Goal: Task Accomplishment & Management: Complete application form

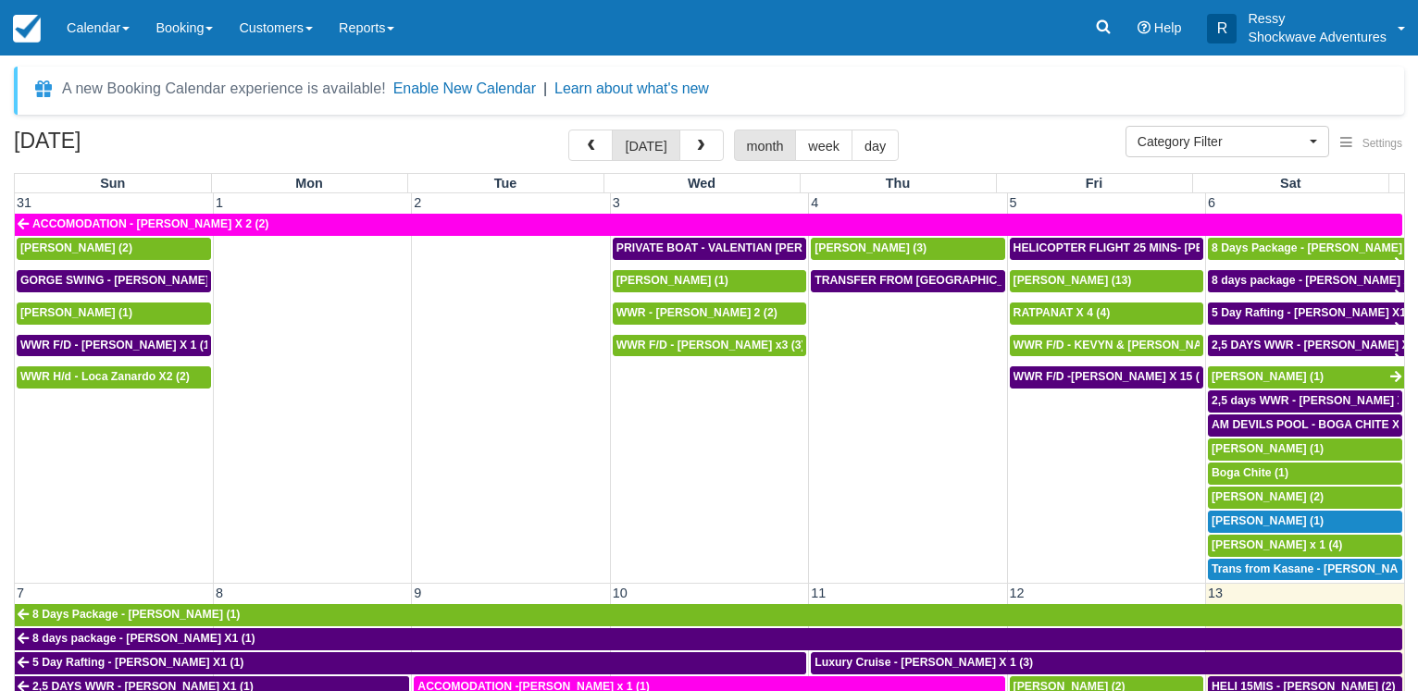
select select
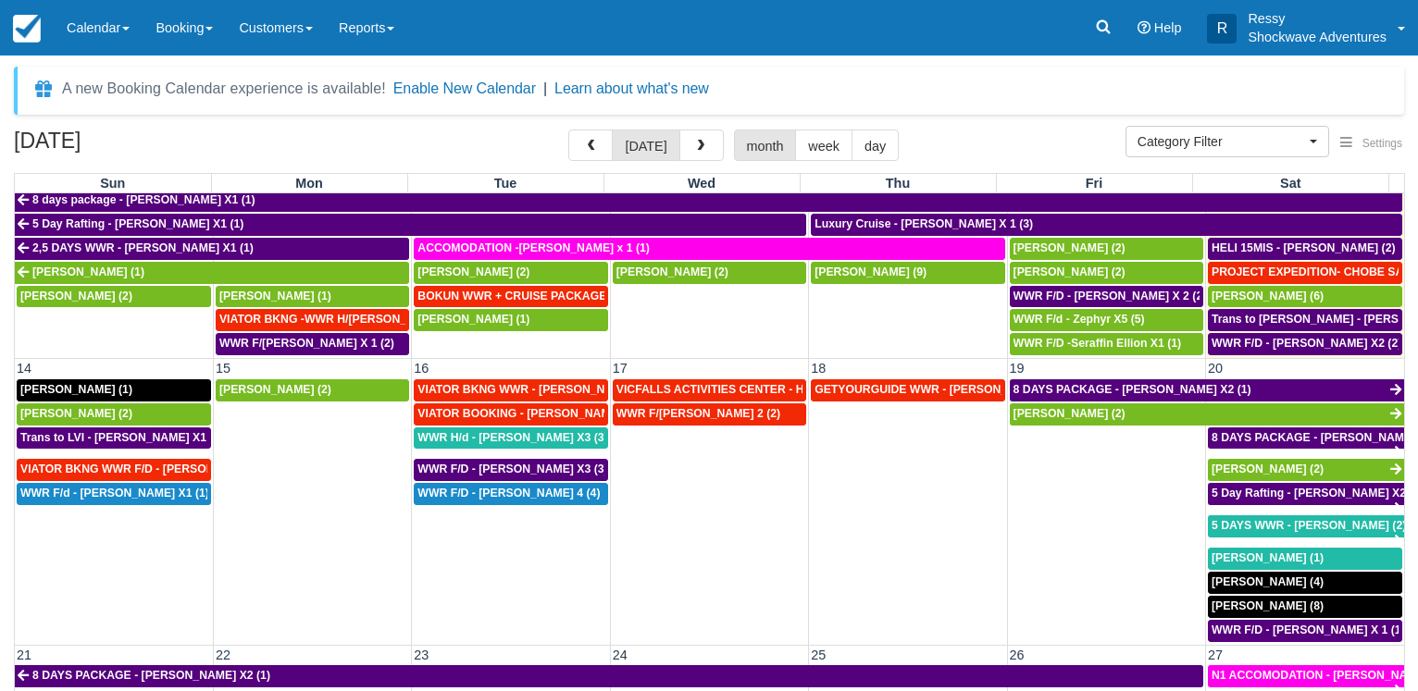
scroll to position [345, 0]
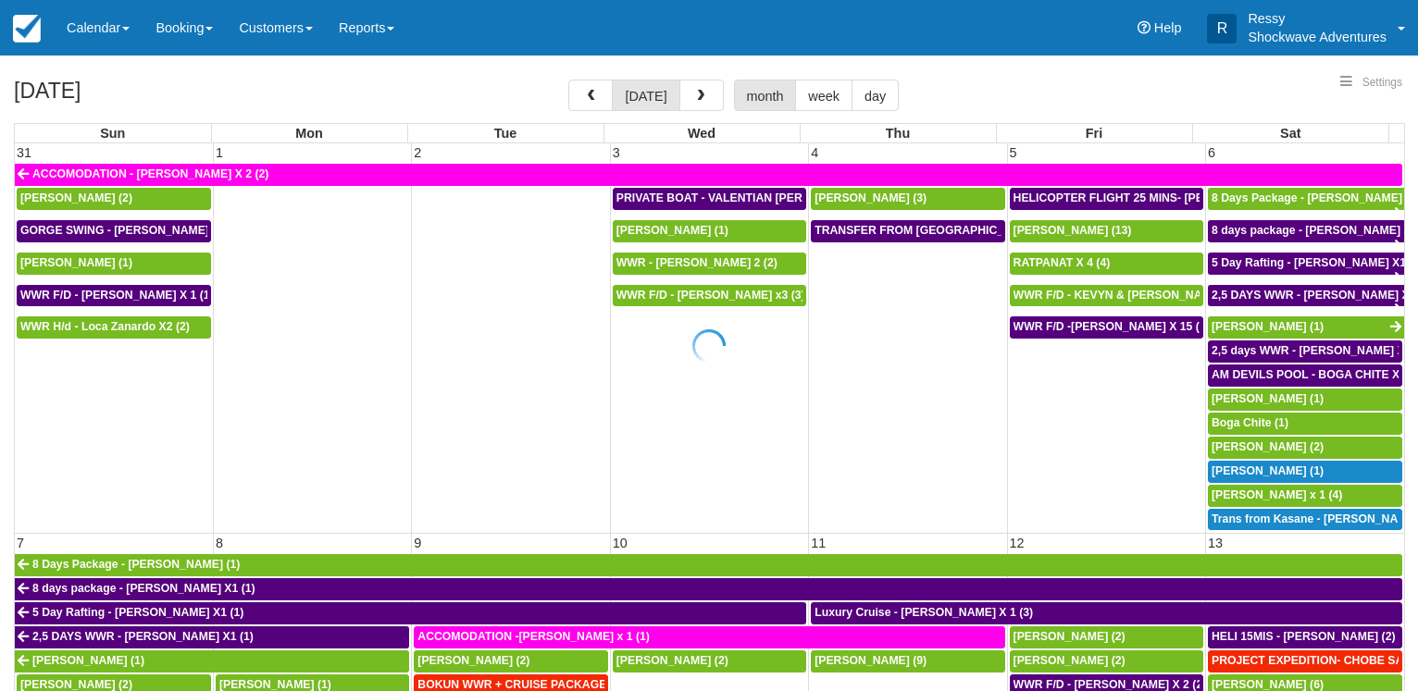
select select
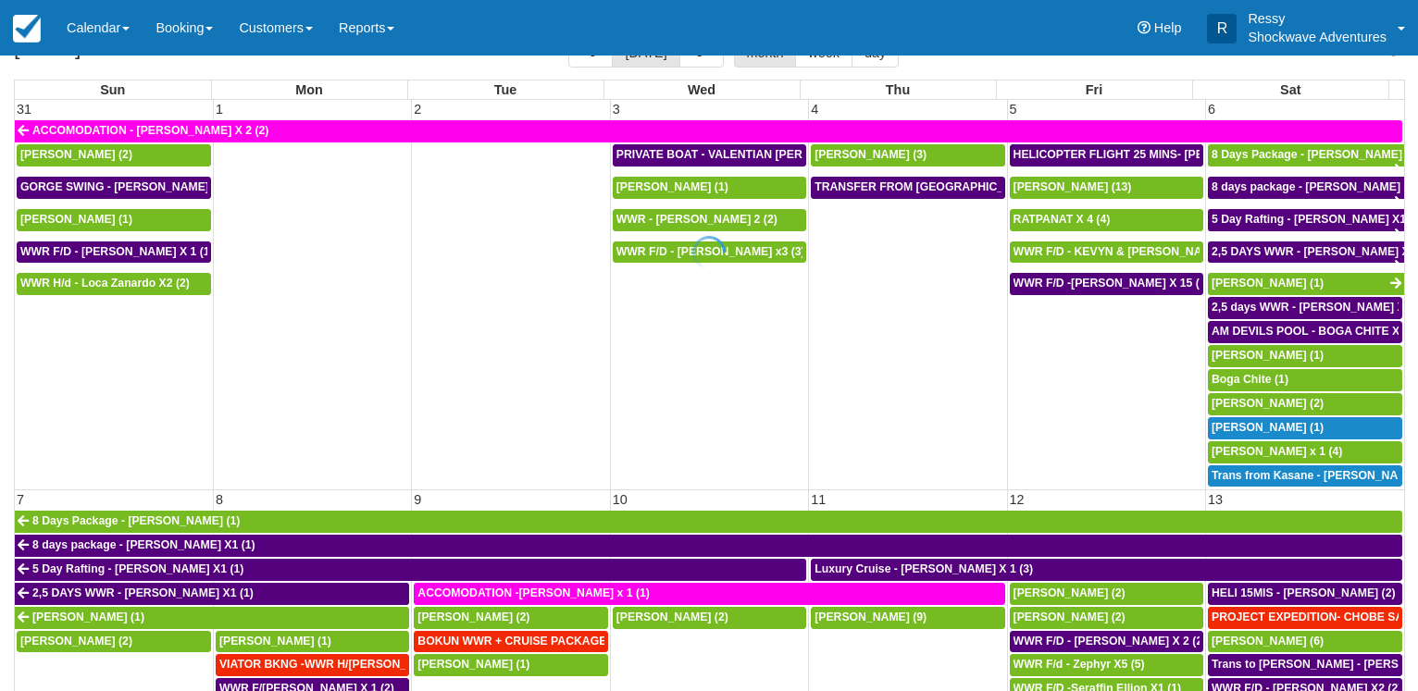
scroll to position [143, 0]
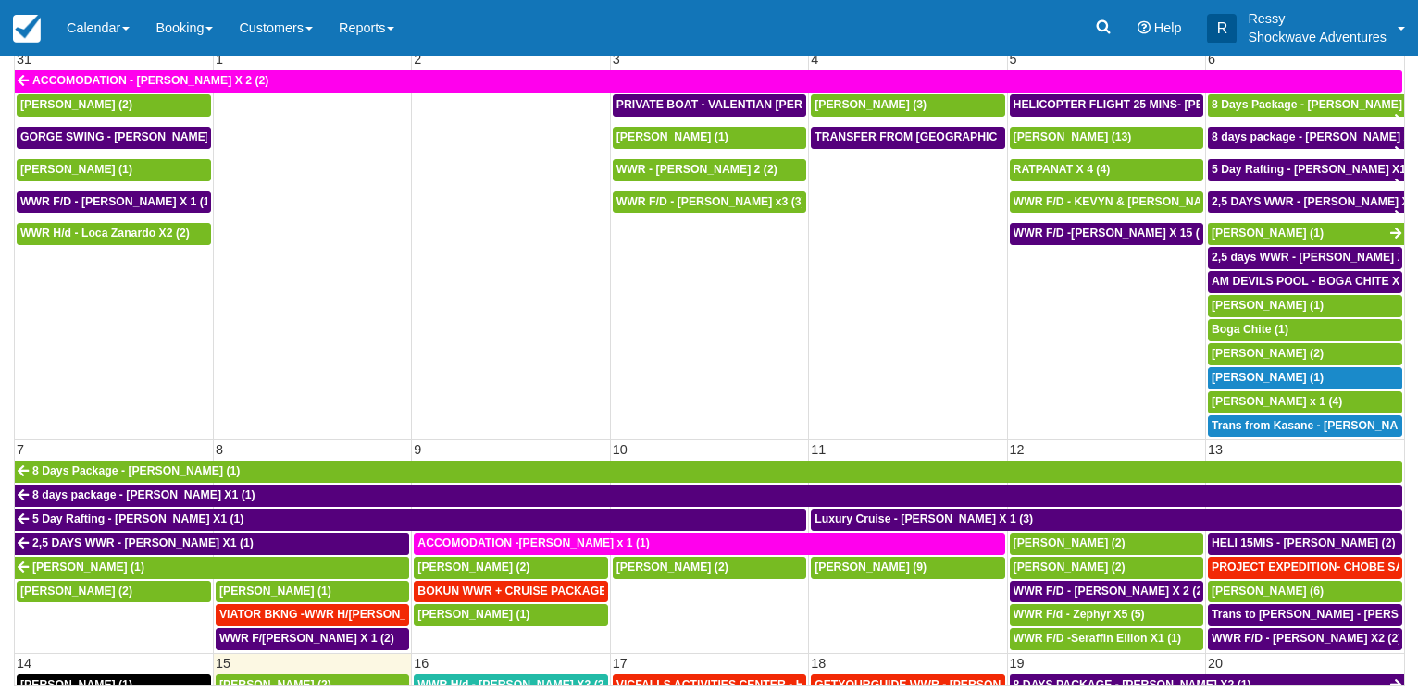
select select
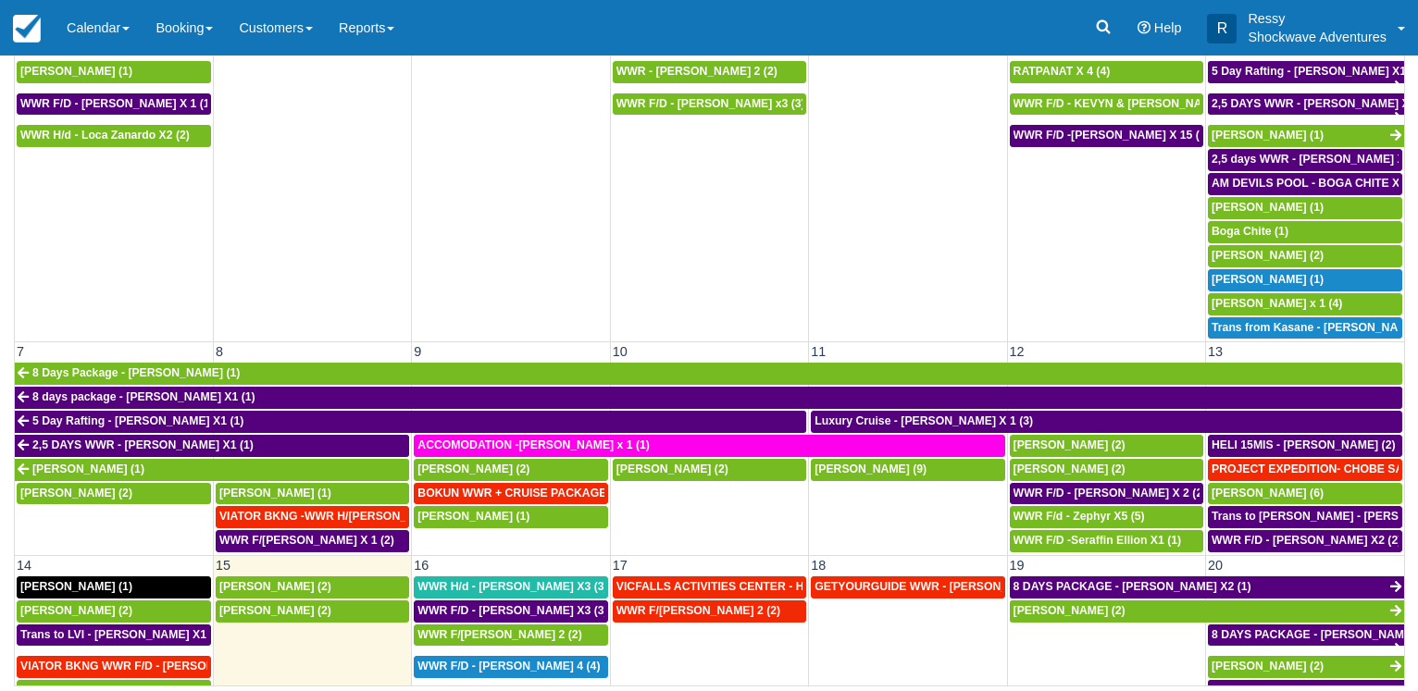
scroll to position [267, 0]
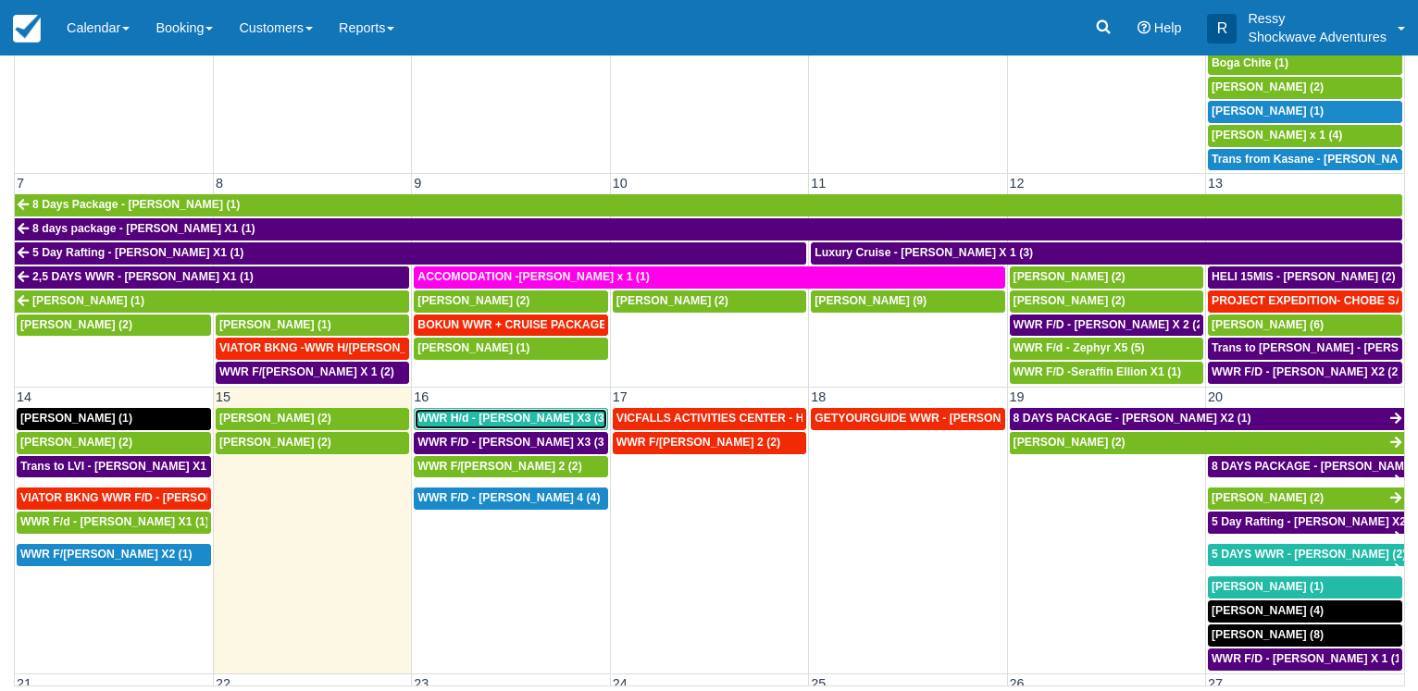
click at [517, 412] on span "WWR H/d - [PERSON_NAME] X3 (3)" at bounding box center [512, 418] width 190 height 13
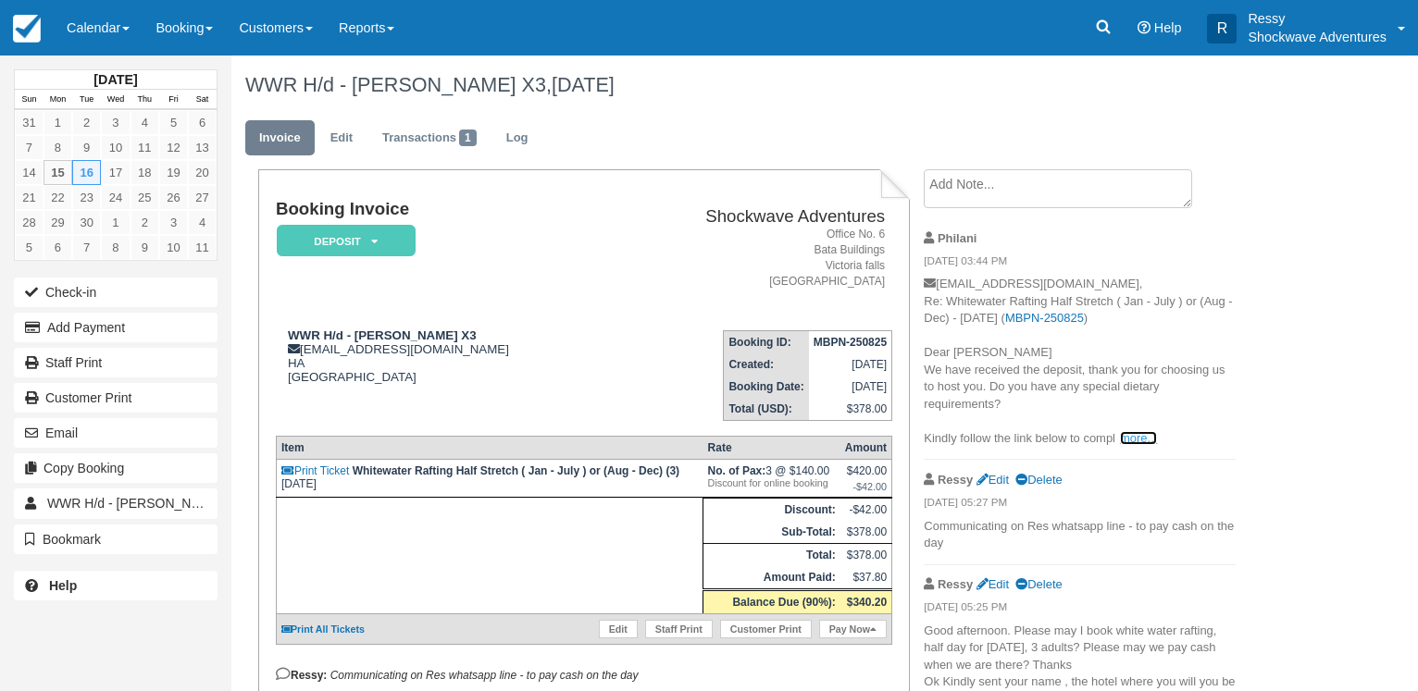
click at [1133, 431] on link "more..." at bounding box center [1138, 438] width 37 height 14
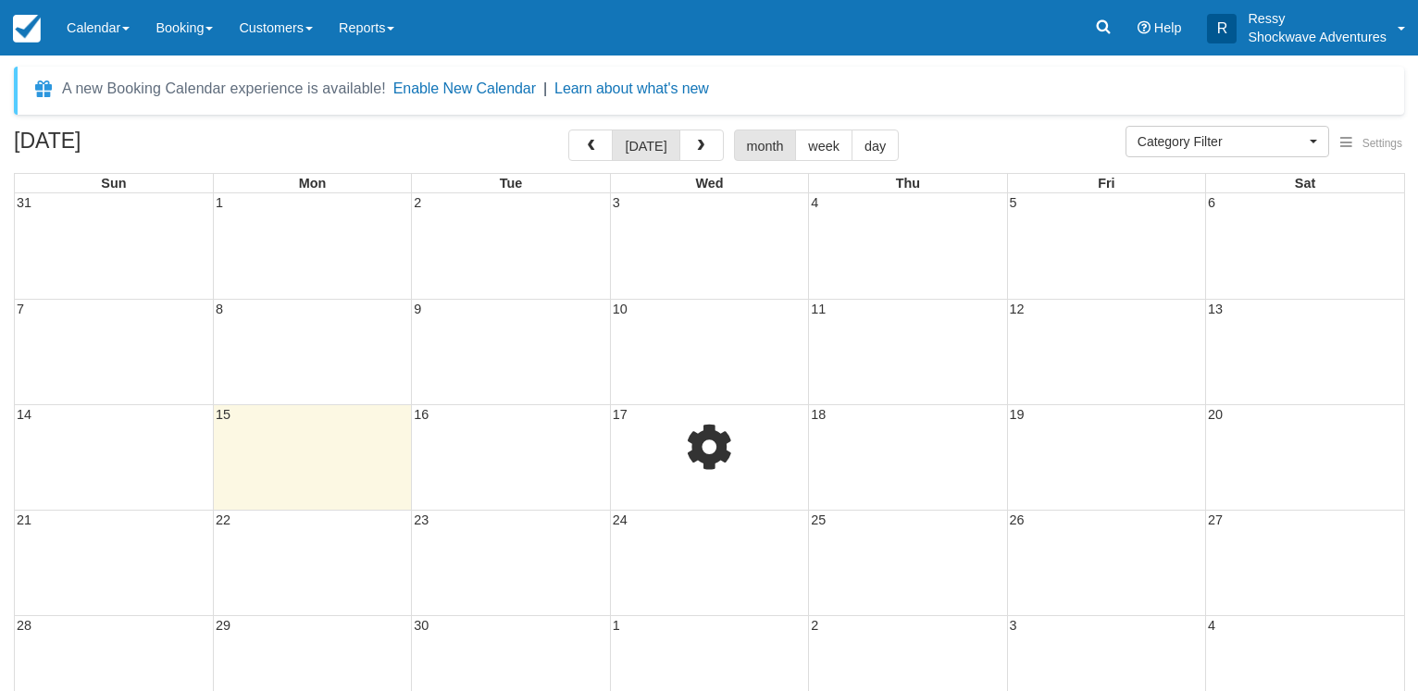
select select
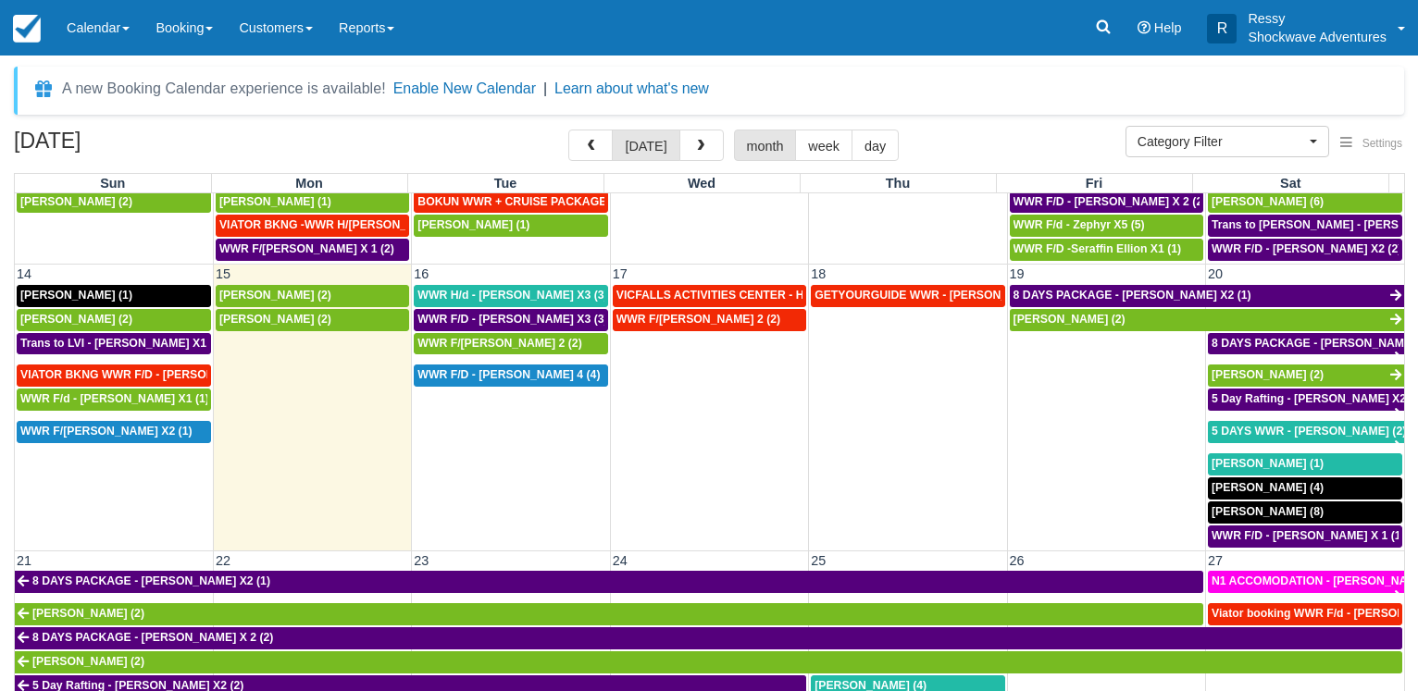
scroll to position [355, 0]
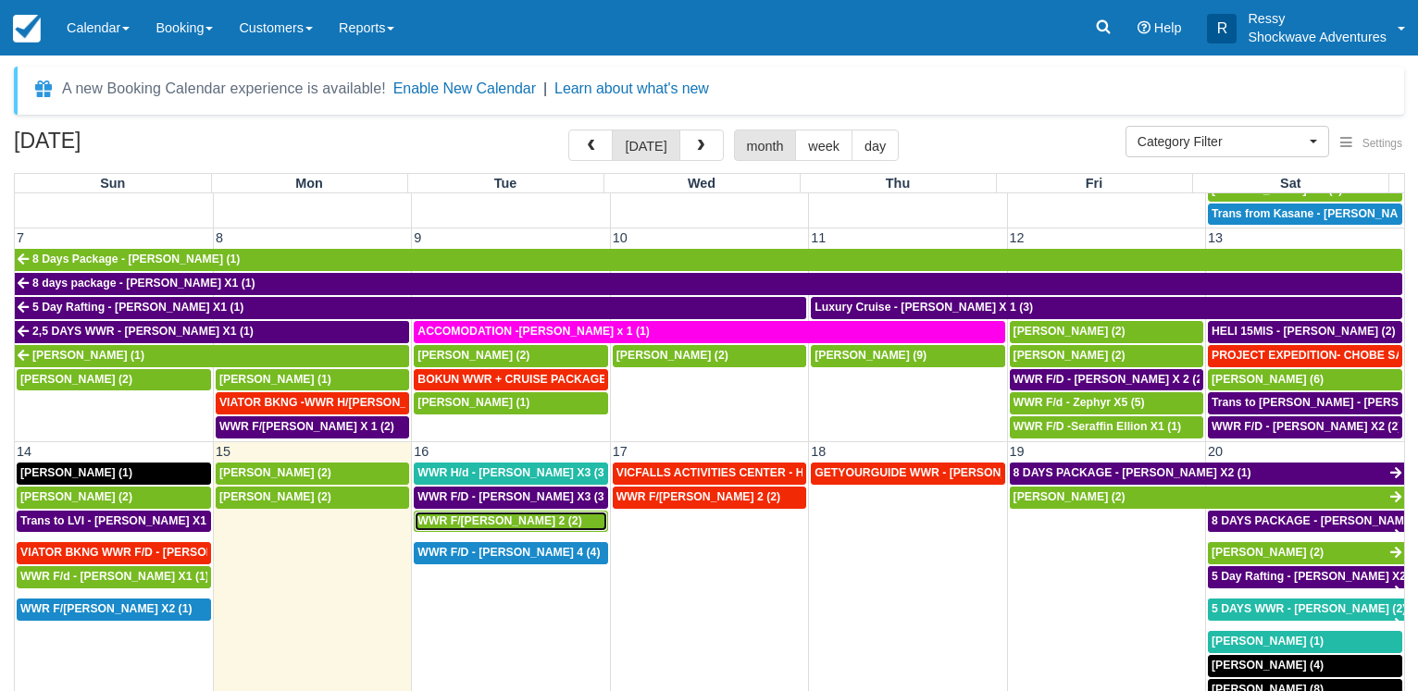
click at [527, 515] on span "WWR F/d - Richard X 2 (2)" at bounding box center [499, 521] width 164 height 13
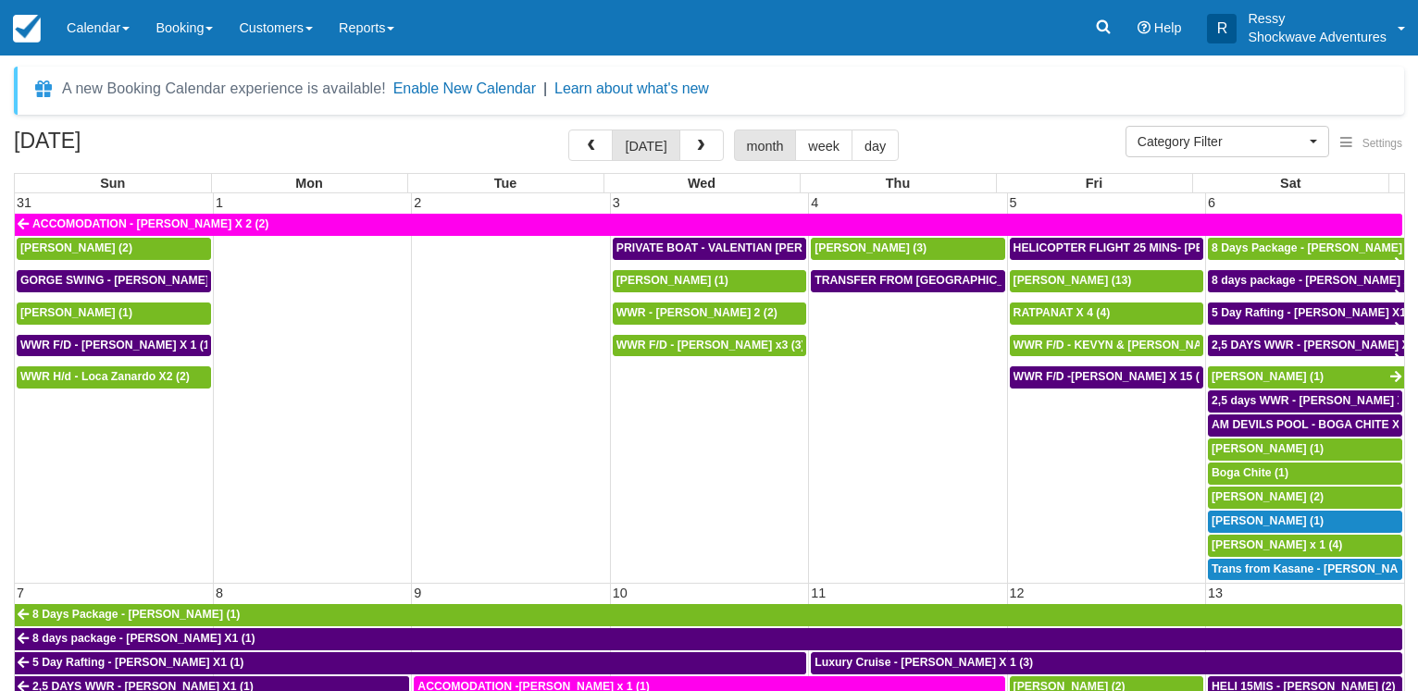
select select
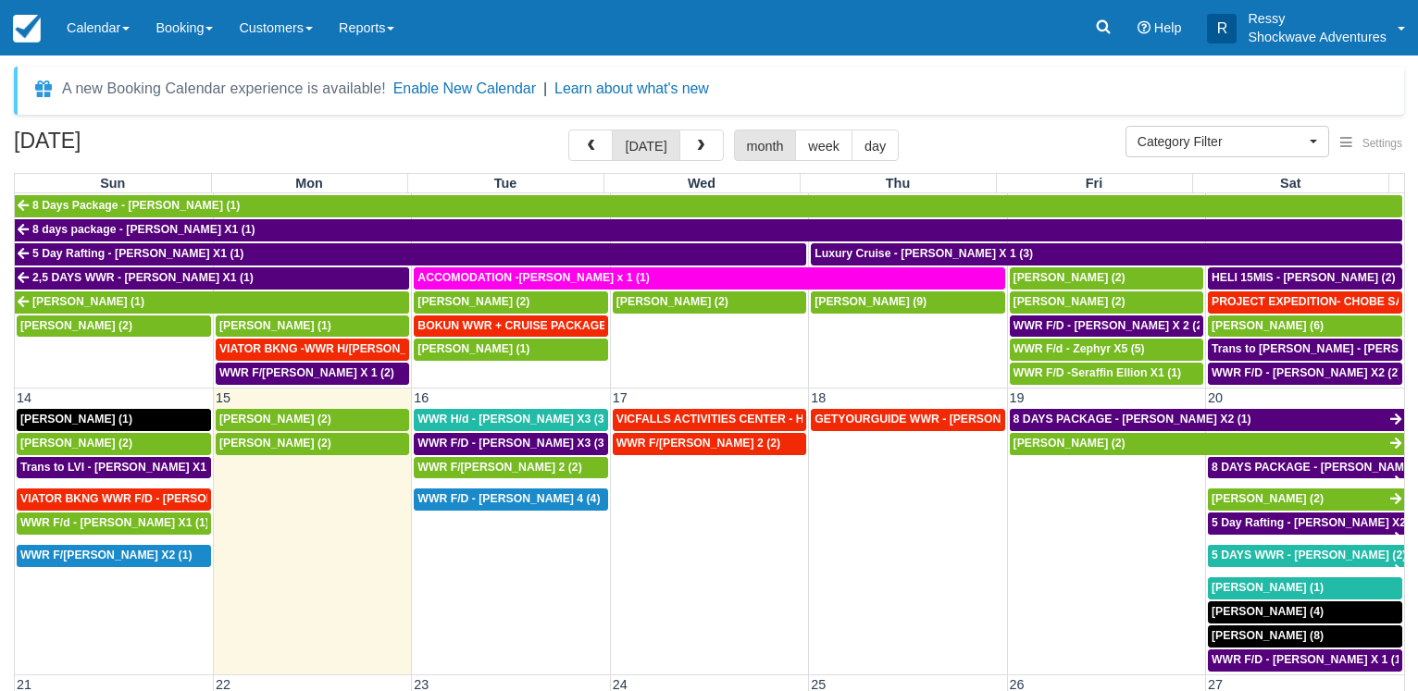
scroll to position [308, 0]
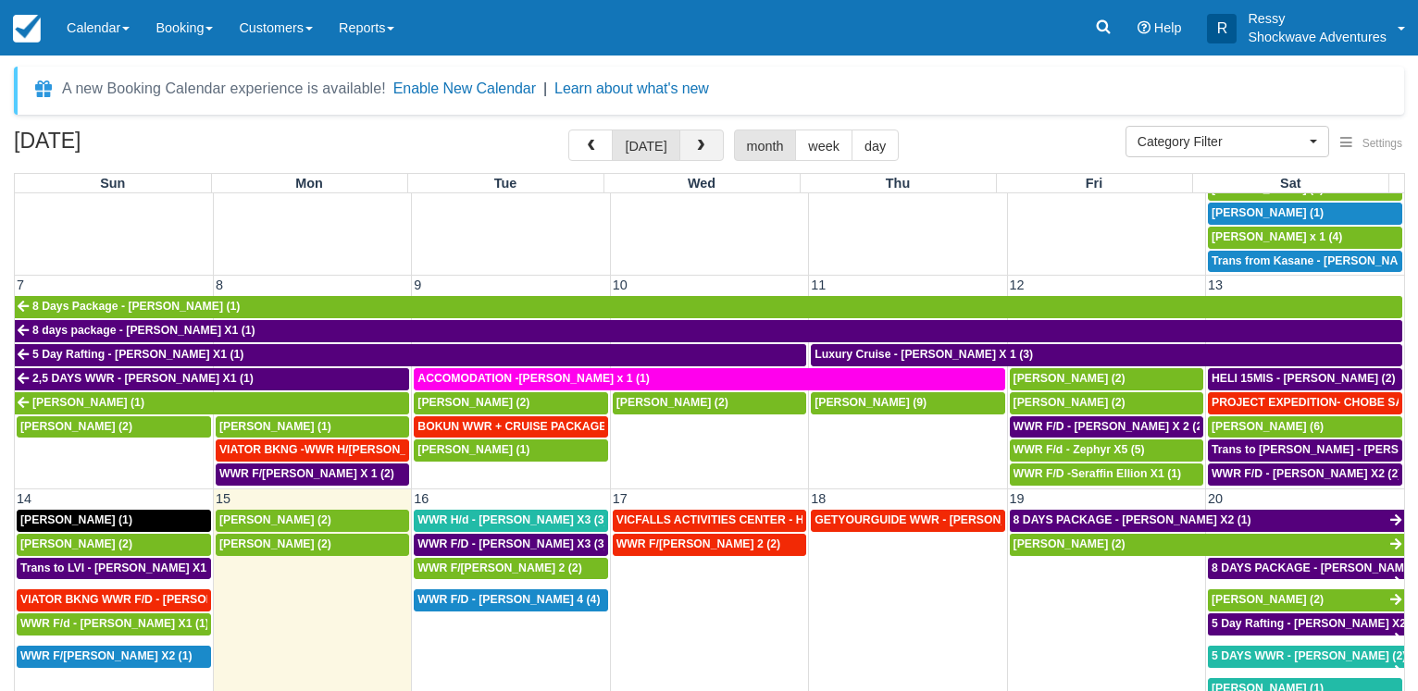
click at [691, 148] on button "button" at bounding box center [701, 145] width 44 height 31
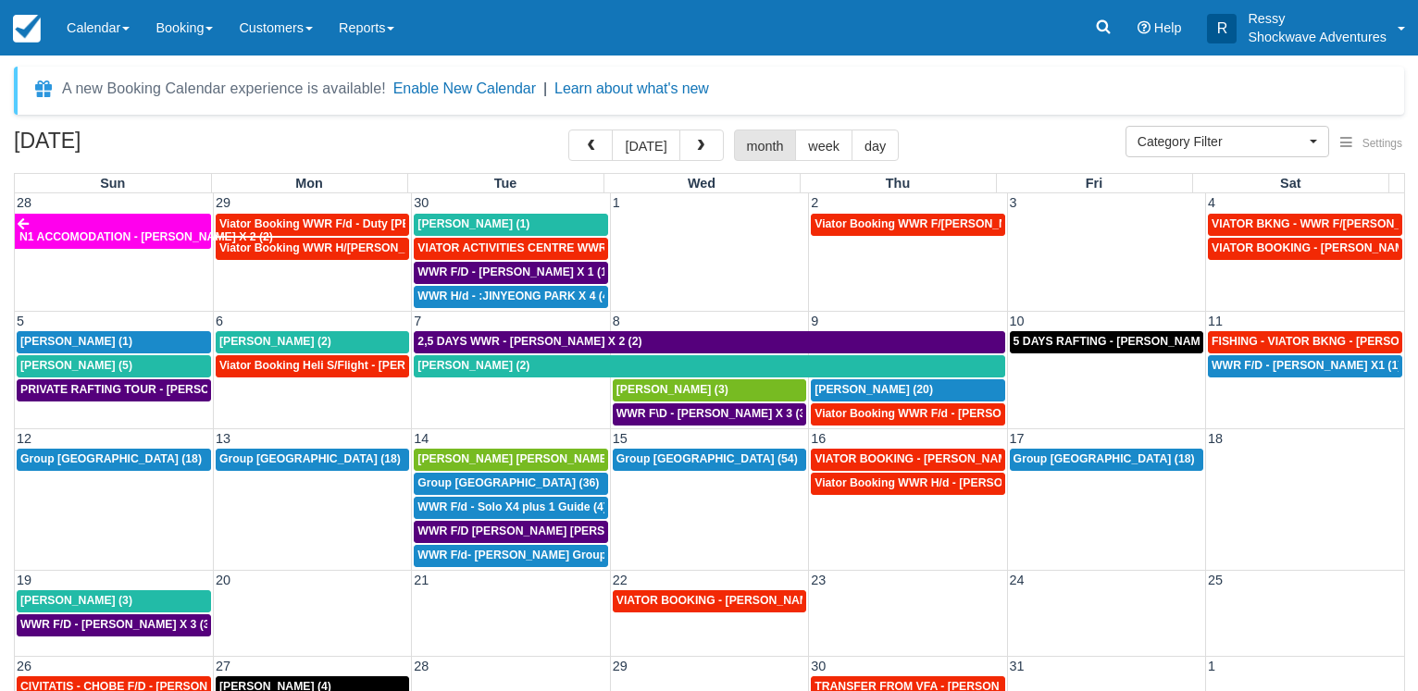
scroll to position [6, 0]
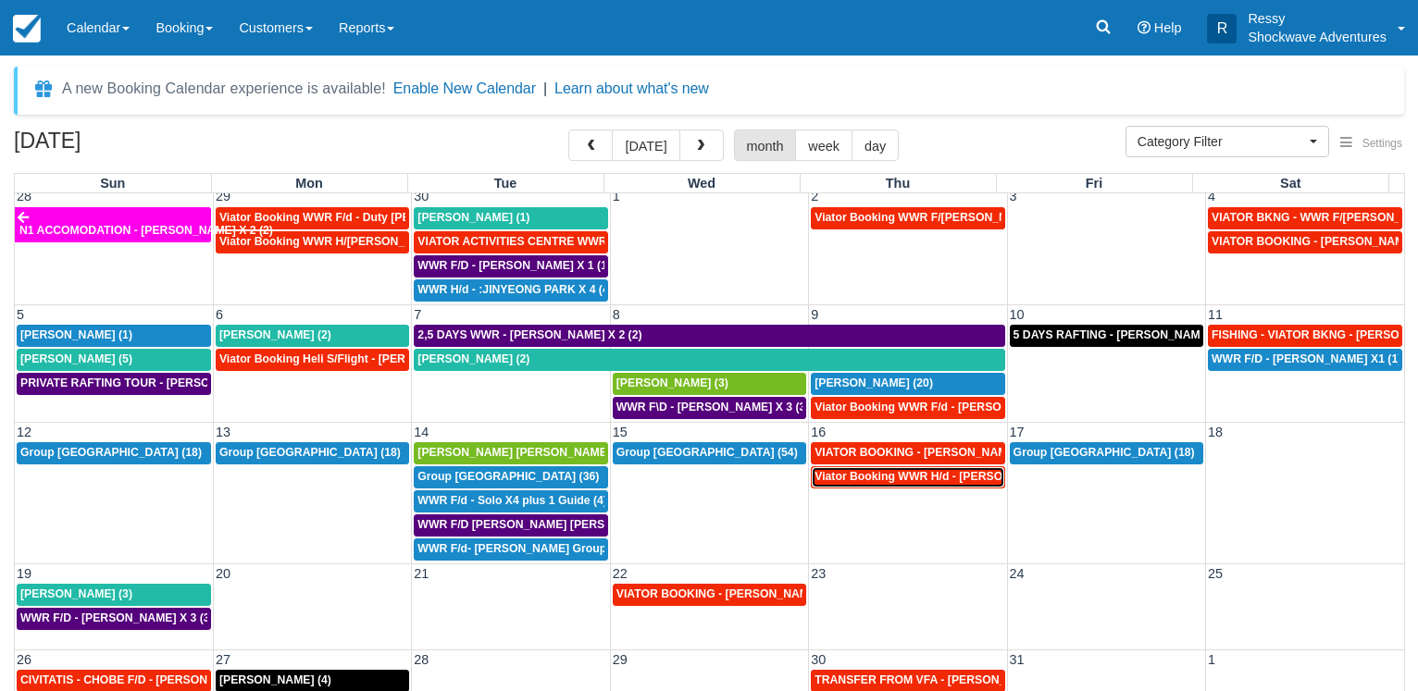
click at [928, 480] on span "Viator Booking WWR H/d - [PERSON_NAME] X 4 (4)" at bounding box center [953, 476] width 277 height 13
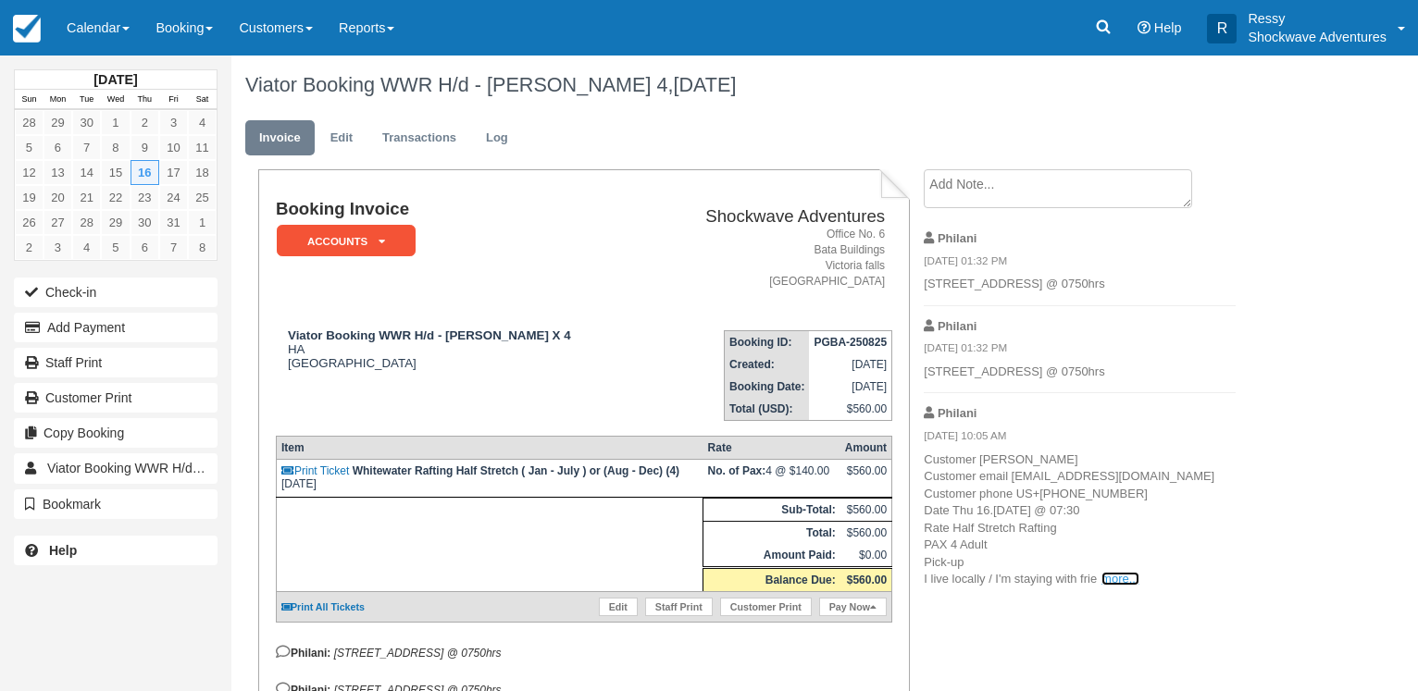
click at [1121, 586] on link "more..." at bounding box center [1120, 579] width 37 height 14
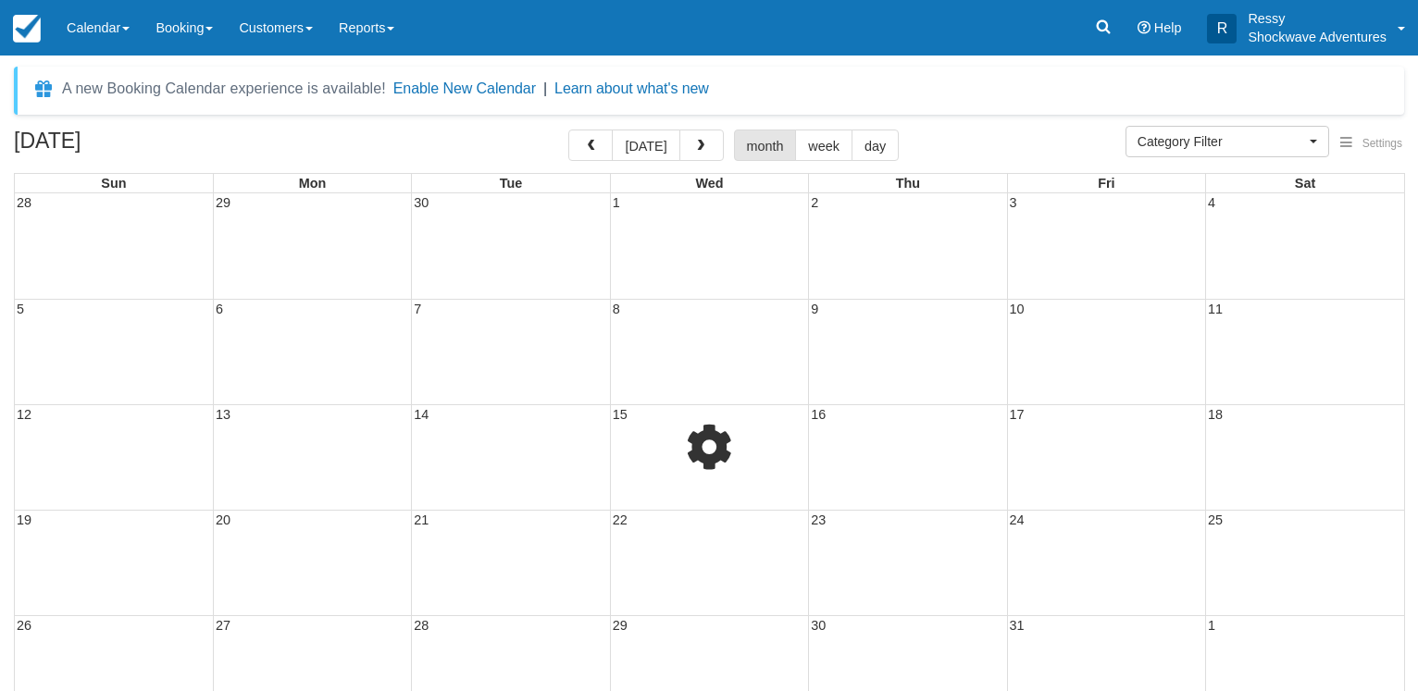
select select
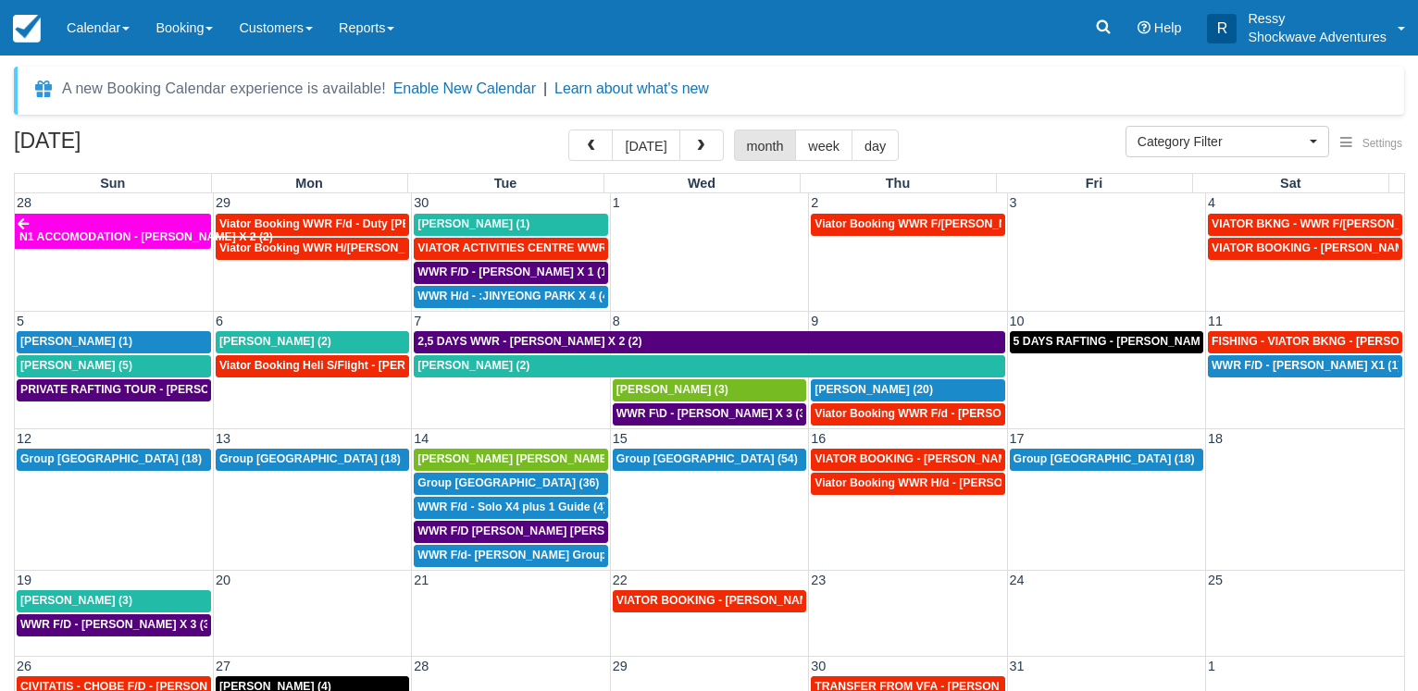
scroll to position [6, 0]
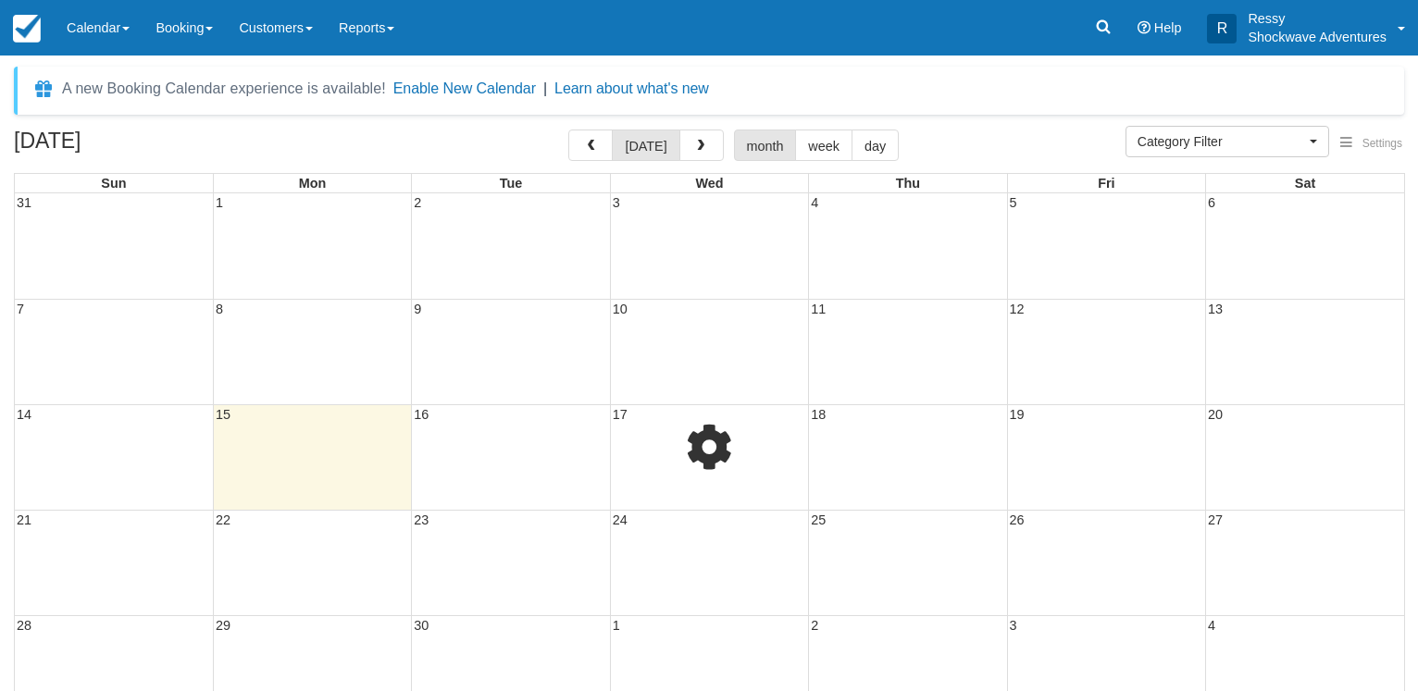
select select
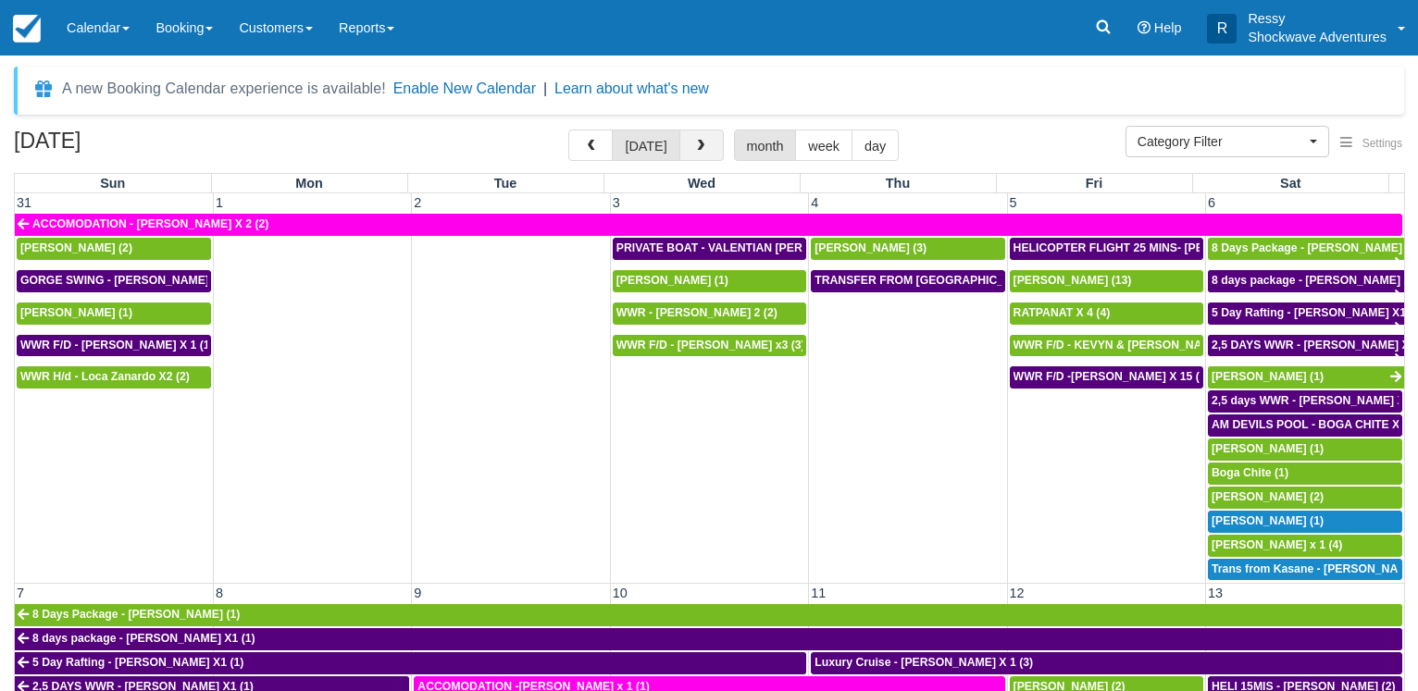
click at [701, 150] on span "button" at bounding box center [700, 146] width 13 height 13
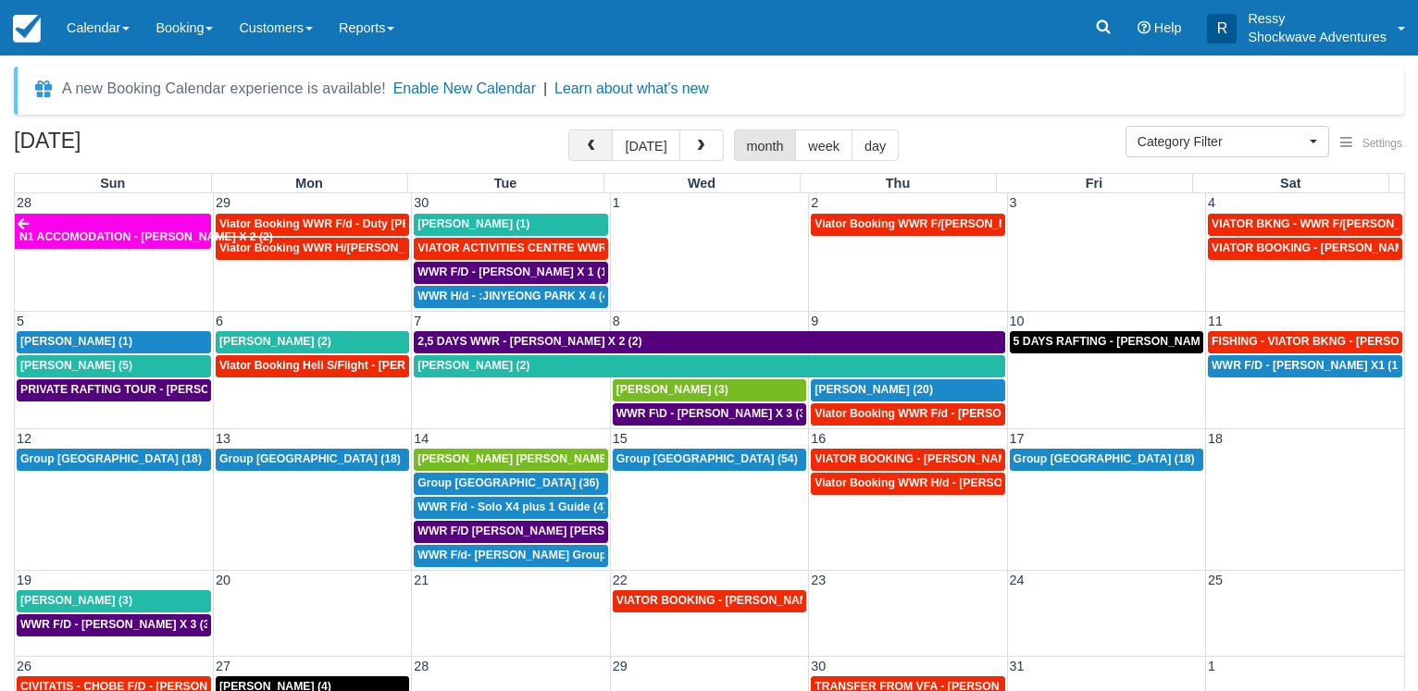
click at [594, 146] on span "button" at bounding box center [590, 146] width 13 height 13
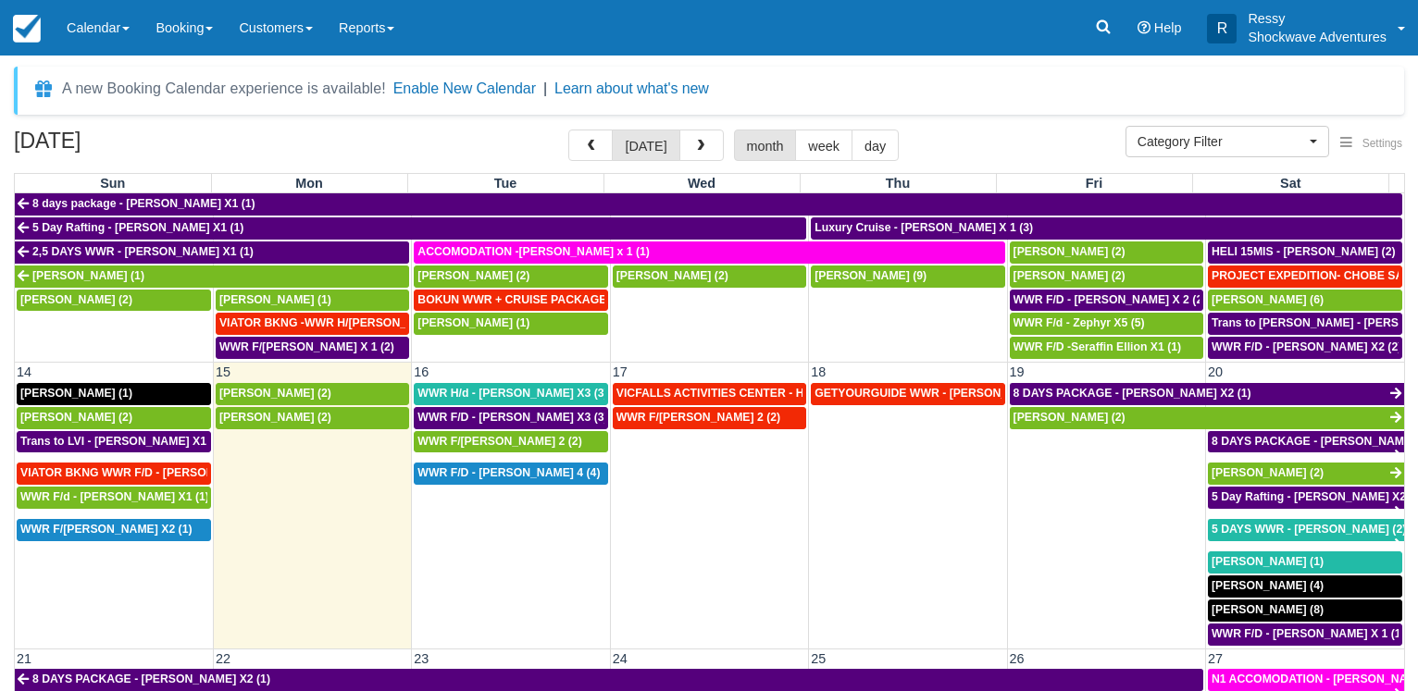
scroll to position [397, 0]
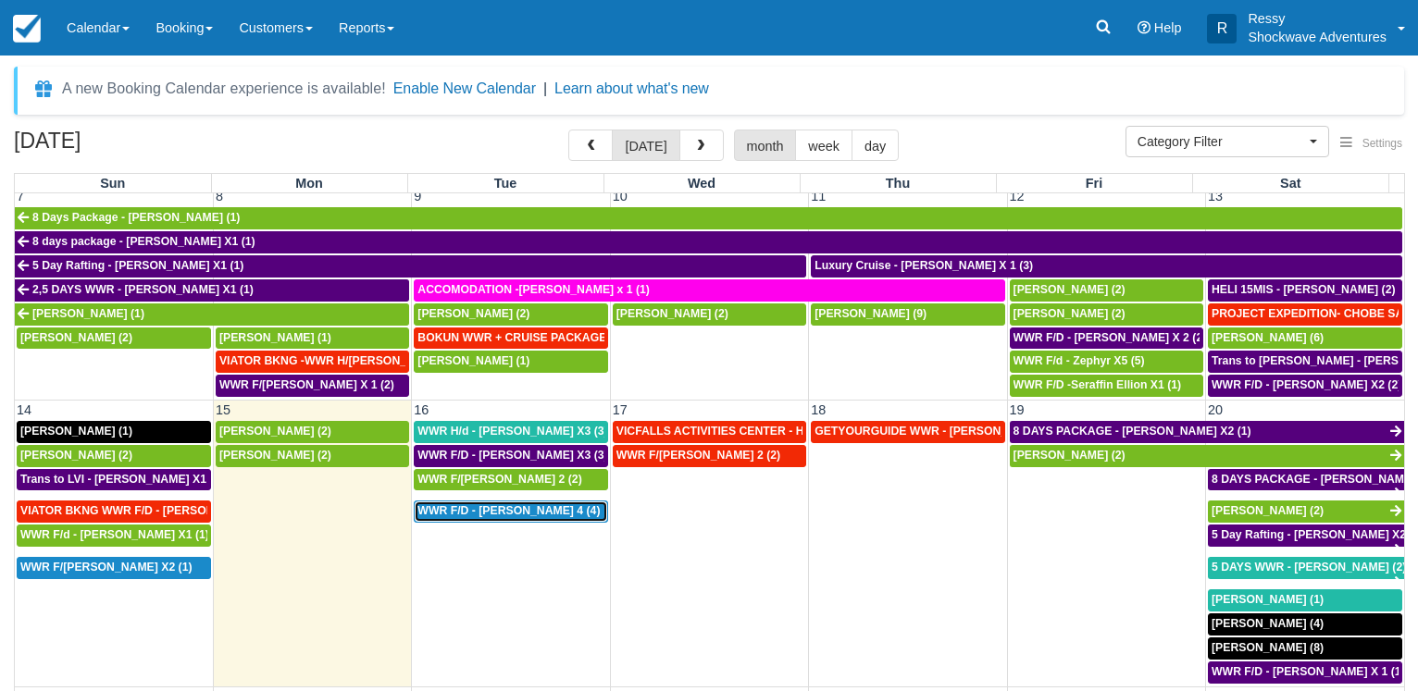
click at [521, 508] on span "WWR F/D - [PERSON_NAME] 4 (4)" at bounding box center [508, 510] width 182 height 13
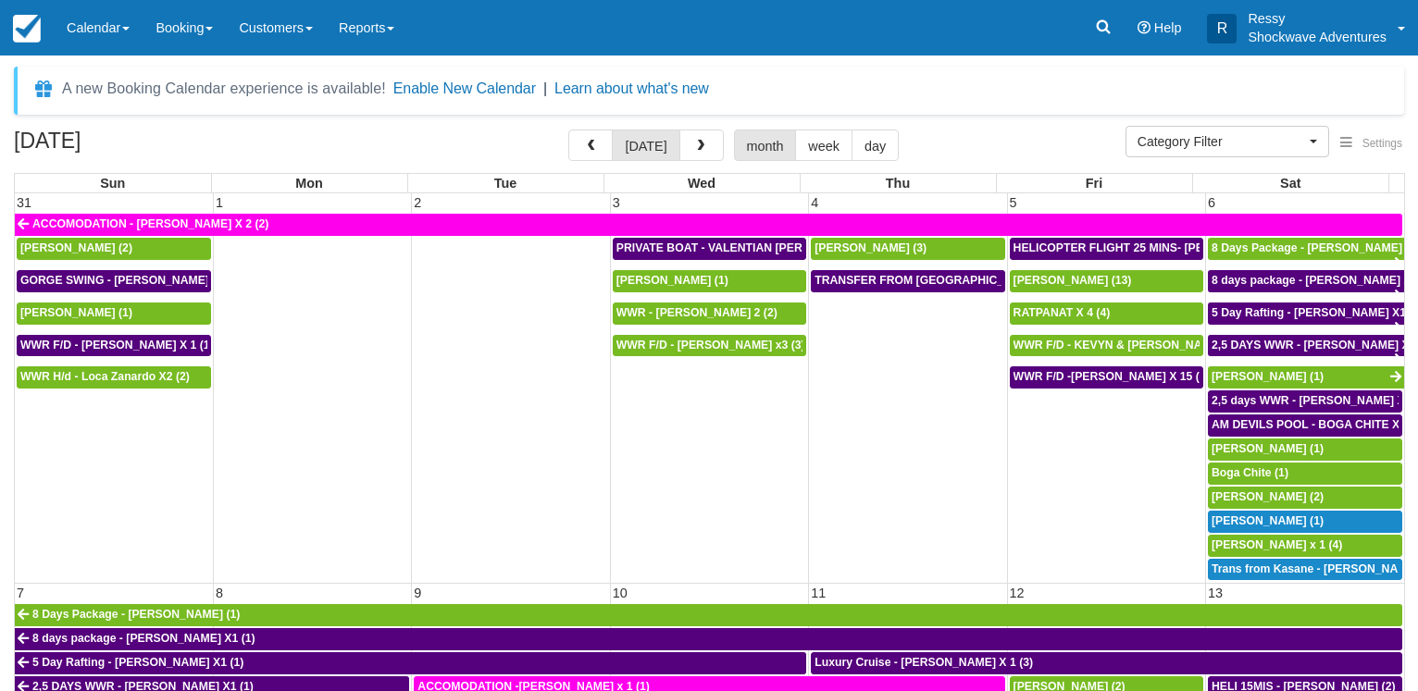
select select
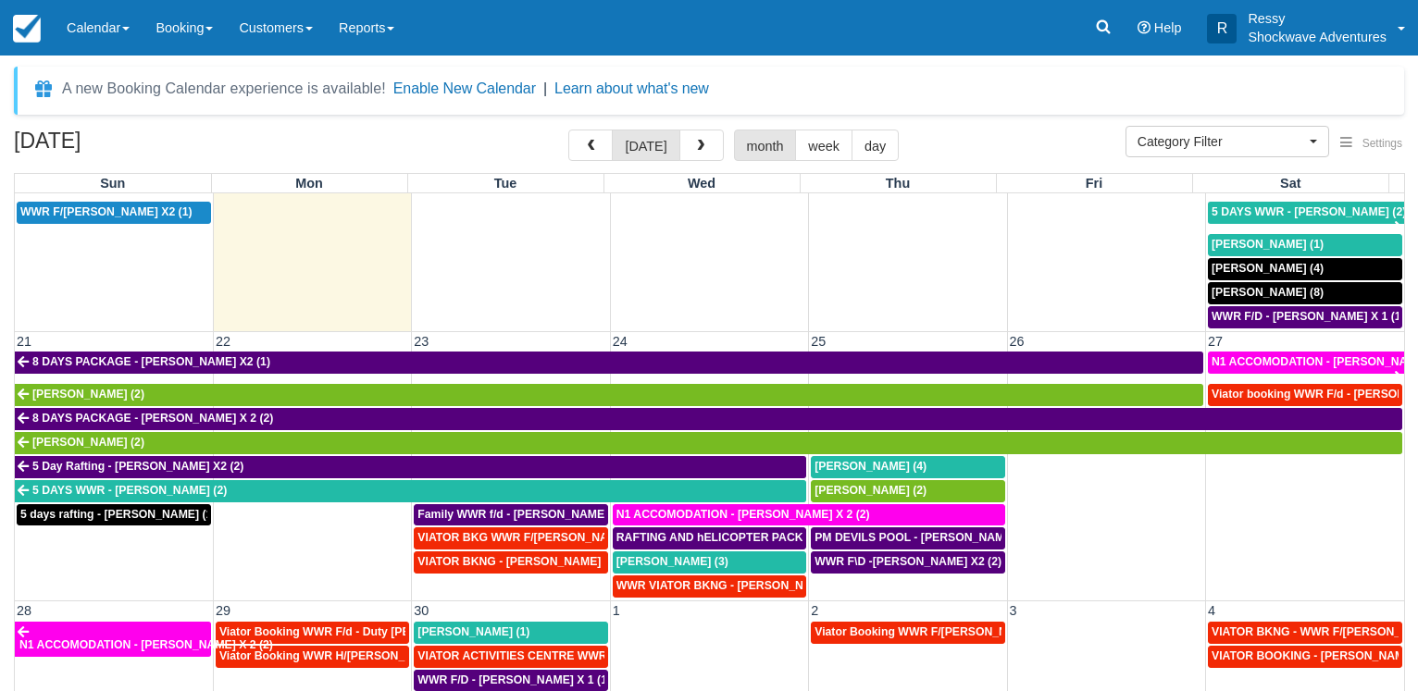
scroll to position [397, 0]
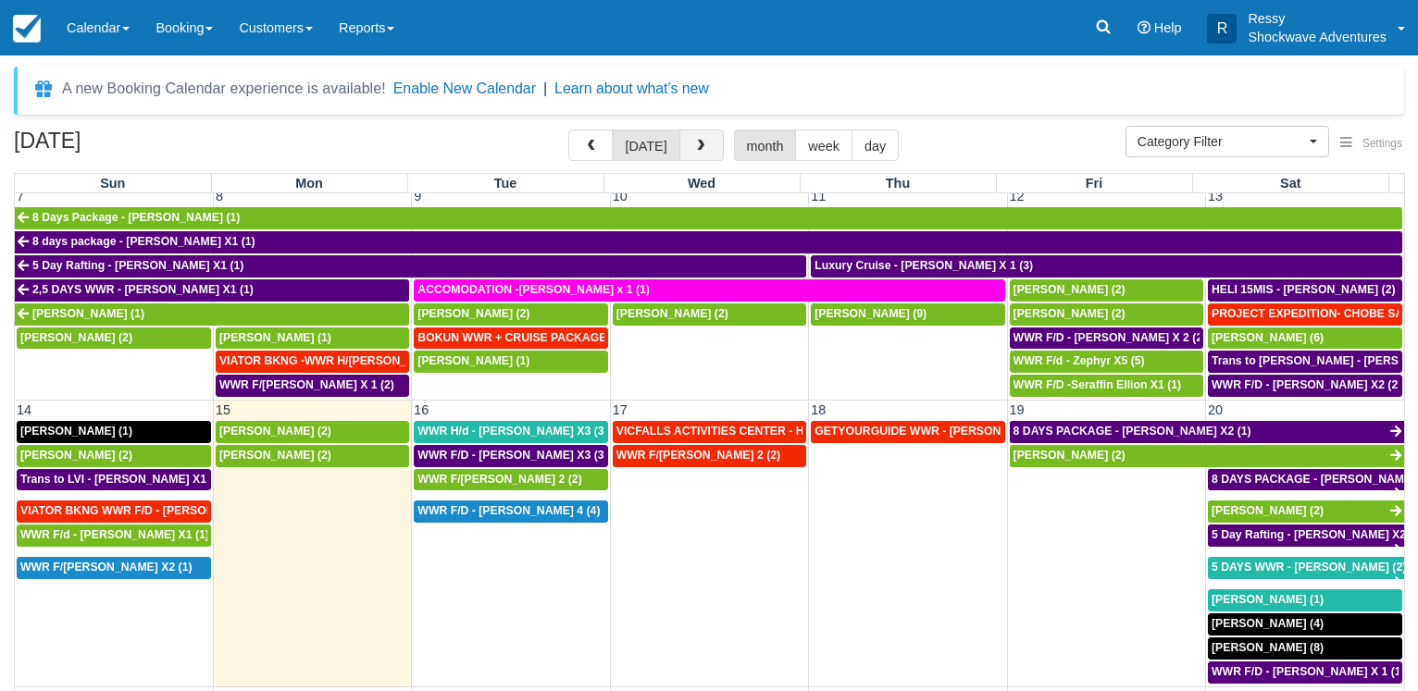
click at [706, 154] on button "button" at bounding box center [701, 145] width 44 height 31
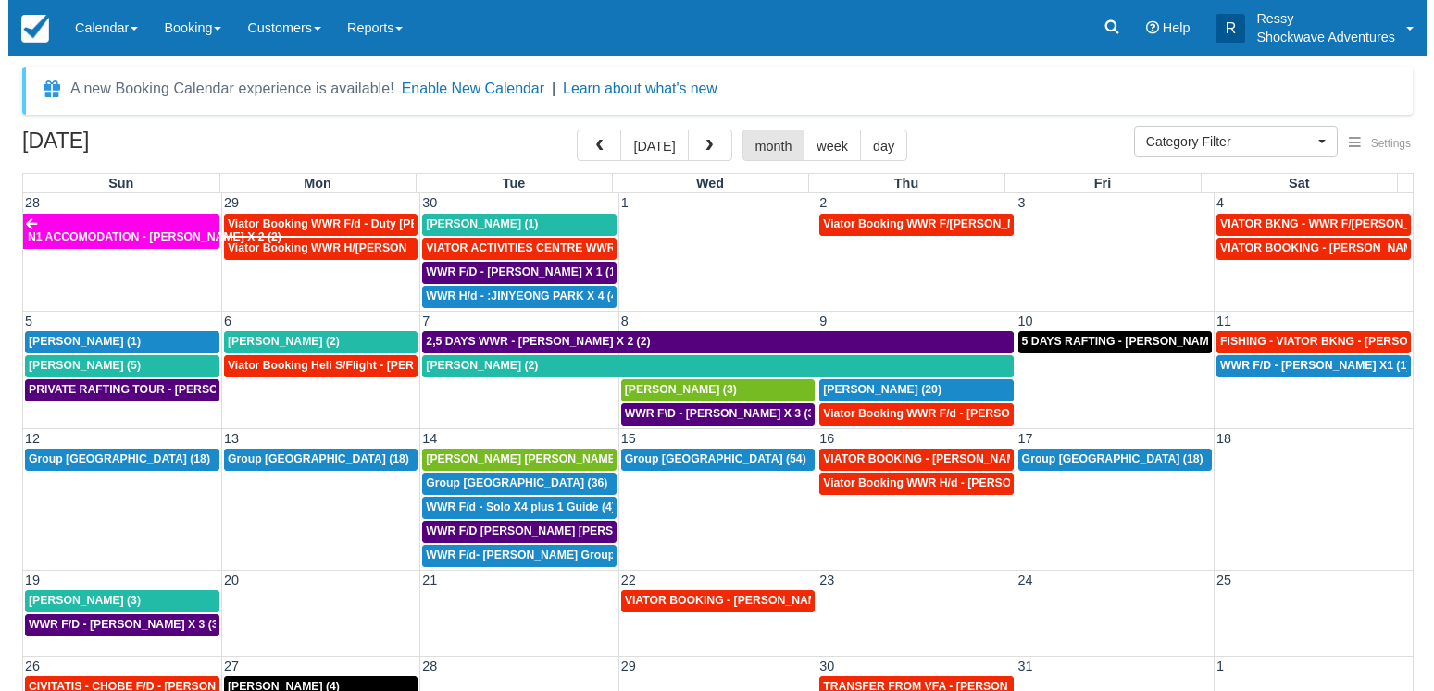
scroll to position [6, 0]
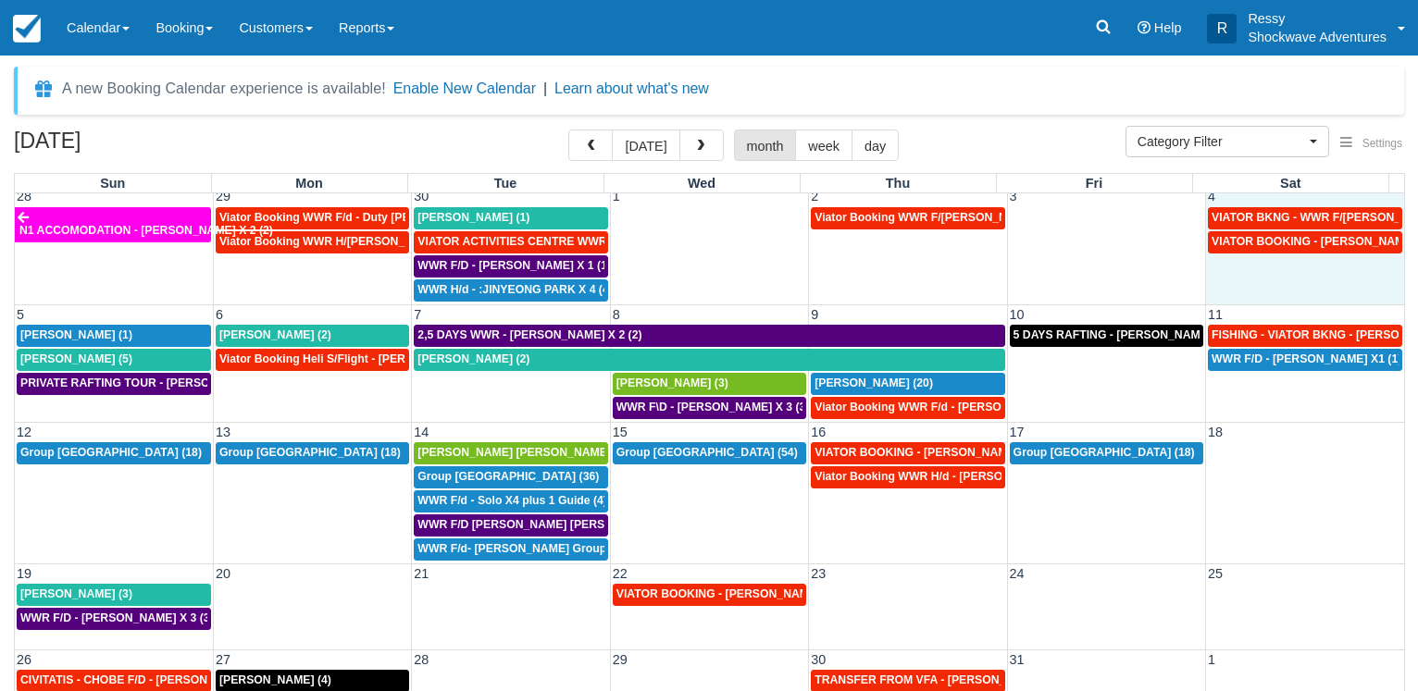
click at [1248, 281] on td "VIATOR BOOKING - DAUGHTY MIKE X 2 (2)" at bounding box center [1305, 266] width 198 height 72
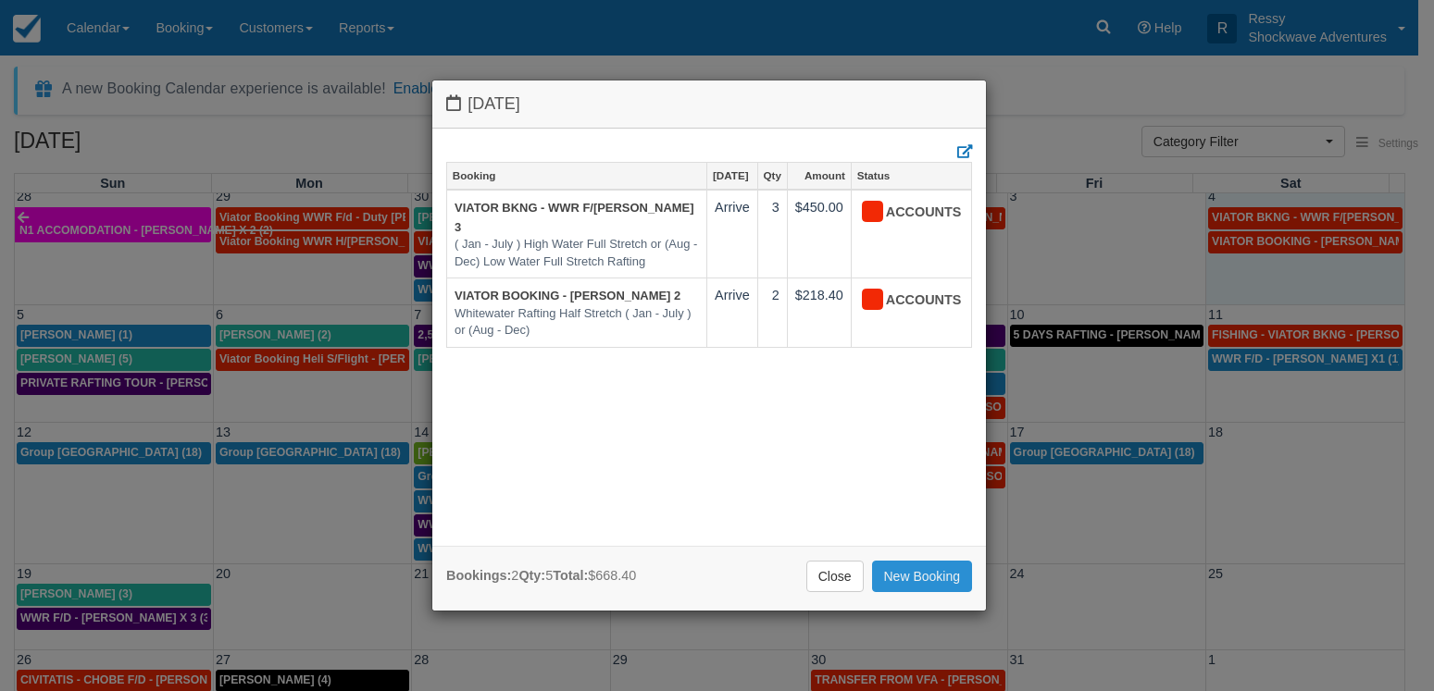
click at [914, 582] on link "New Booking" at bounding box center [922, 576] width 101 height 31
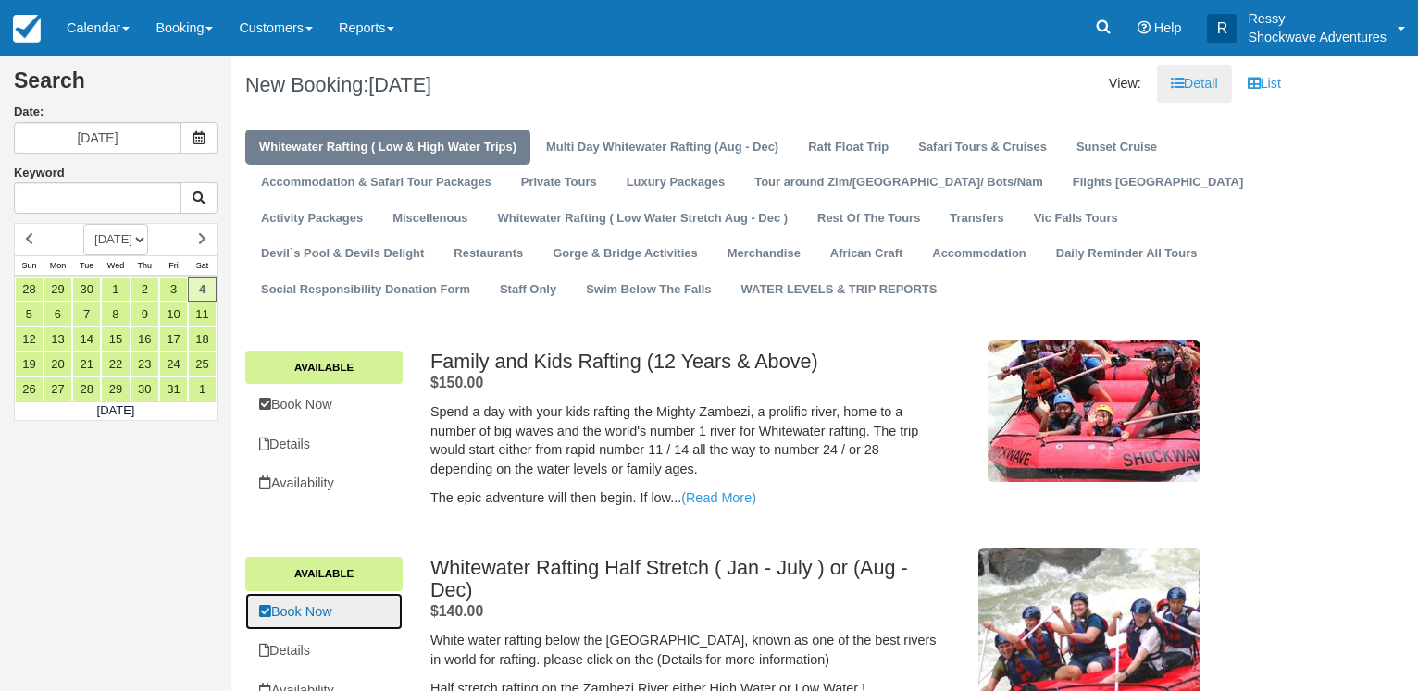
click at [333, 613] on link "Book Now" at bounding box center [323, 612] width 157 height 38
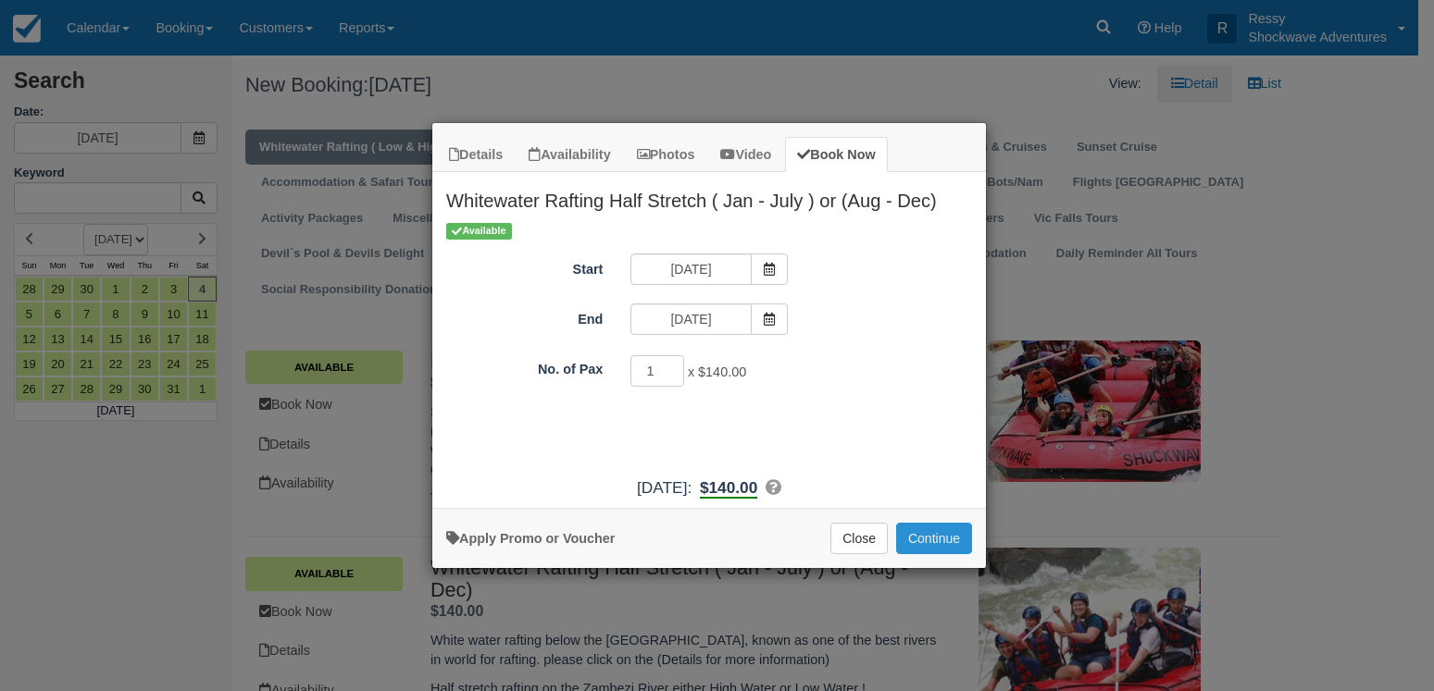
click at [923, 542] on button "Continue" at bounding box center [934, 538] width 76 height 31
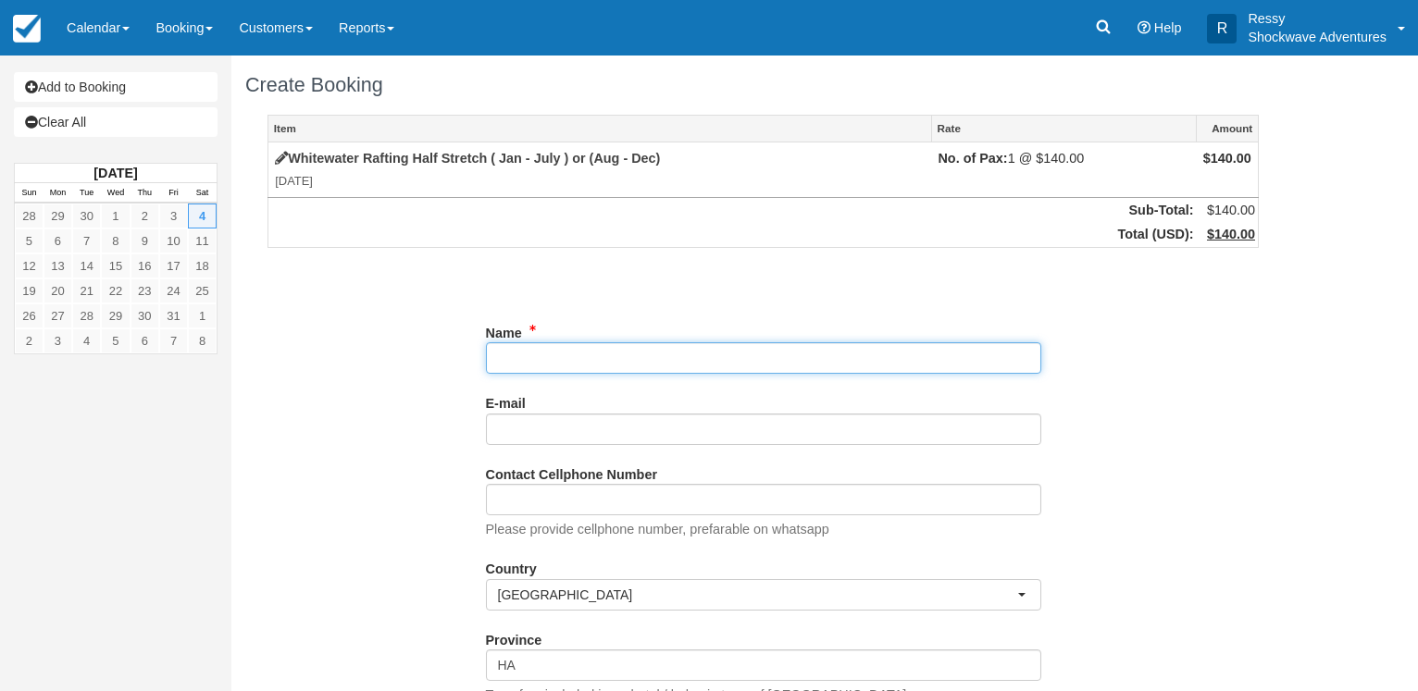
click at [694, 354] on input "Name" at bounding box center [763, 357] width 555 height 31
type input "v"
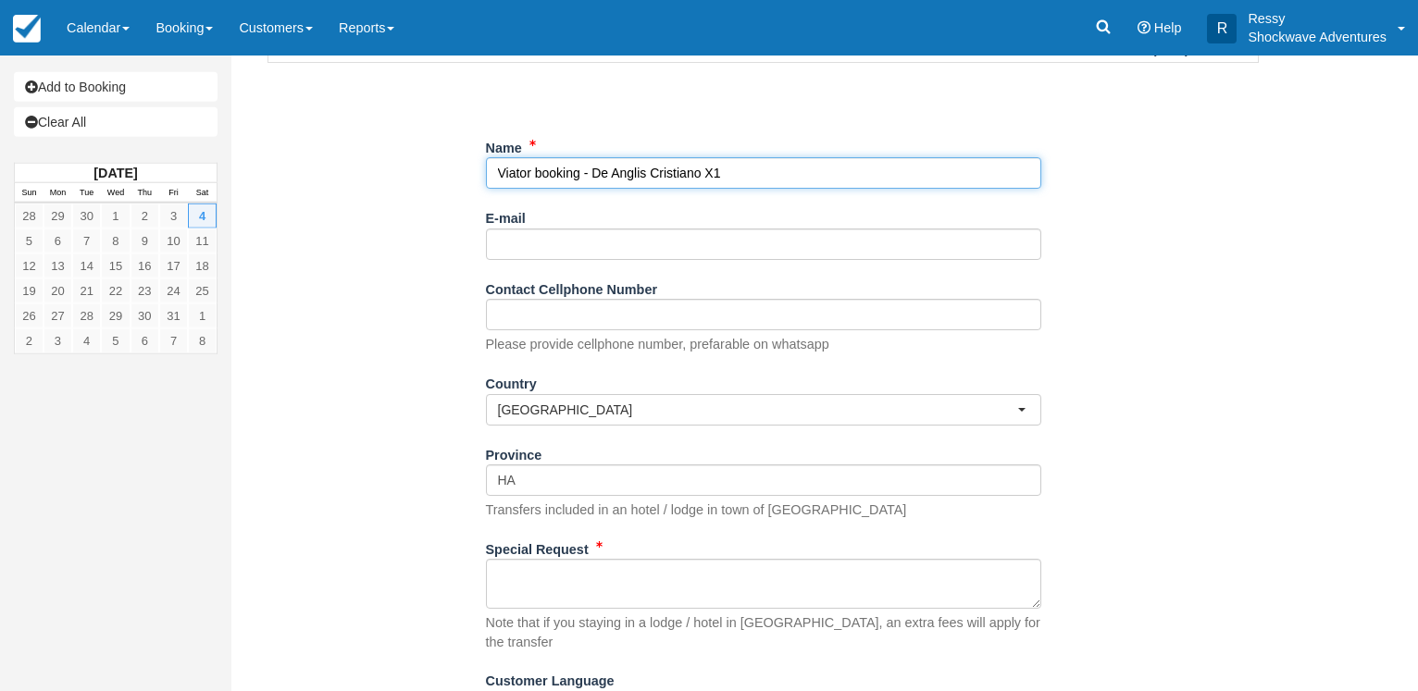
scroll to position [262, 0]
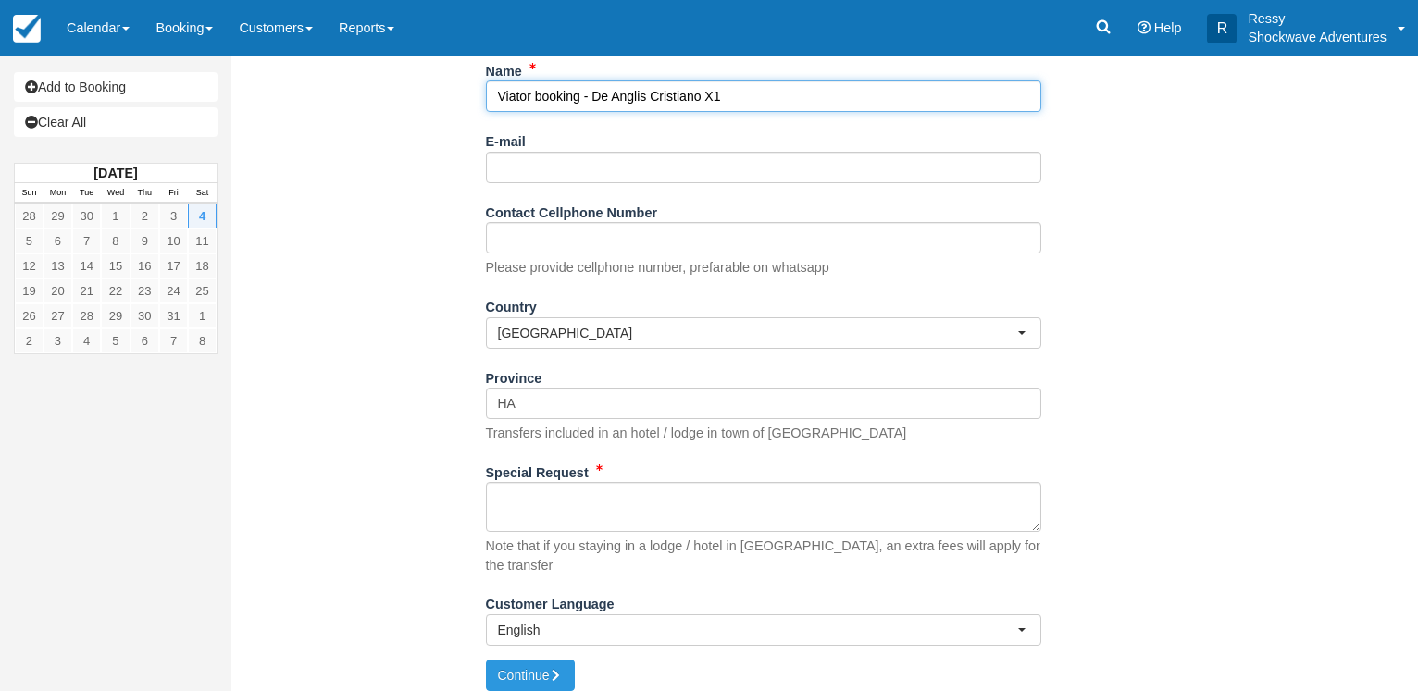
type input "Viator booking - De Anglis Cristiano X1"
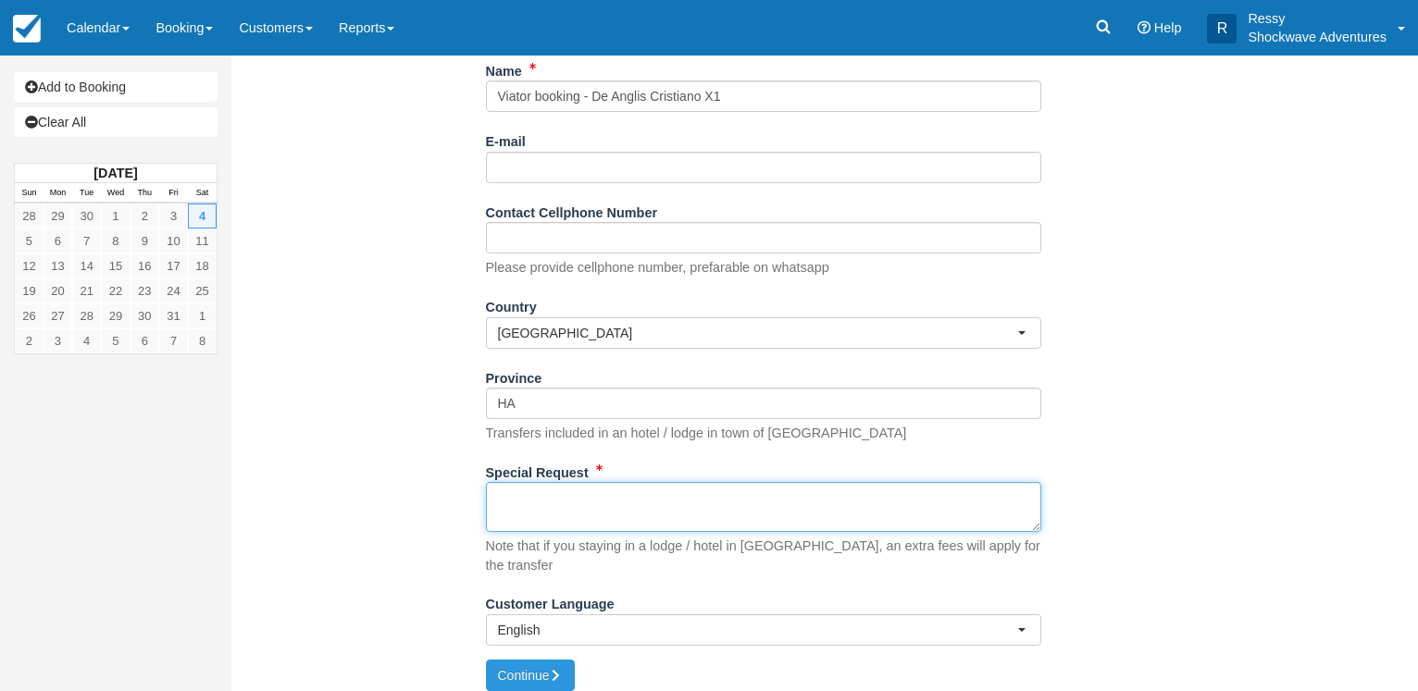
click at [511, 502] on textarea "Special Request" at bounding box center [763, 507] width 555 height 50
paste textarea "Customer [PERSON_NAME] Customer email [EMAIL_ADDRESS][DOMAIN_NAME] Customer pho…"
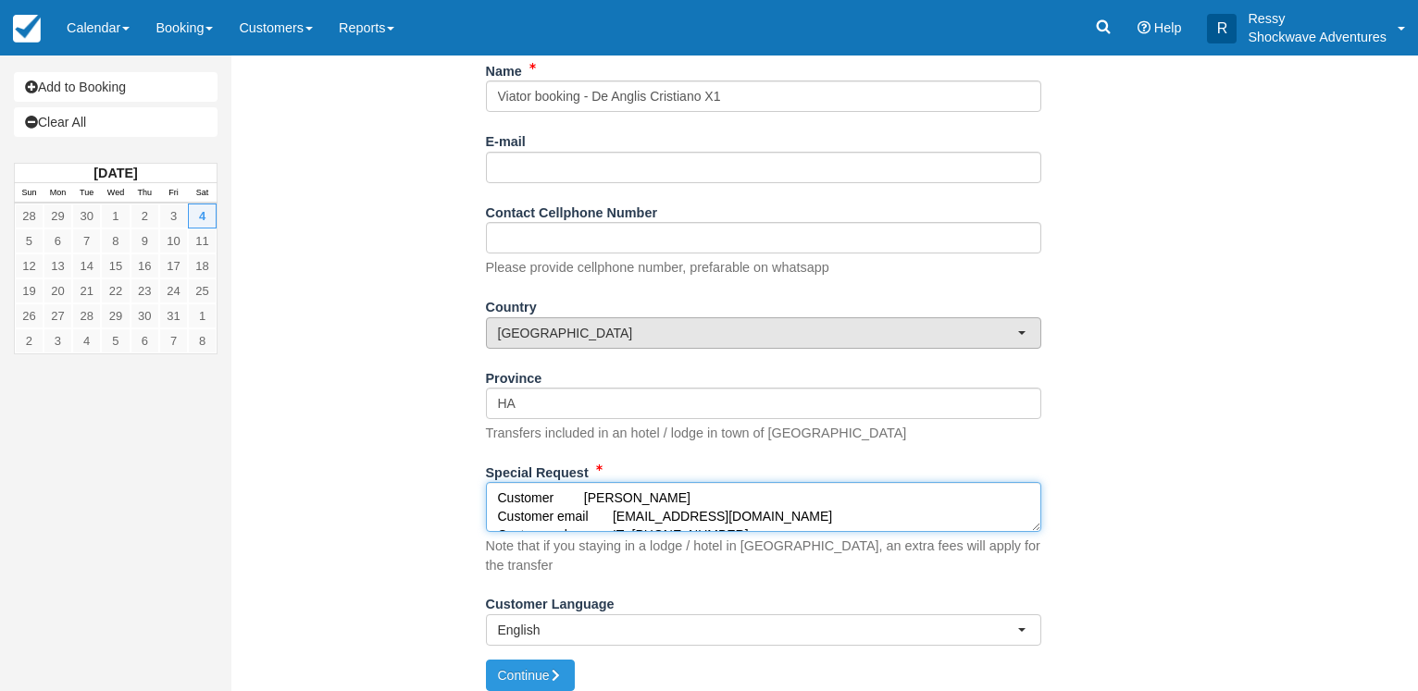
scroll to position [381, 0]
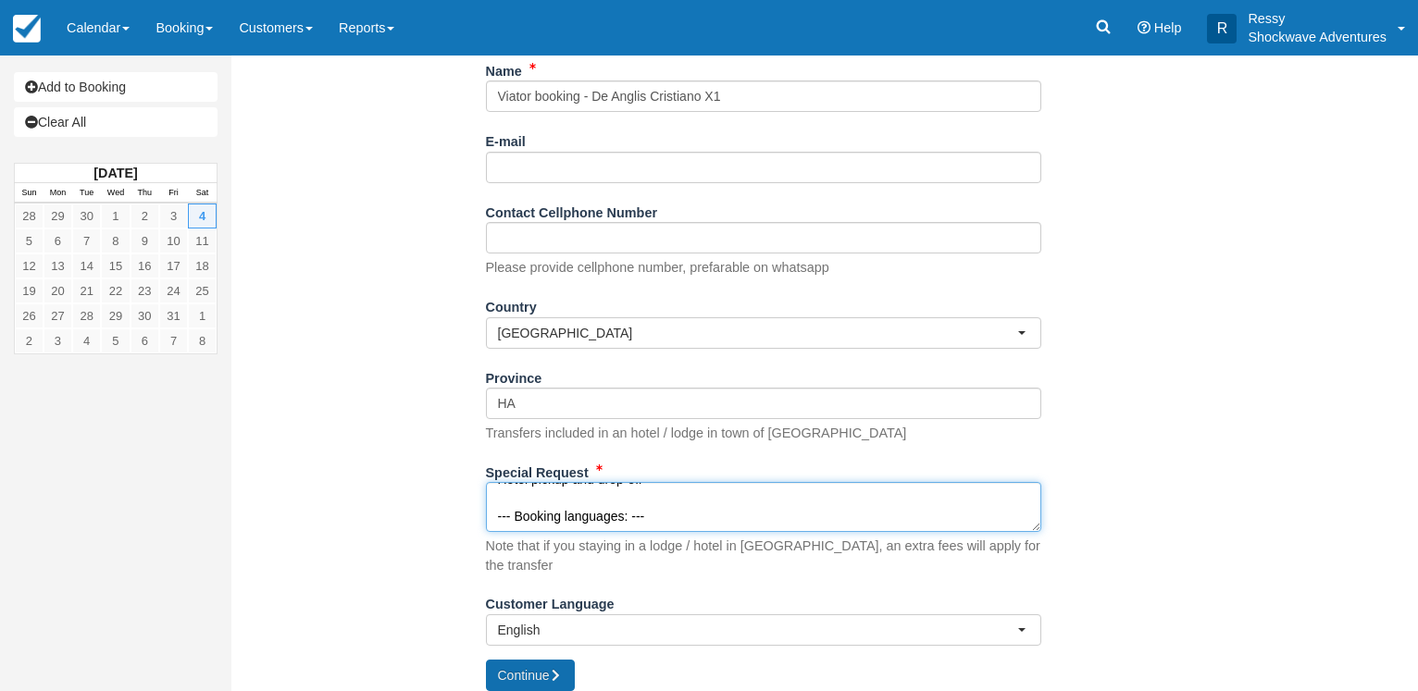
type textarea "Customer [PERSON_NAME] Customer email [EMAIL_ADDRESS][DOMAIN_NAME] Customer pho…"
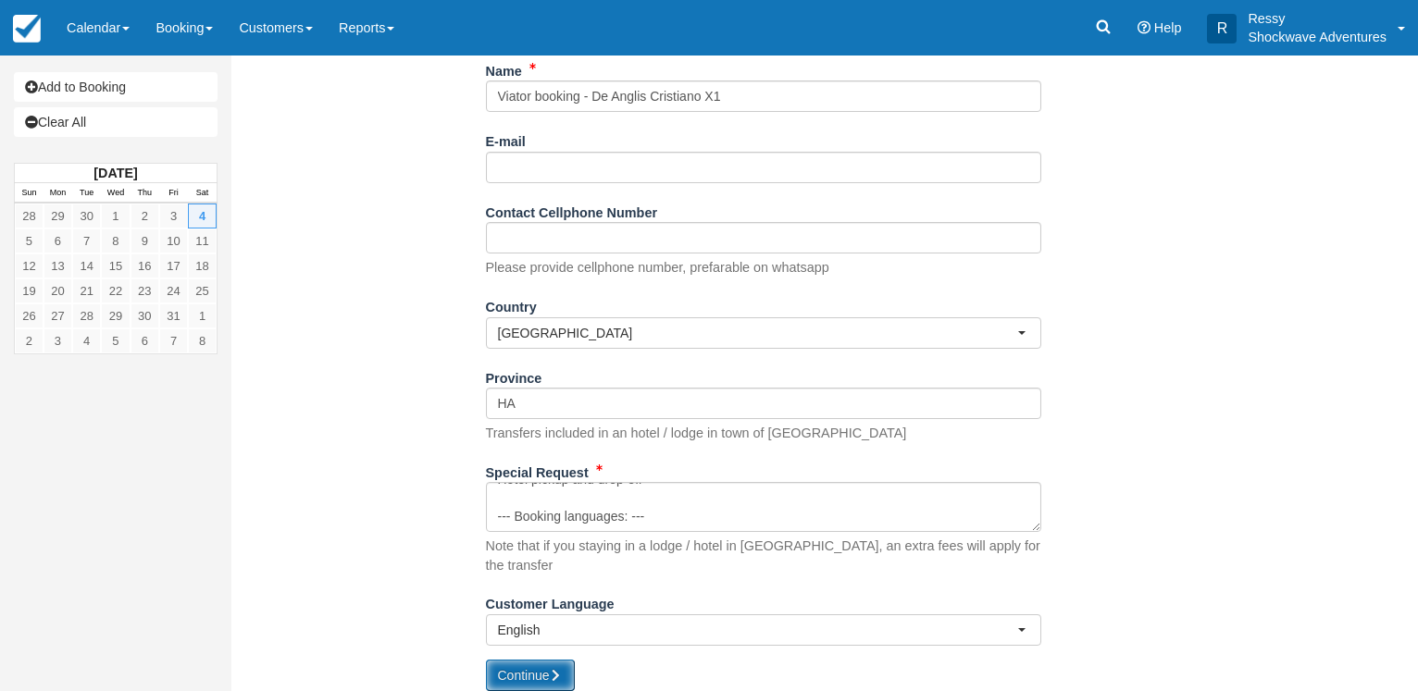
click at [510, 660] on button "Continue" at bounding box center [530, 675] width 89 height 31
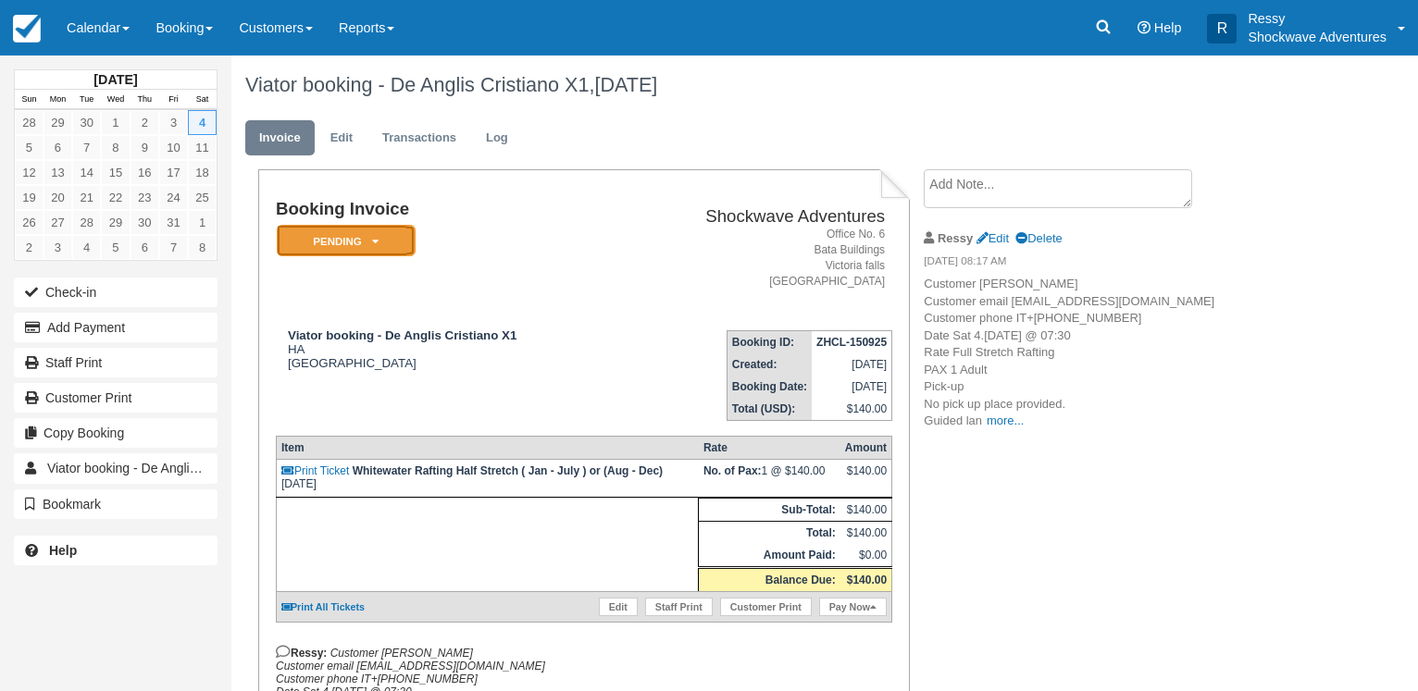
click at [383, 240] on em "Pending" at bounding box center [346, 241] width 139 height 32
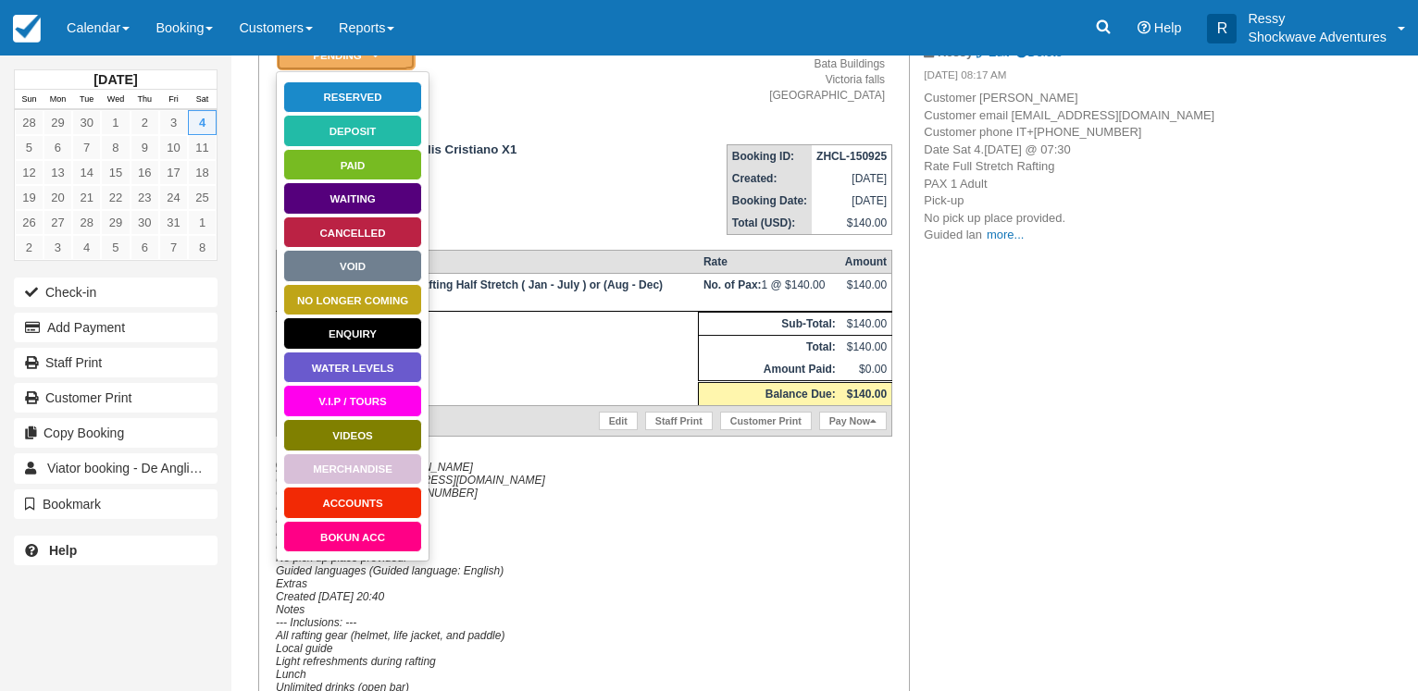
scroll to position [189, 0]
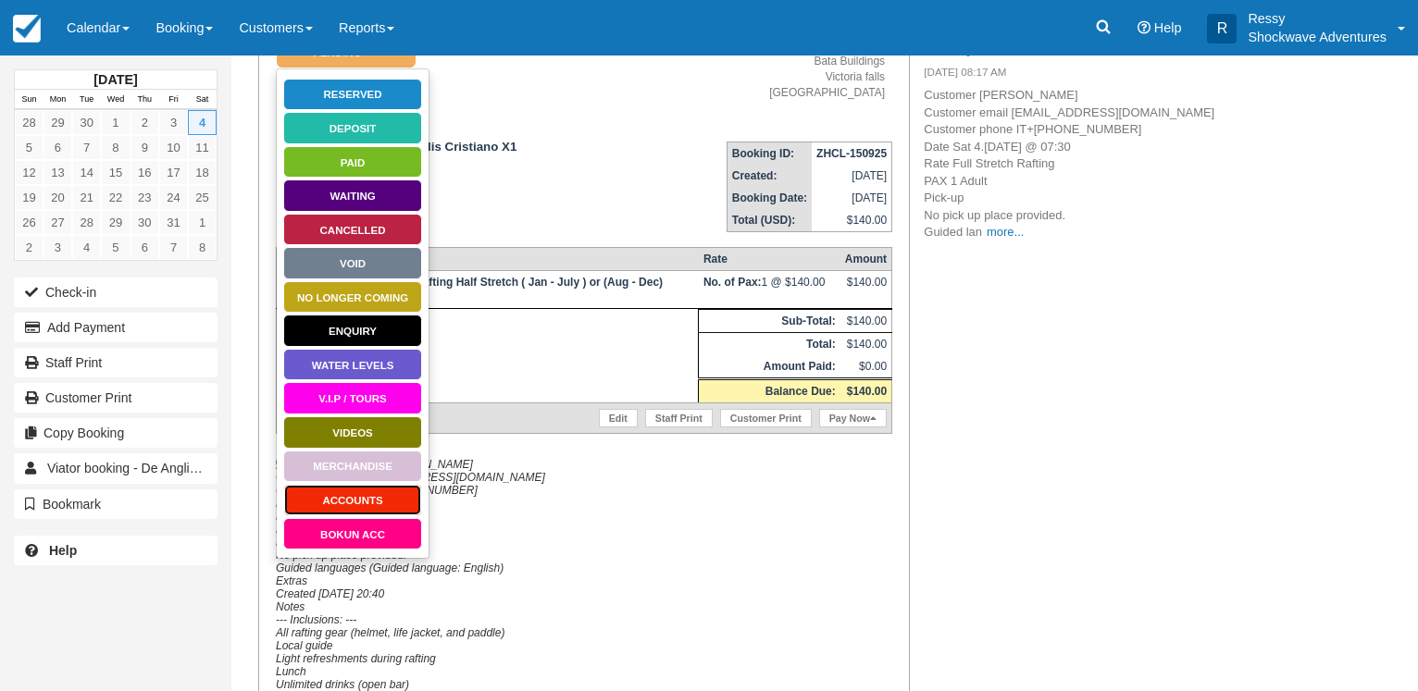
click at [369, 496] on link "ACCOUNTS" at bounding box center [352, 500] width 139 height 32
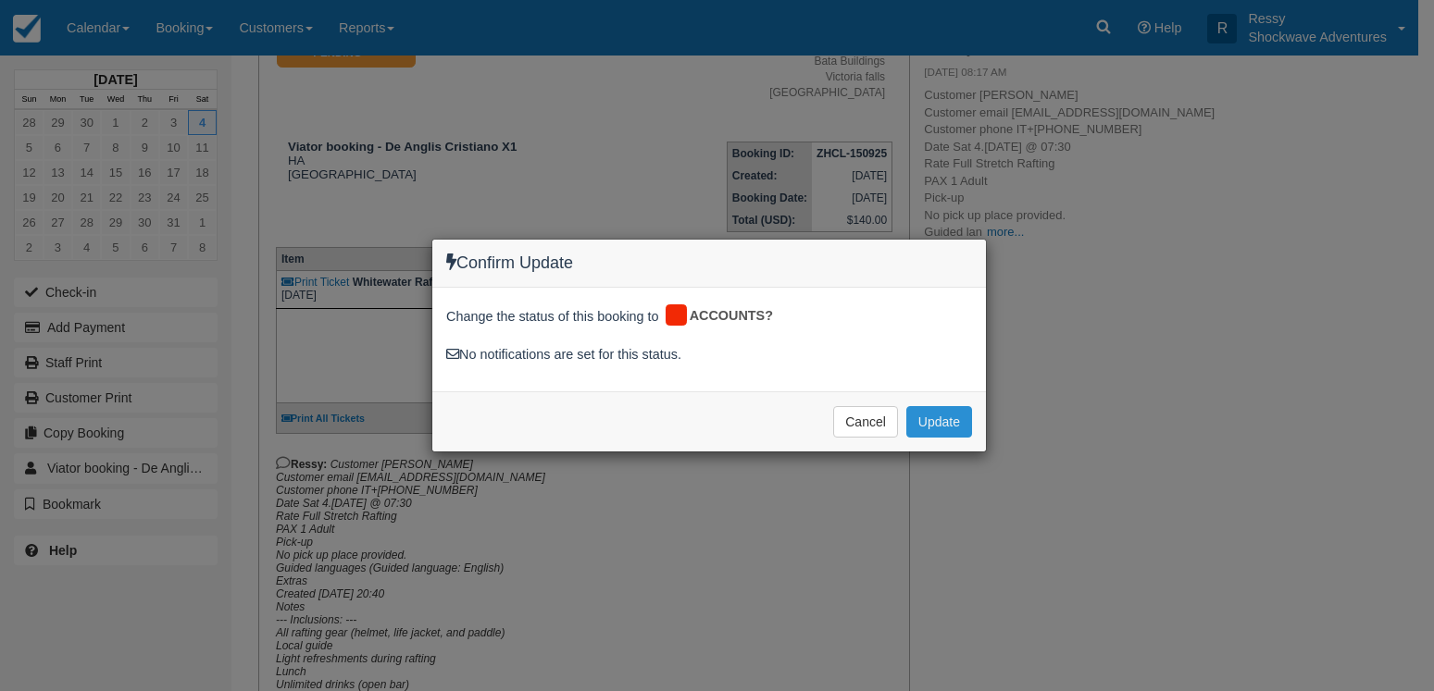
click at [945, 427] on button "Update" at bounding box center [939, 421] width 66 height 31
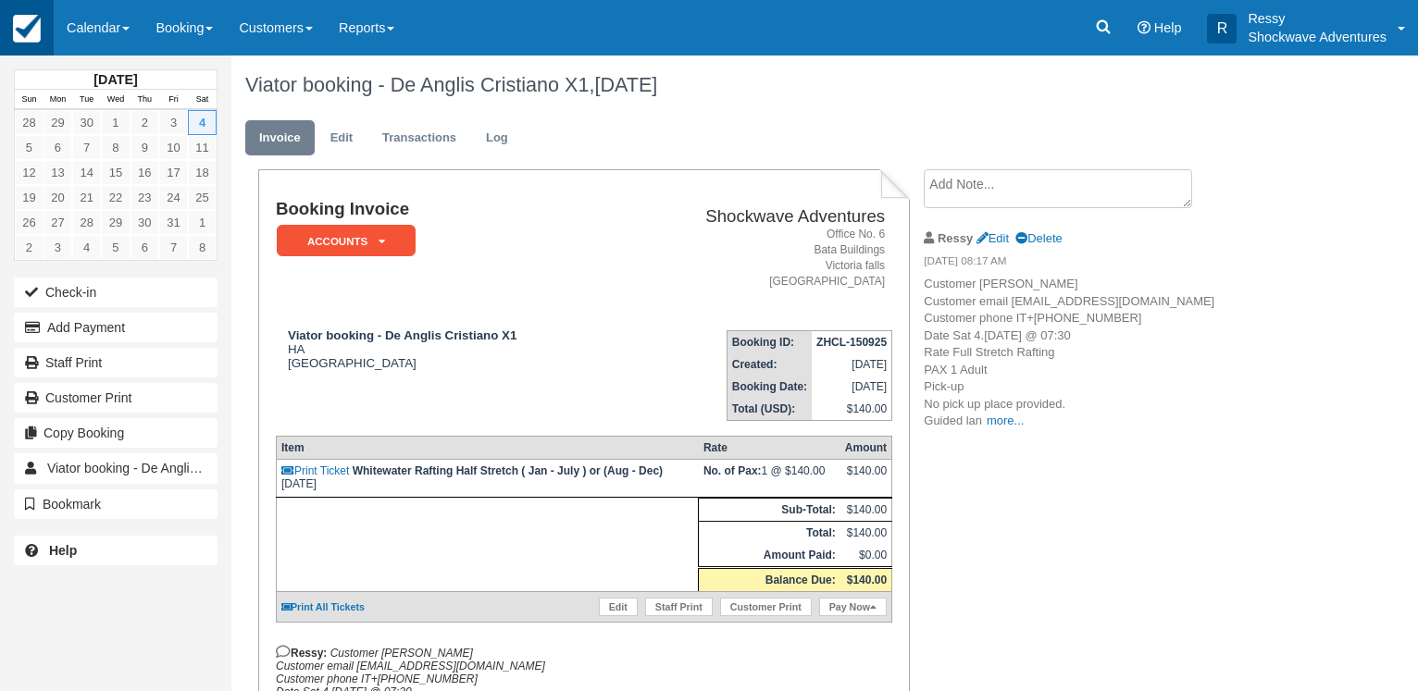
scroll to position [189, 0]
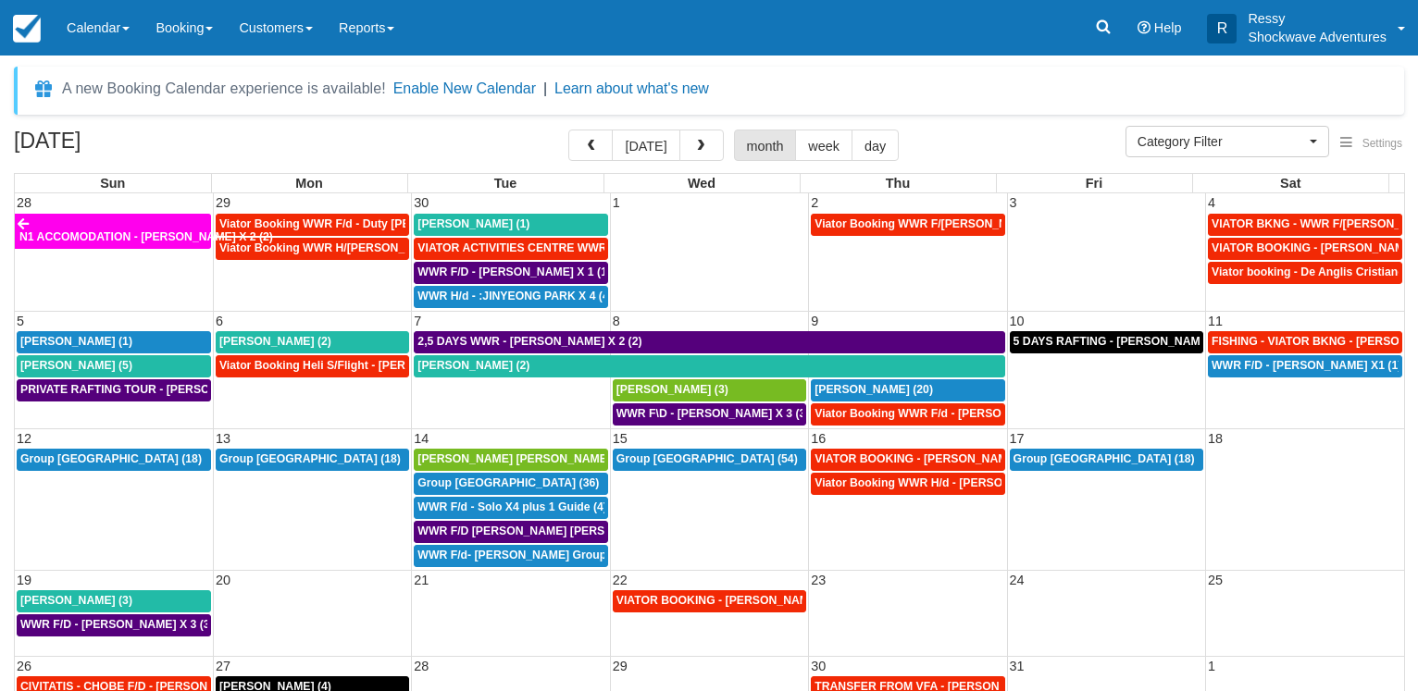
select select
click at [597, 150] on span "button" at bounding box center [590, 146] width 13 height 13
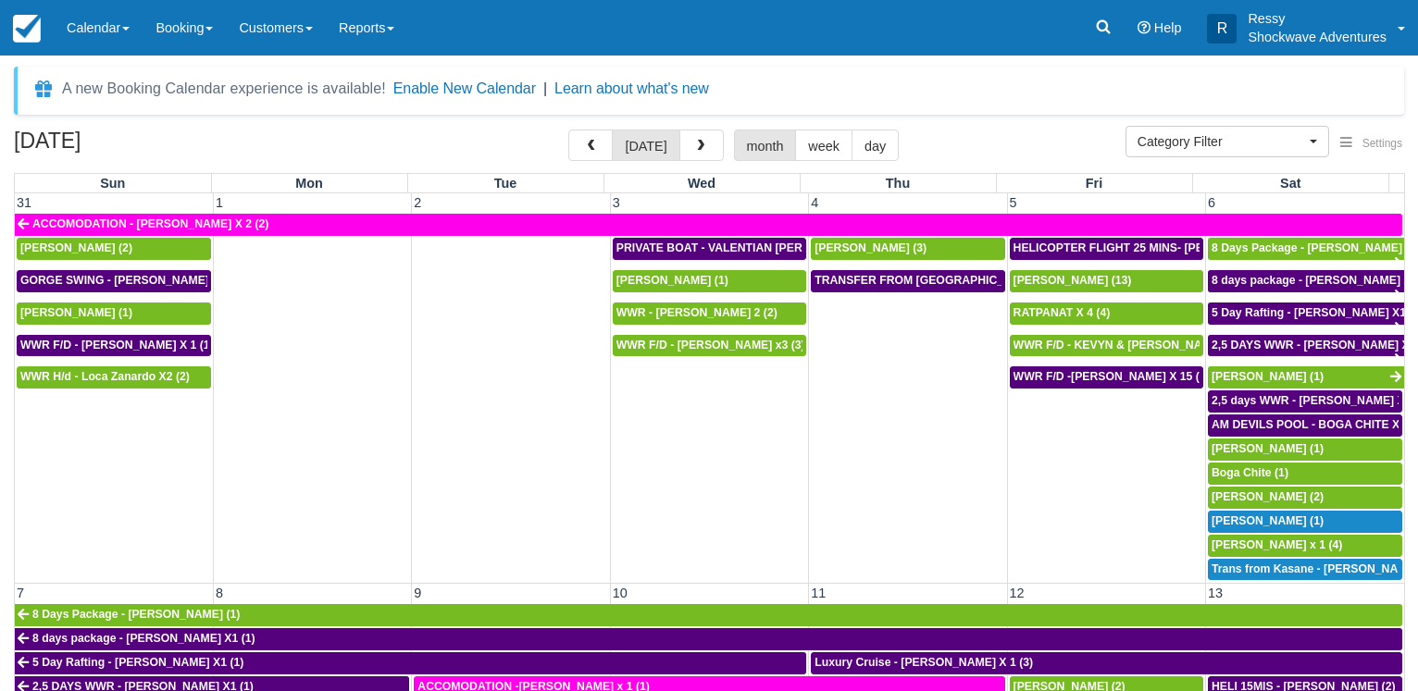
click at [568, 130] on button "button" at bounding box center [590, 145] width 44 height 31
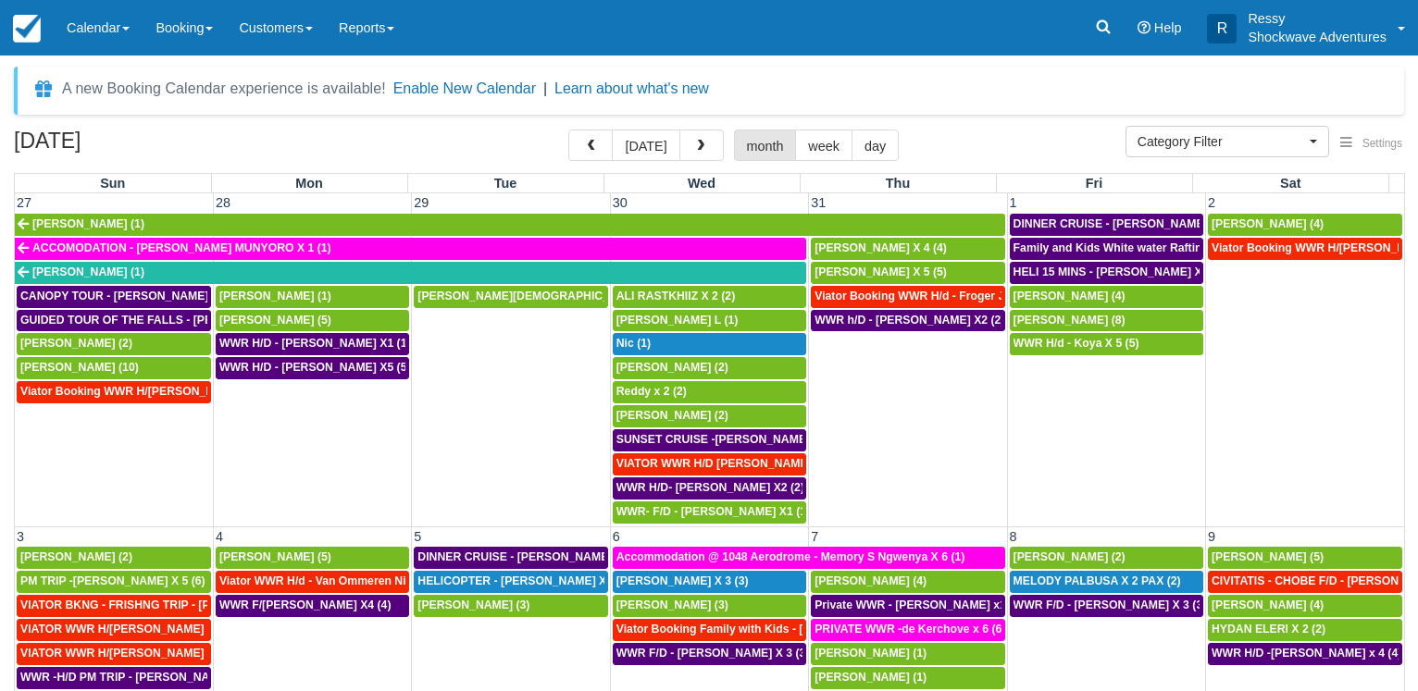
click at [568, 130] on button "button" at bounding box center [590, 145] width 44 height 31
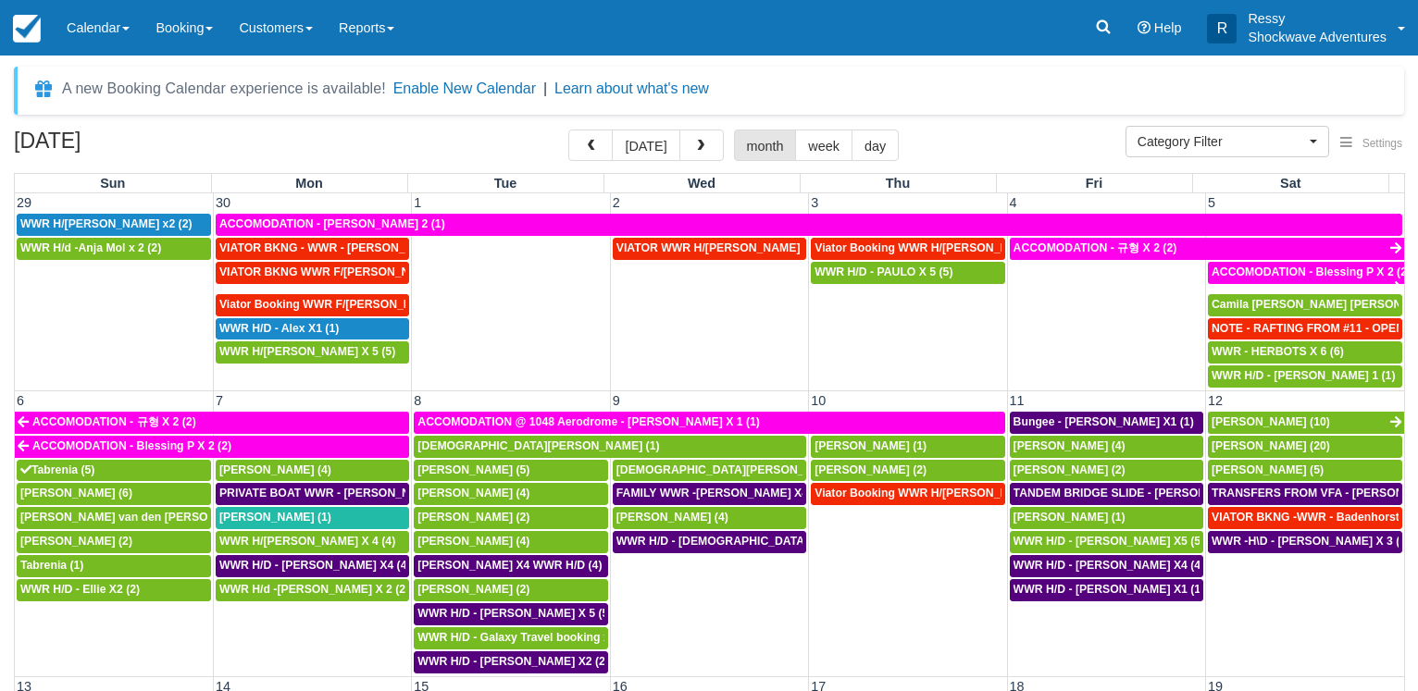
click at [568, 130] on button "button" at bounding box center [590, 145] width 44 height 31
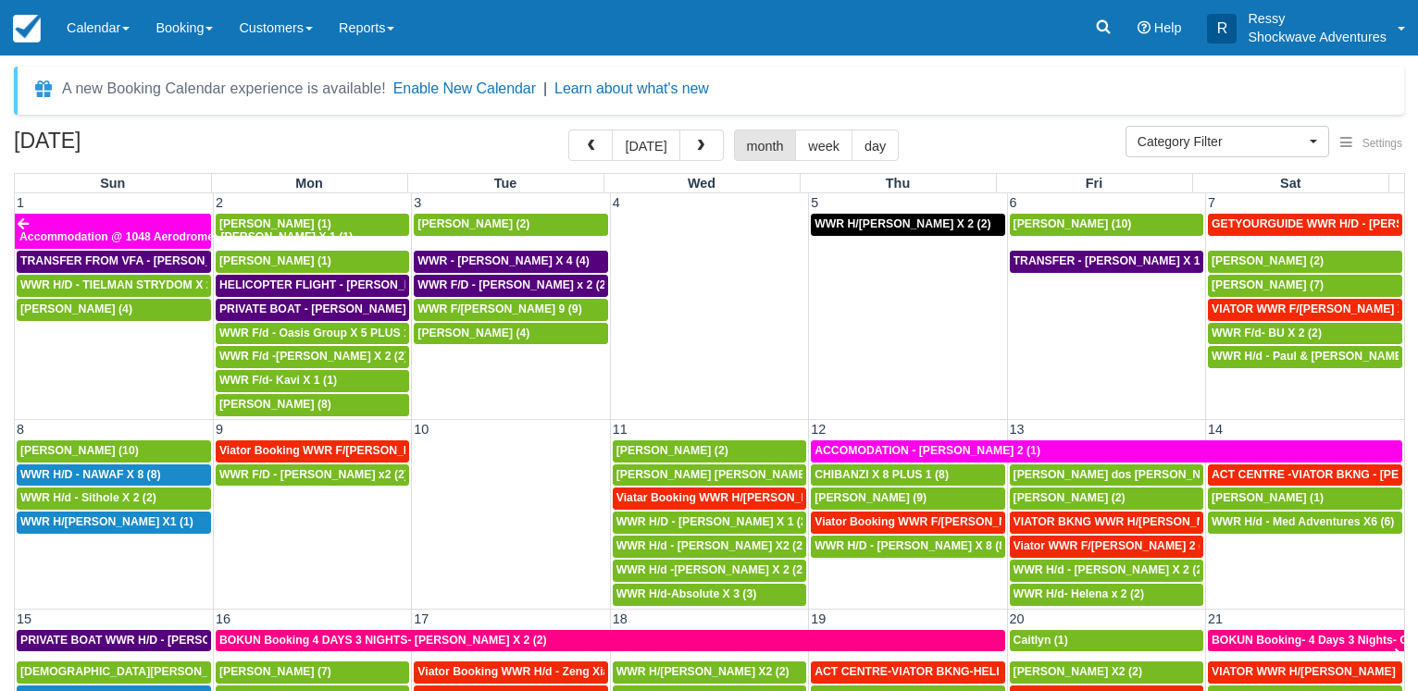
click at [568, 130] on button "button" at bounding box center [590, 145] width 44 height 31
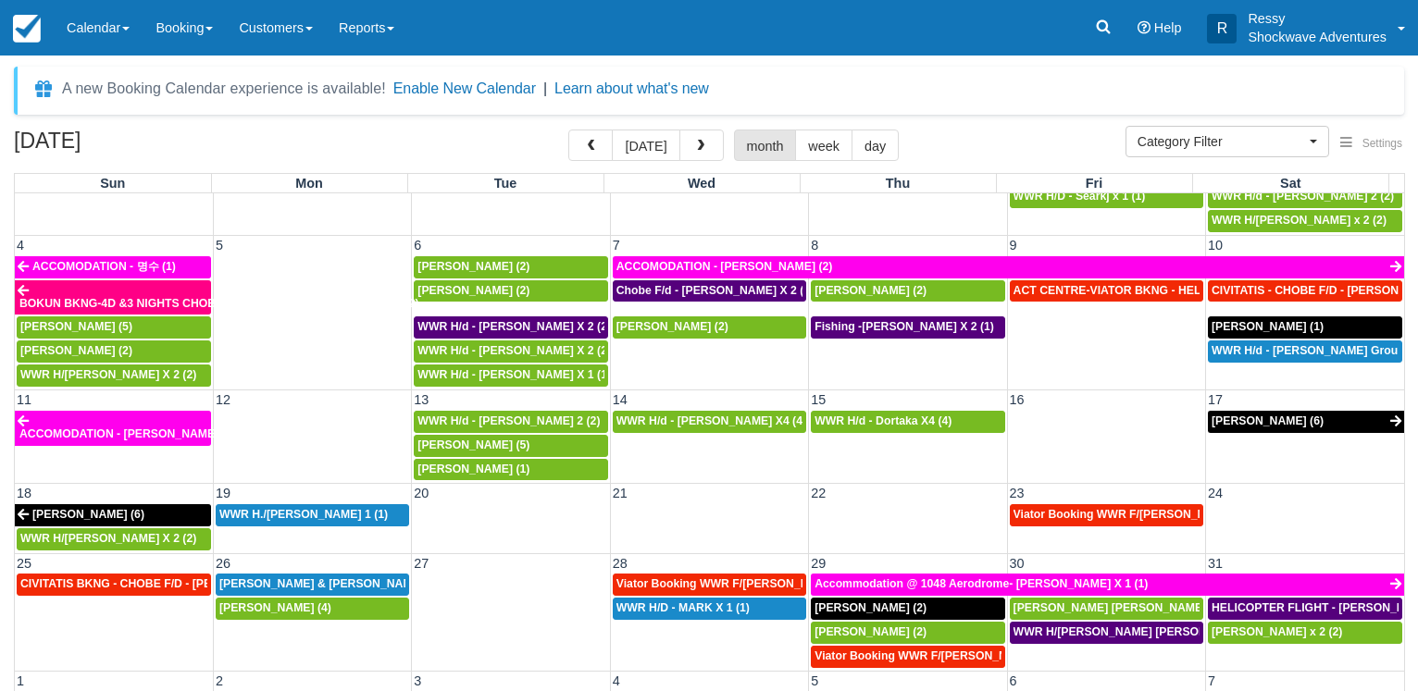
scroll to position [240, 0]
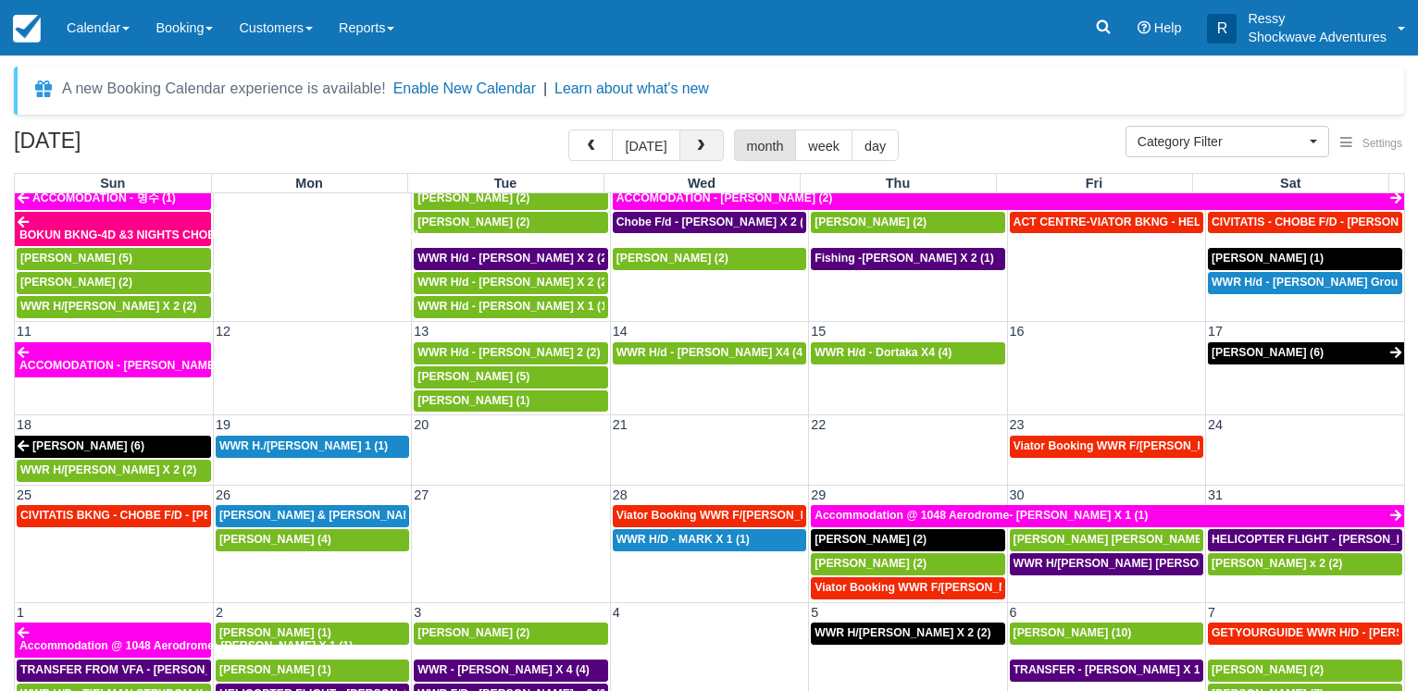
click at [717, 146] on button "button" at bounding box center [701, 145] width 44 height 31
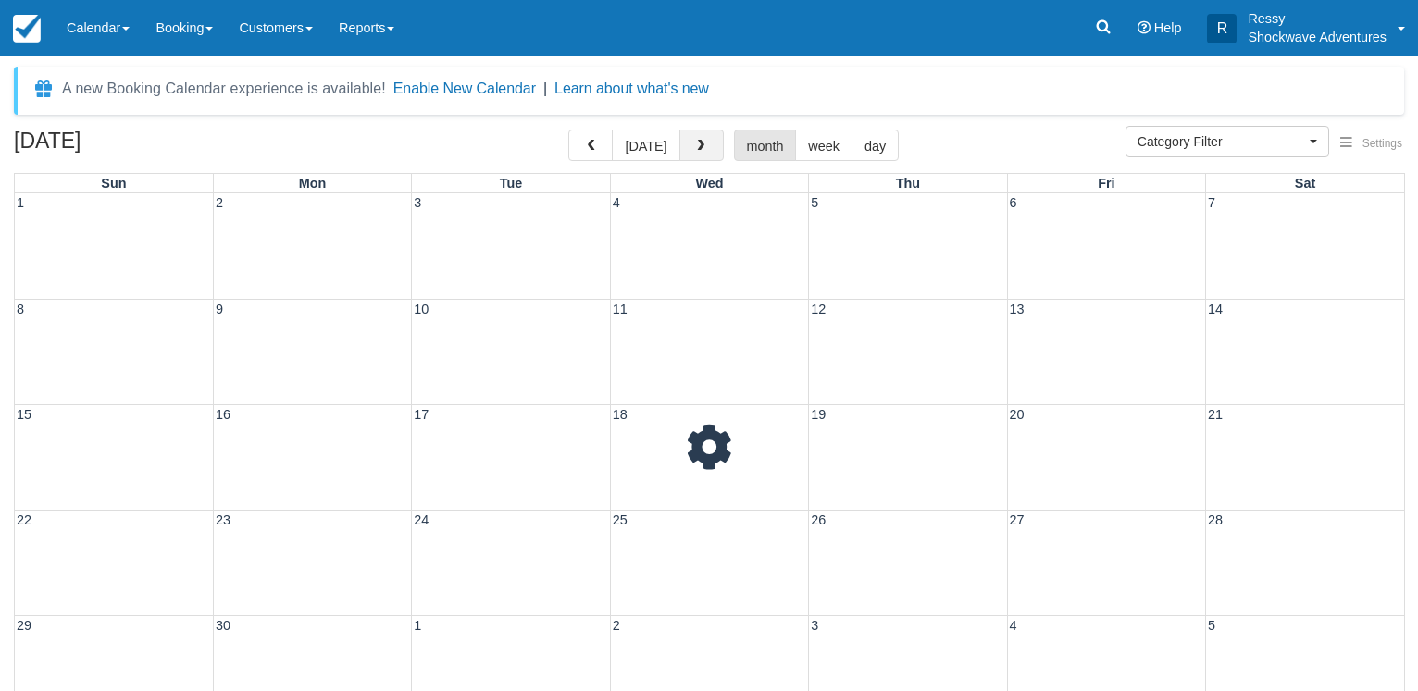
click at [717, 145] on button "button" at bounding box center [701, 145] width 44 height 31
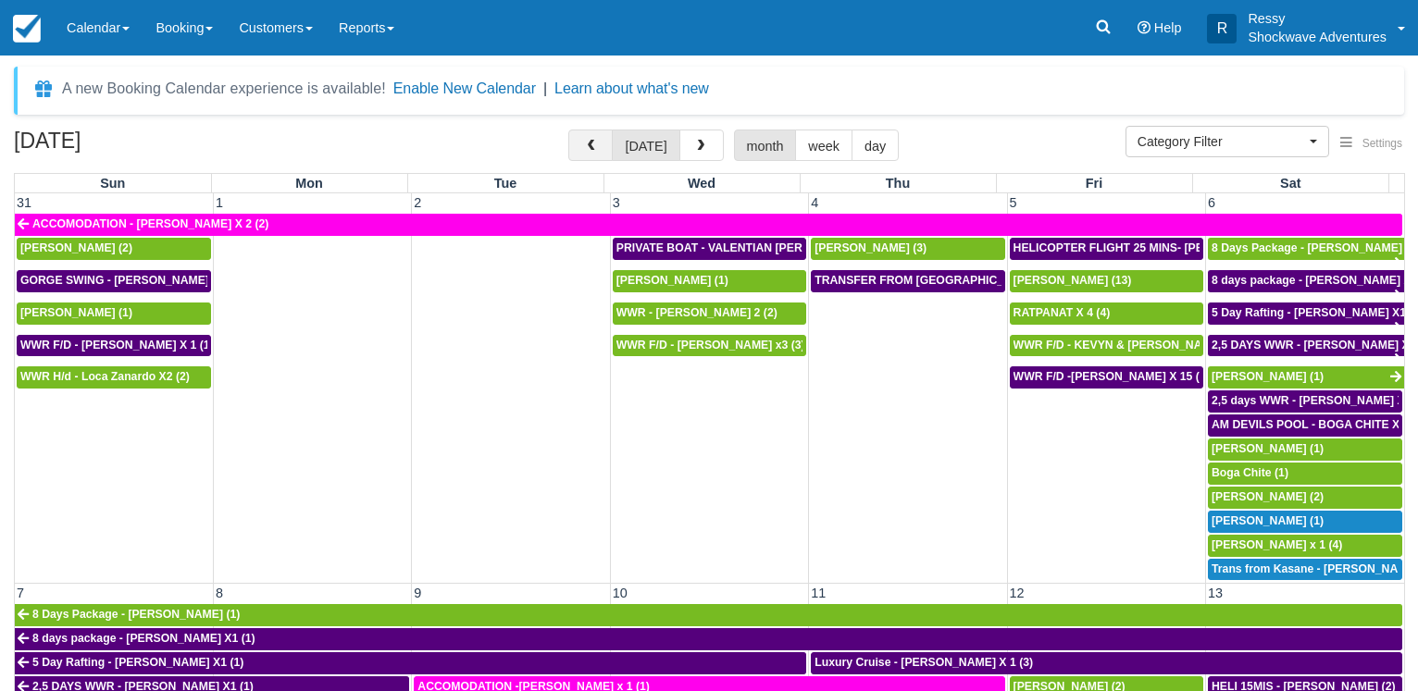
click at [588, 156] on button "button" at bounding box center [590, 145] width 44 height 31
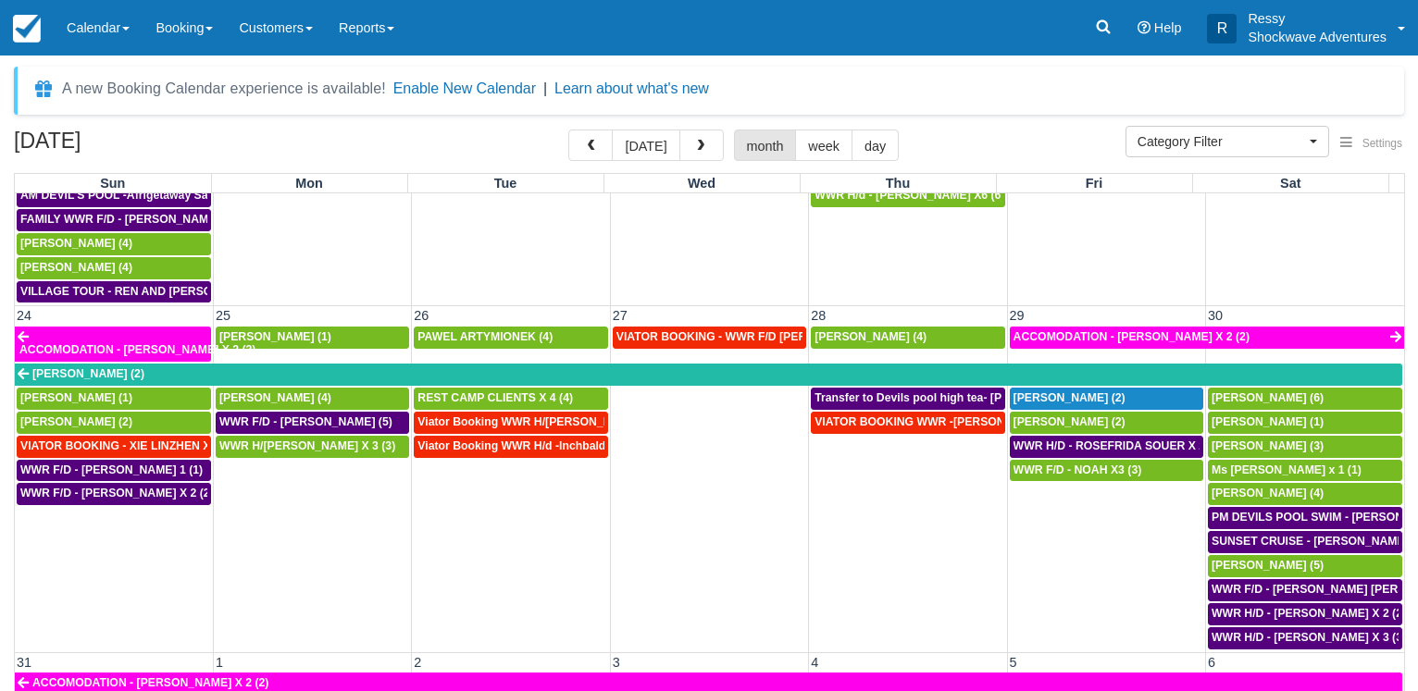
scroll to position [1155, 0]
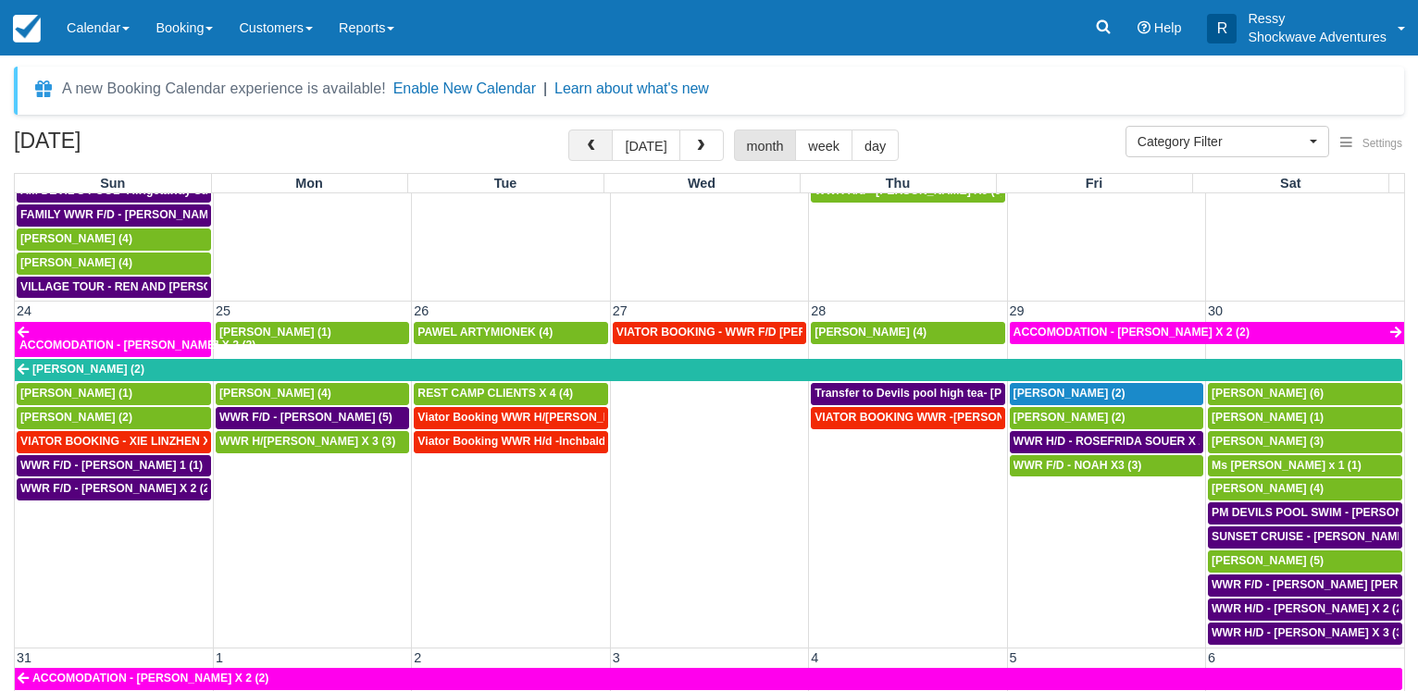
click at [595, 145] on span "button" at bounding box center [590, 146] width 13 height 13
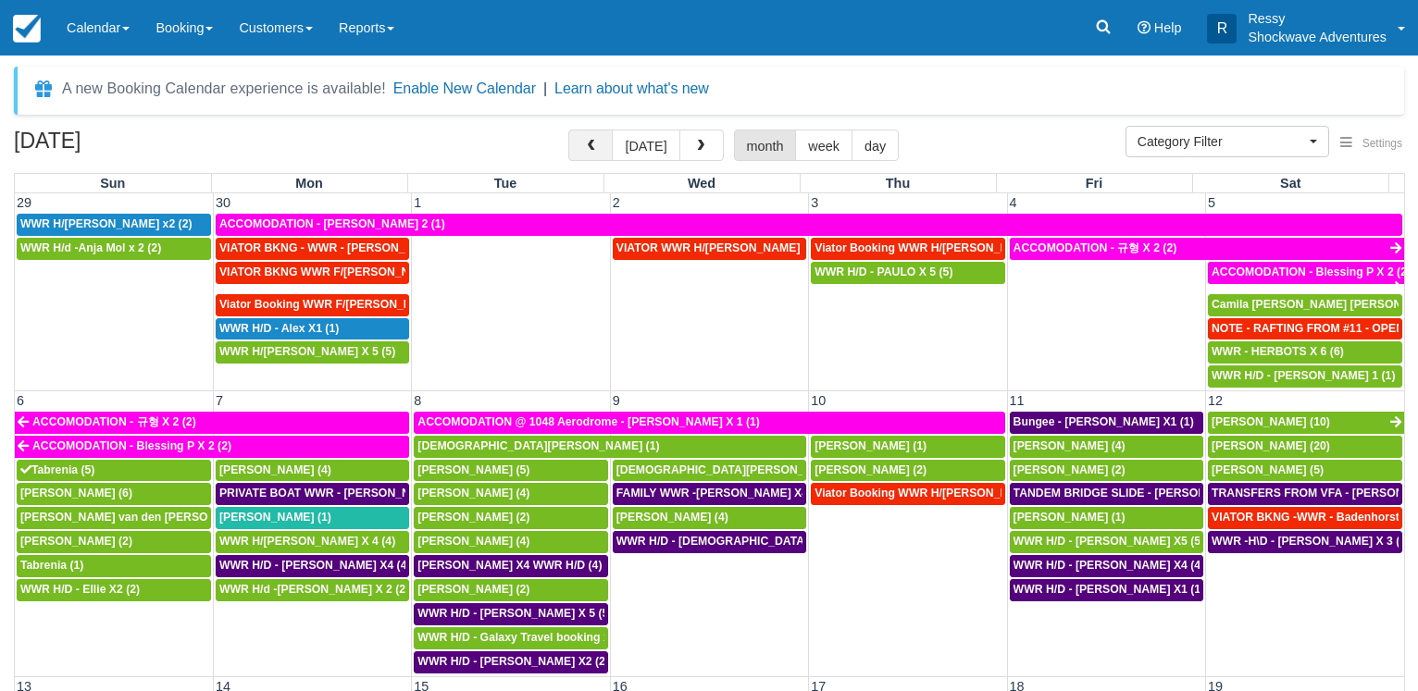
click at [596, 131] on button "button" at bounding box center [590, 145] width 44 height 31
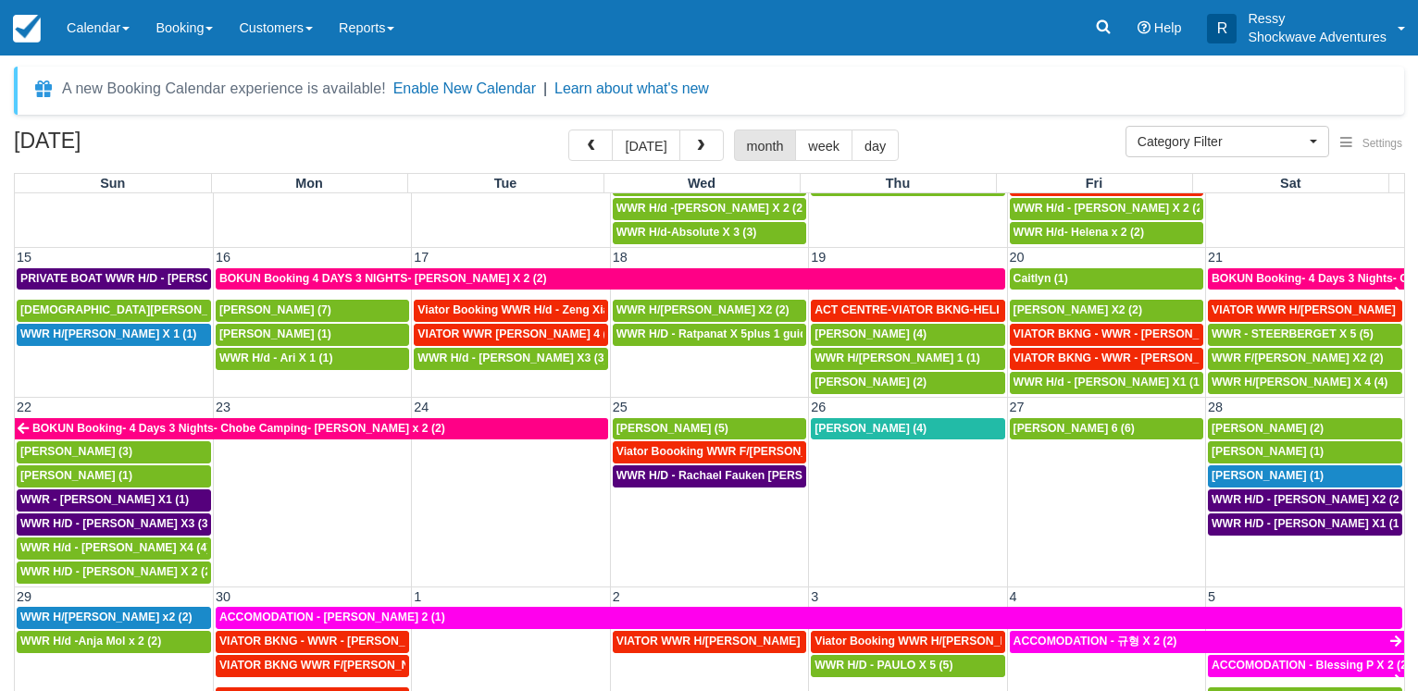
scroll to position [355, 0]
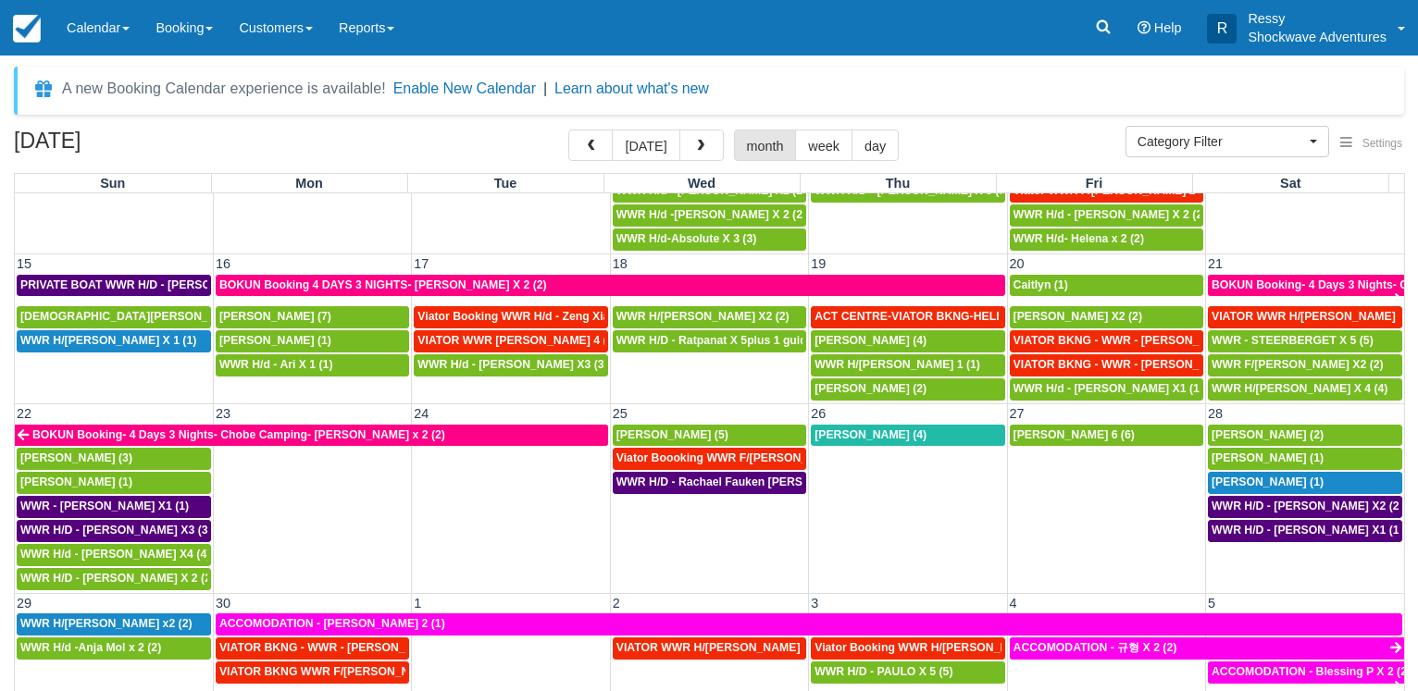
click at [568, 130] on button "button" at bounding box center [590, 145] width 44 height 31
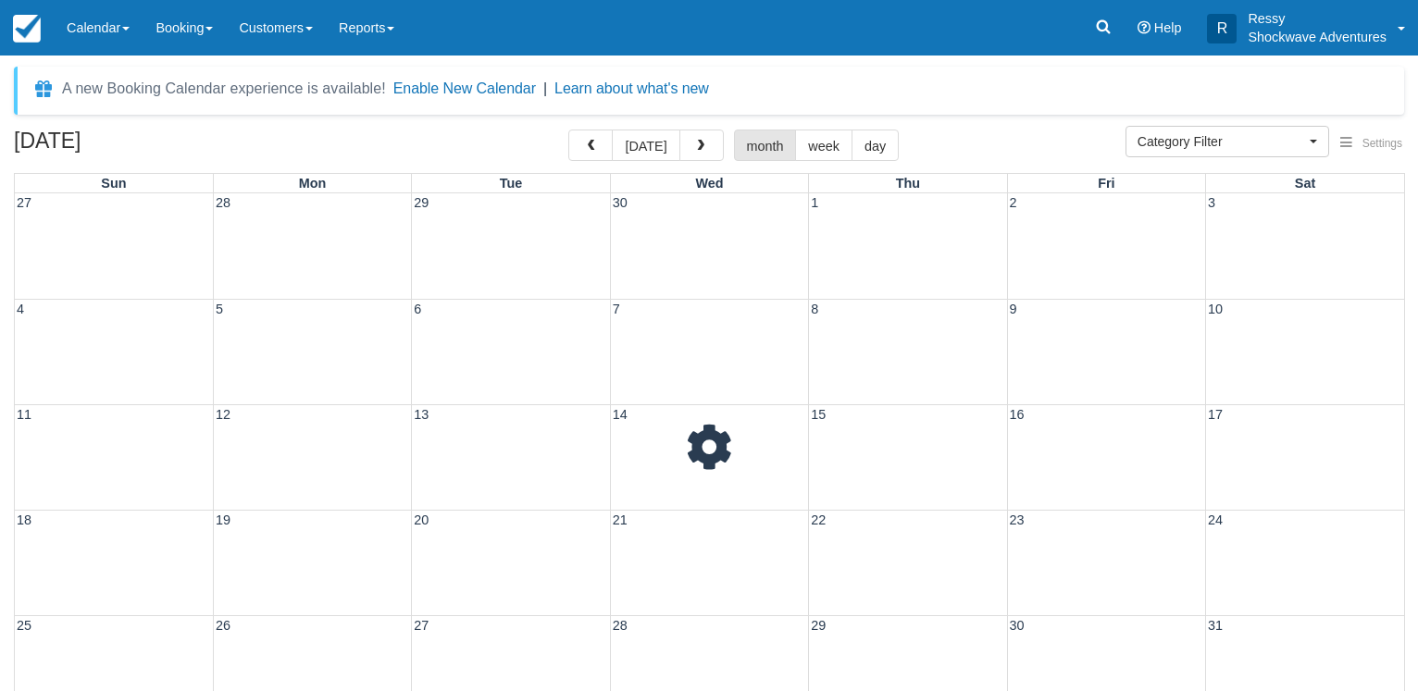
click at [568, 130] on button "button" at bounding box center [590, 145] width 44 height 31
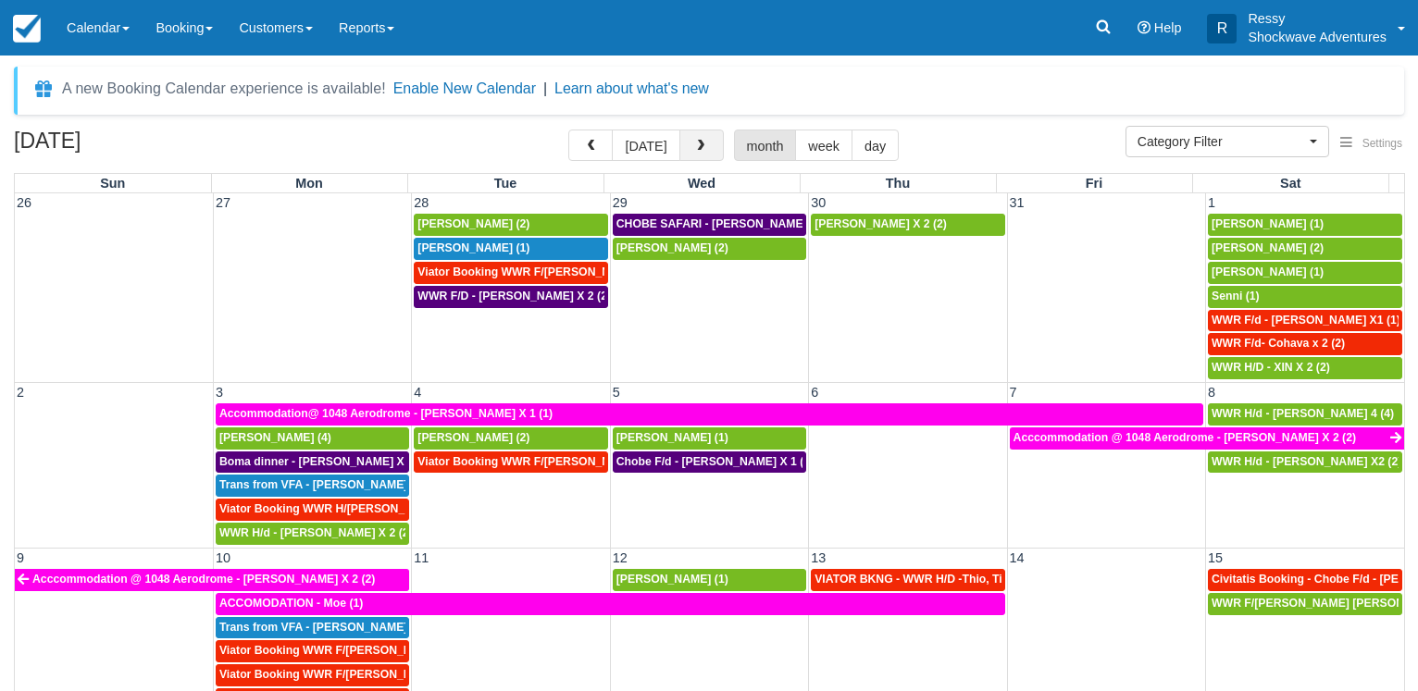
click at [693, 156] on button "button" at bounding box center [701, 145] width 44 height 31
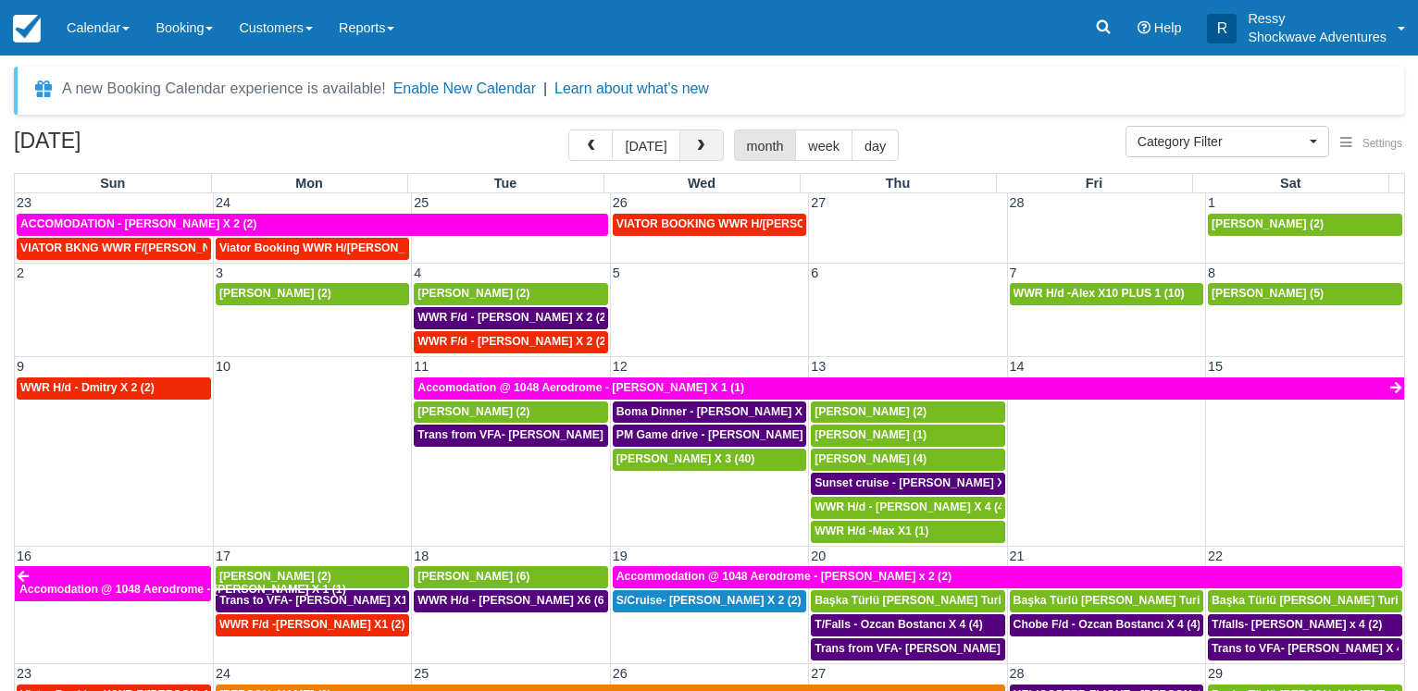
click at [693, 156] on button "button" at bounding box center [701, 145] width 44 height 31
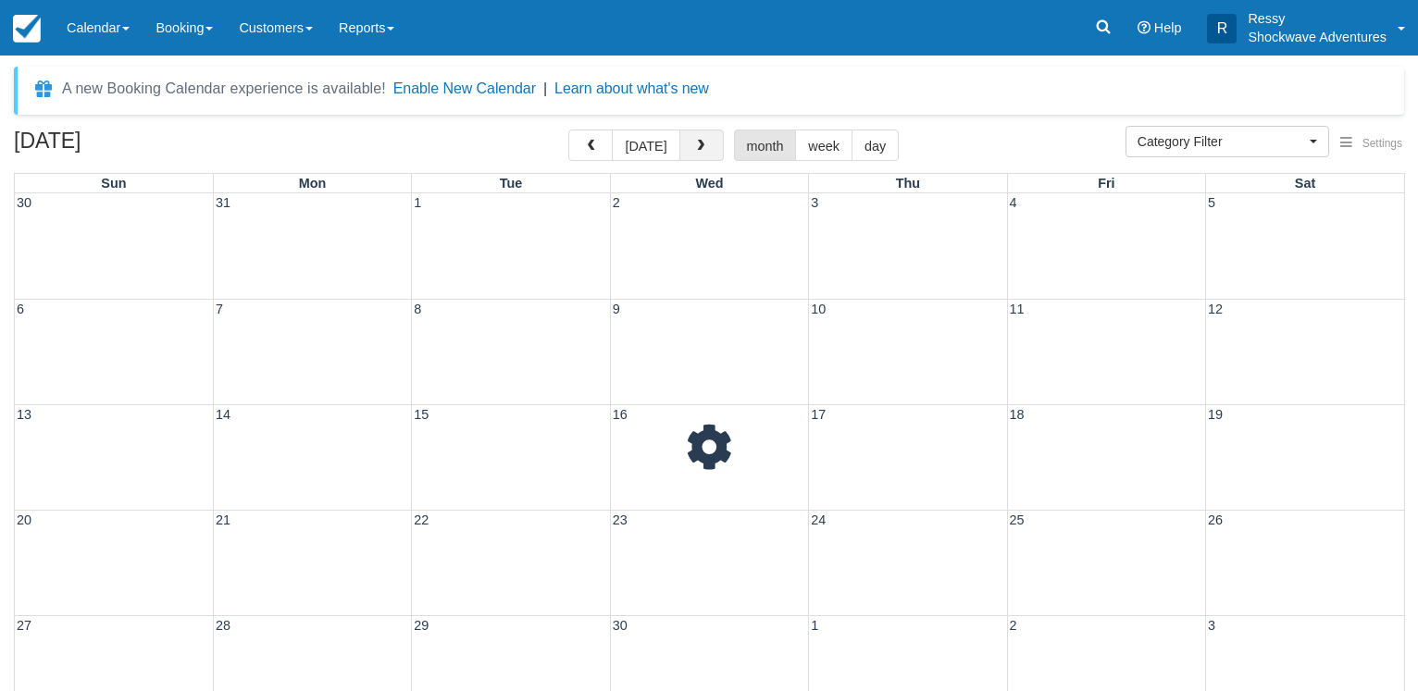
click at [693, 156] on button "button" at bounding box center [701, 145] width 44 height 31
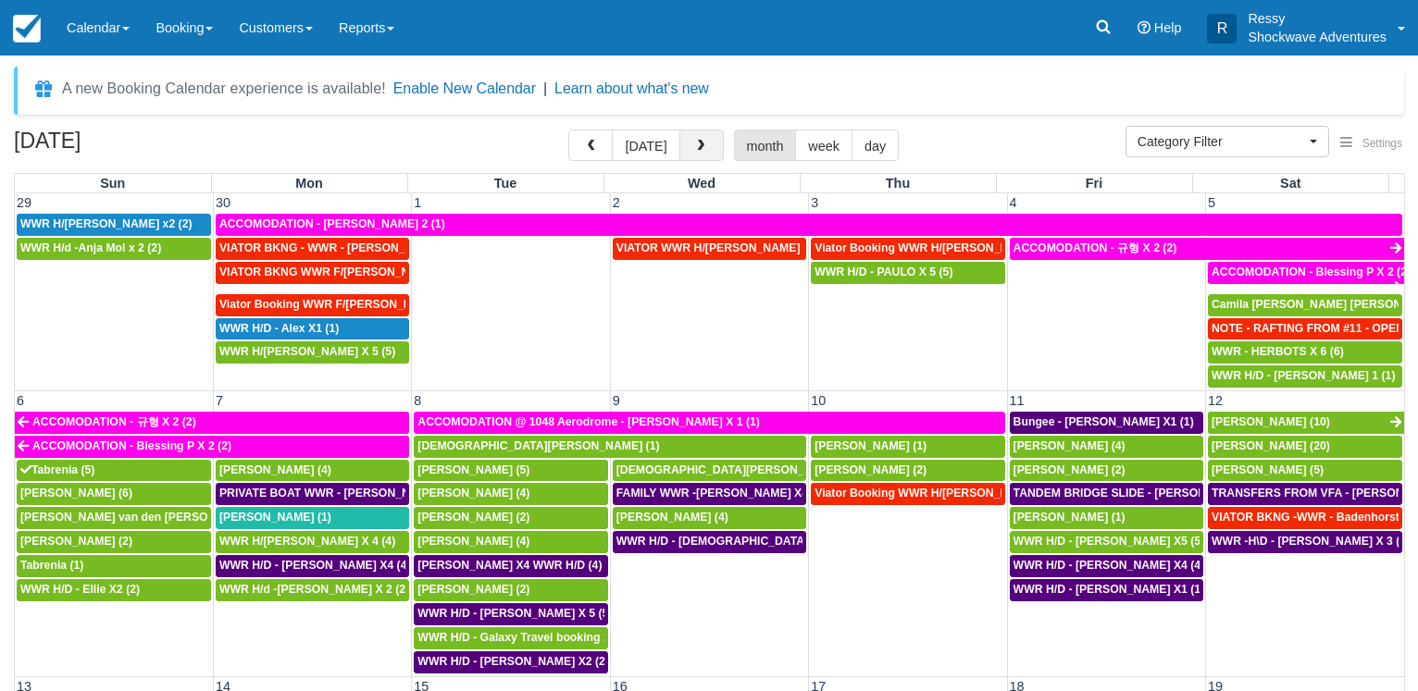
click at [718, 151] on button "button" at bounding box center [701, 145] width 44 height 31
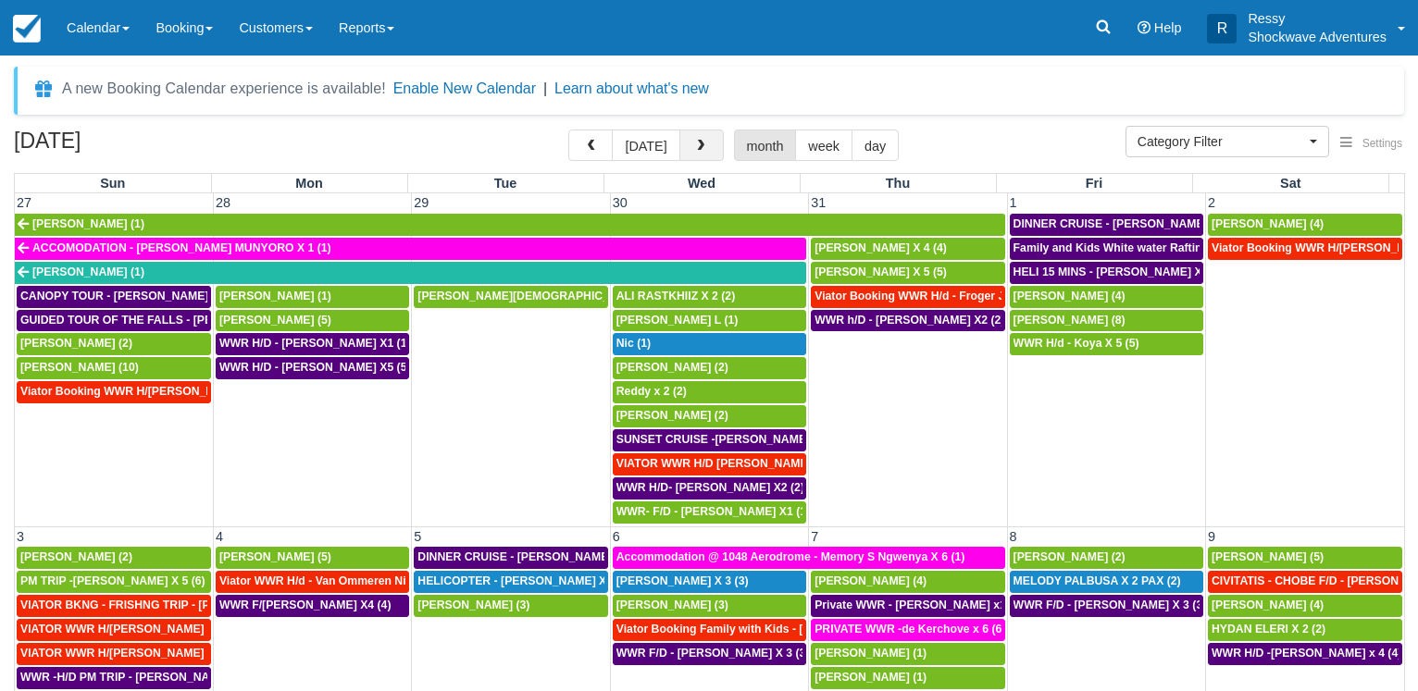
click at [716, 146] on button "button" at bounding box center [701, 145] width 44 height 31
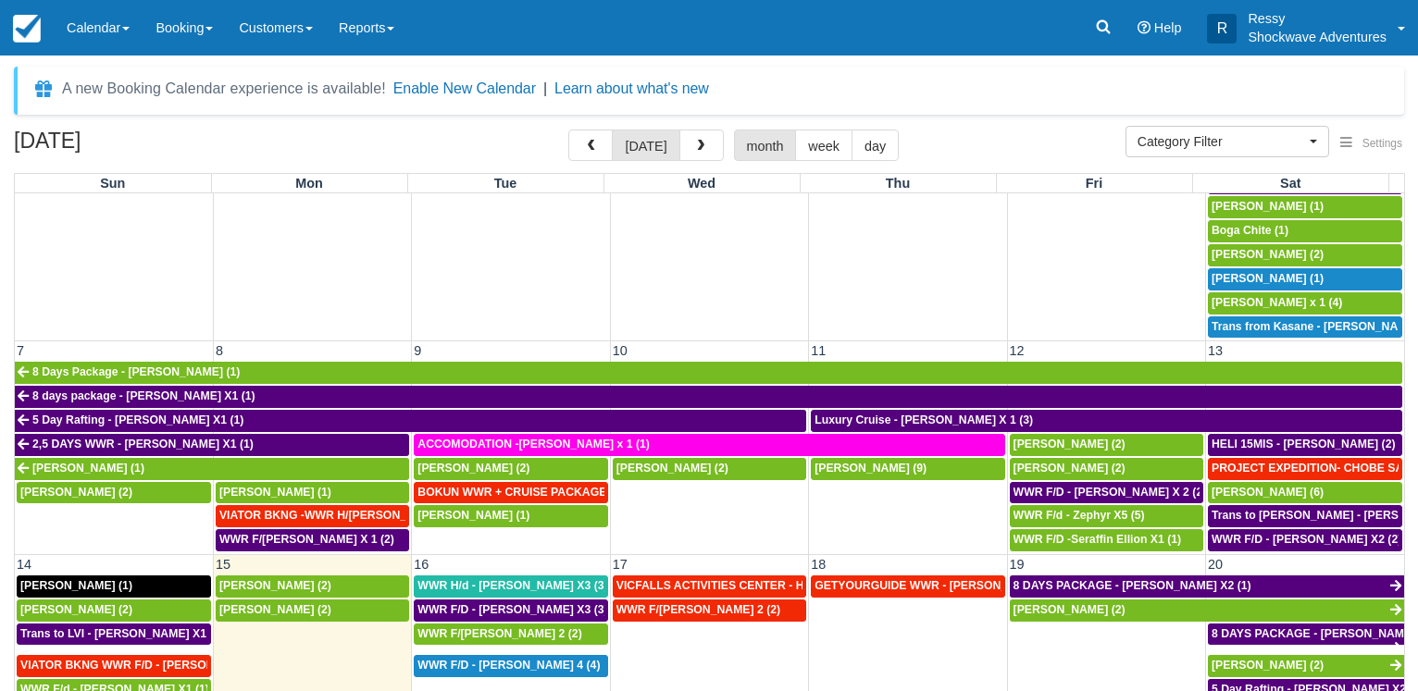
scroll to position [267, 0]
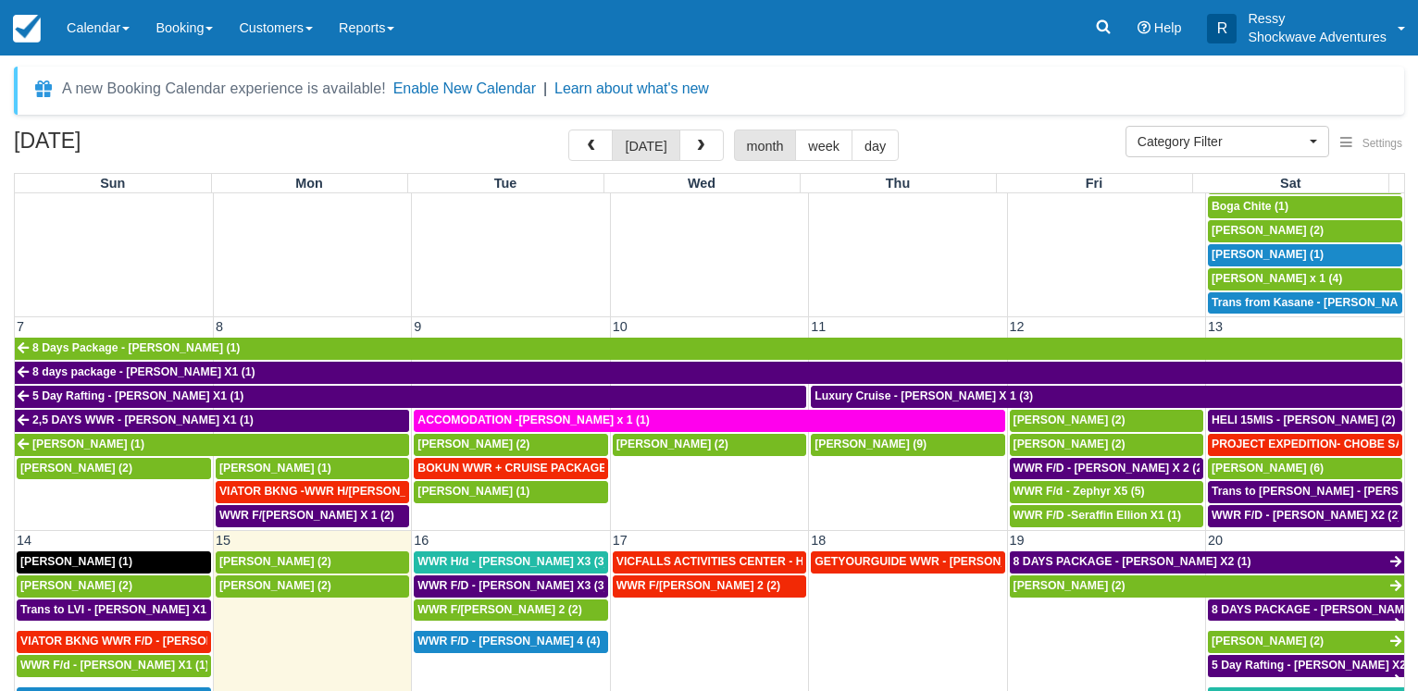
click at [679, 130] on button "button" at bounding box center [701, 145] width 44 height 31
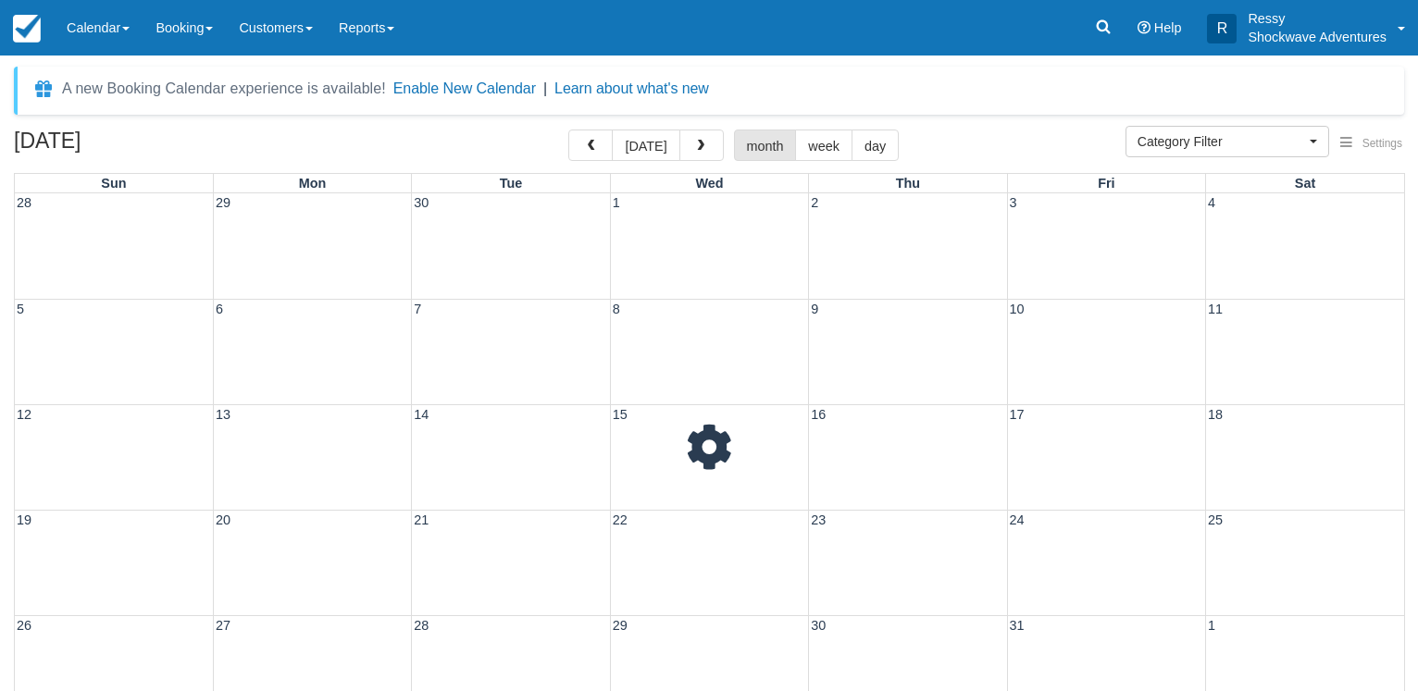
click at [679, 130] on button "button" at bounding box center [701, 145] width 44 height 31
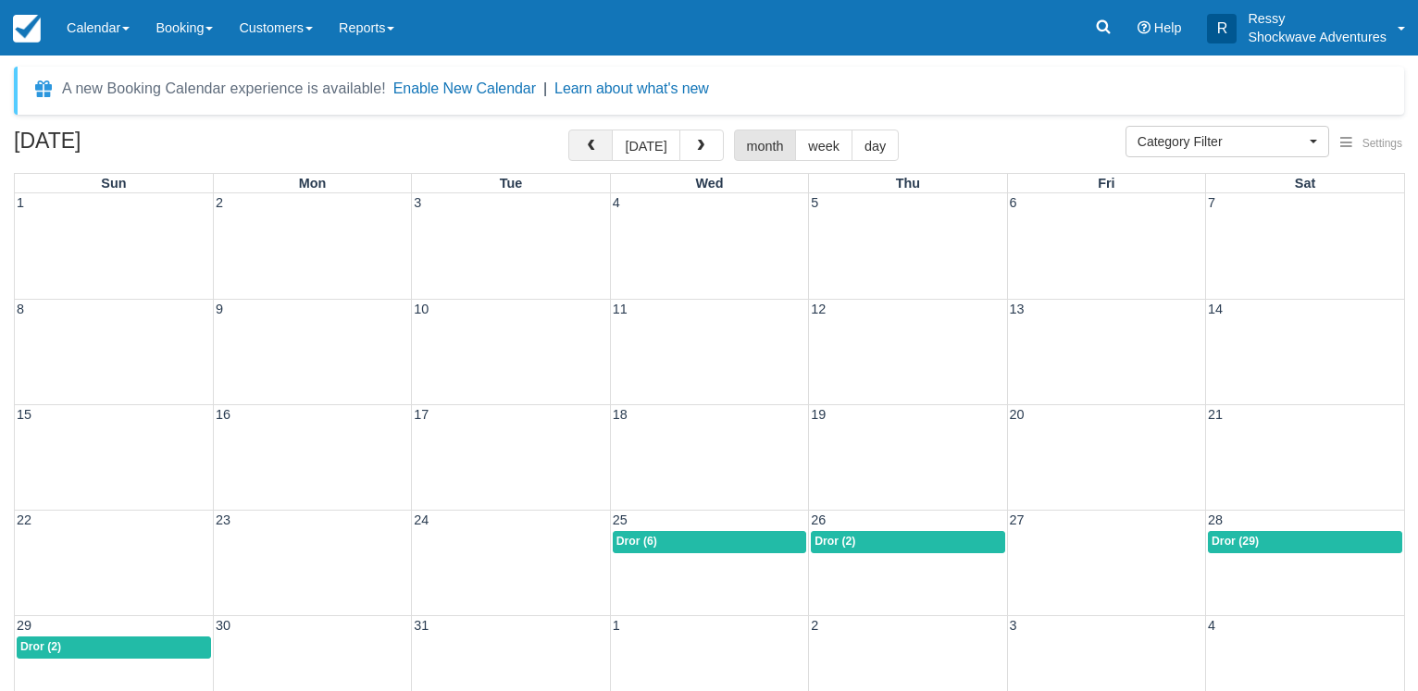
click at [599, 154] on button "button" at bounding box center [590, 145] width 44 height 31
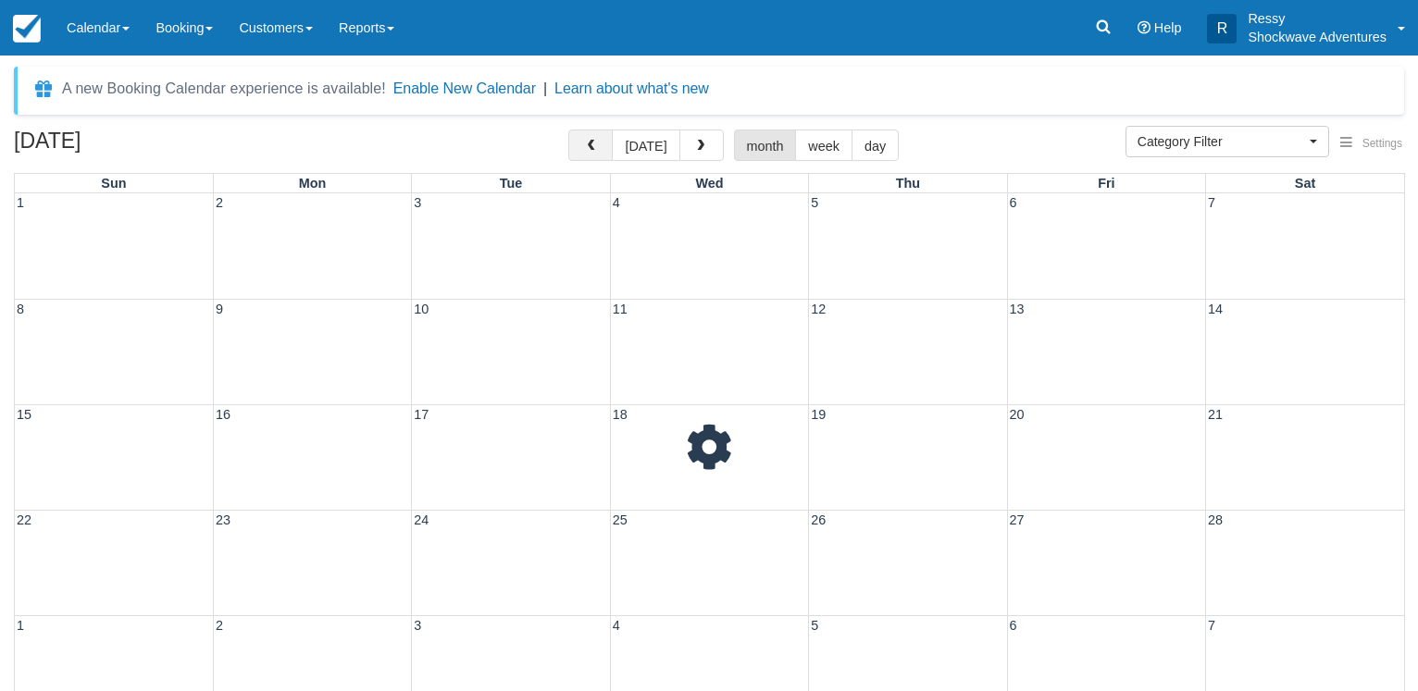
click at [599, 154] on button "button" at bounding box center [590, 145] width 44 height 31
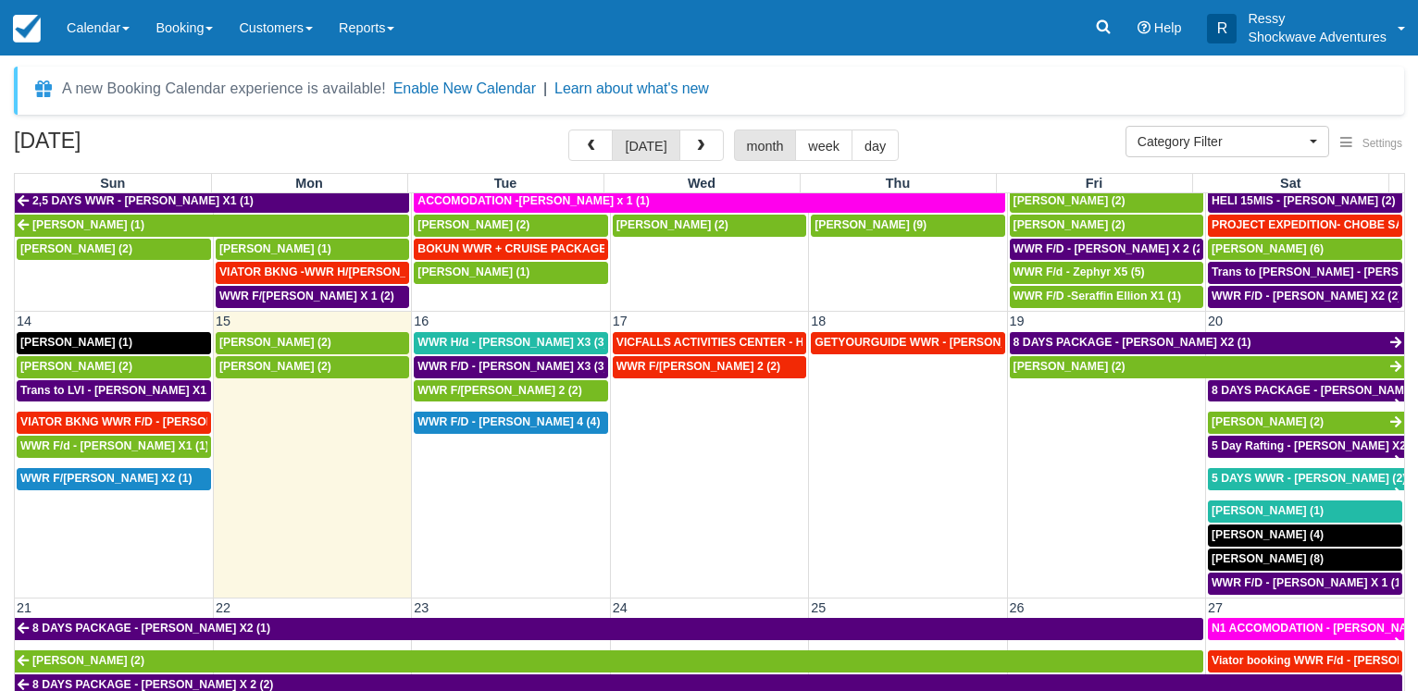
scroll to position [575, 0]
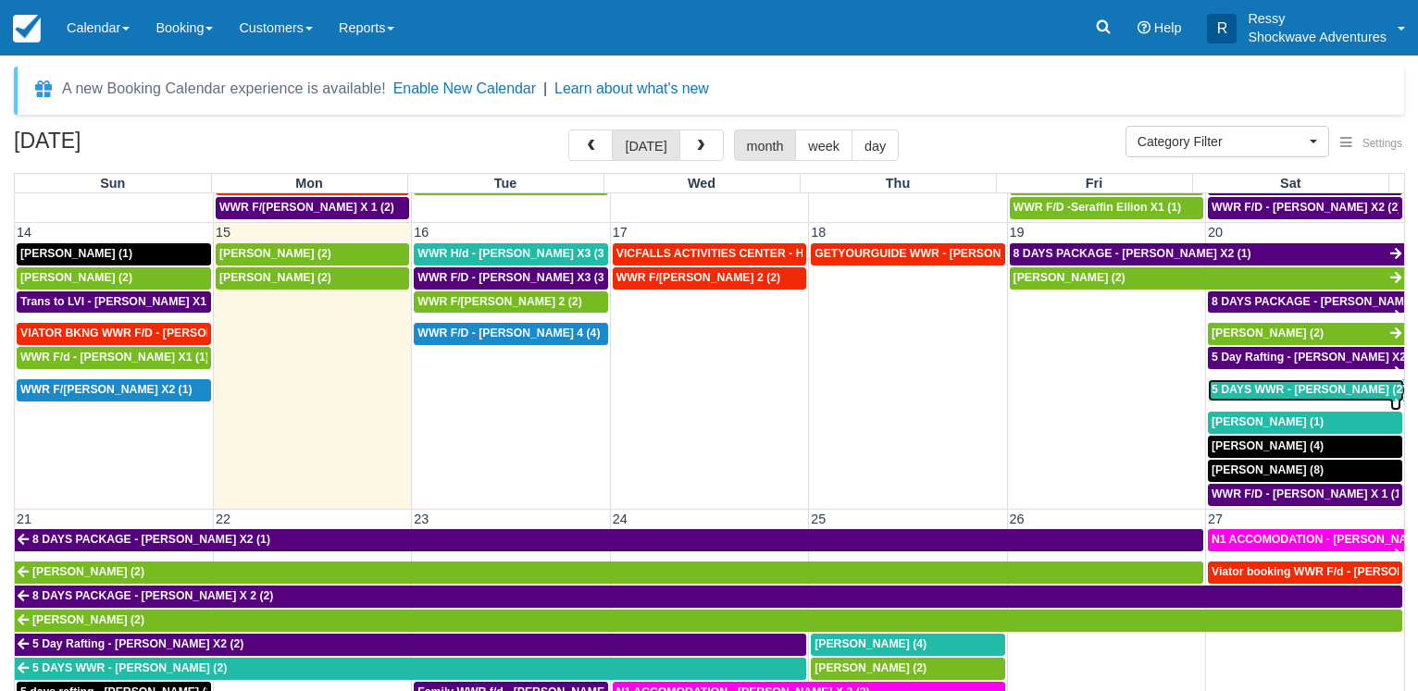
click at [1289, 383] on span "5 DAYS WWR - Graeme Edgerton (2)" at bounding box center [1309, 389] width 194 height 13
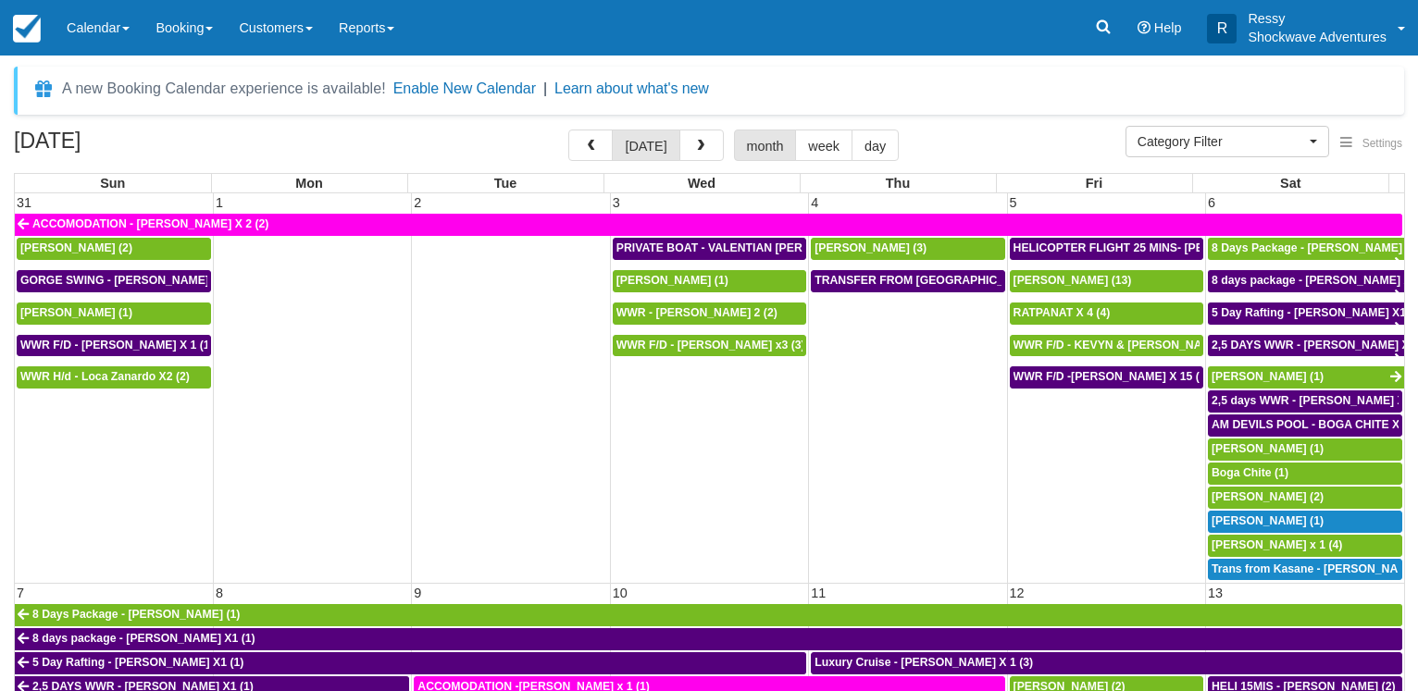
select select
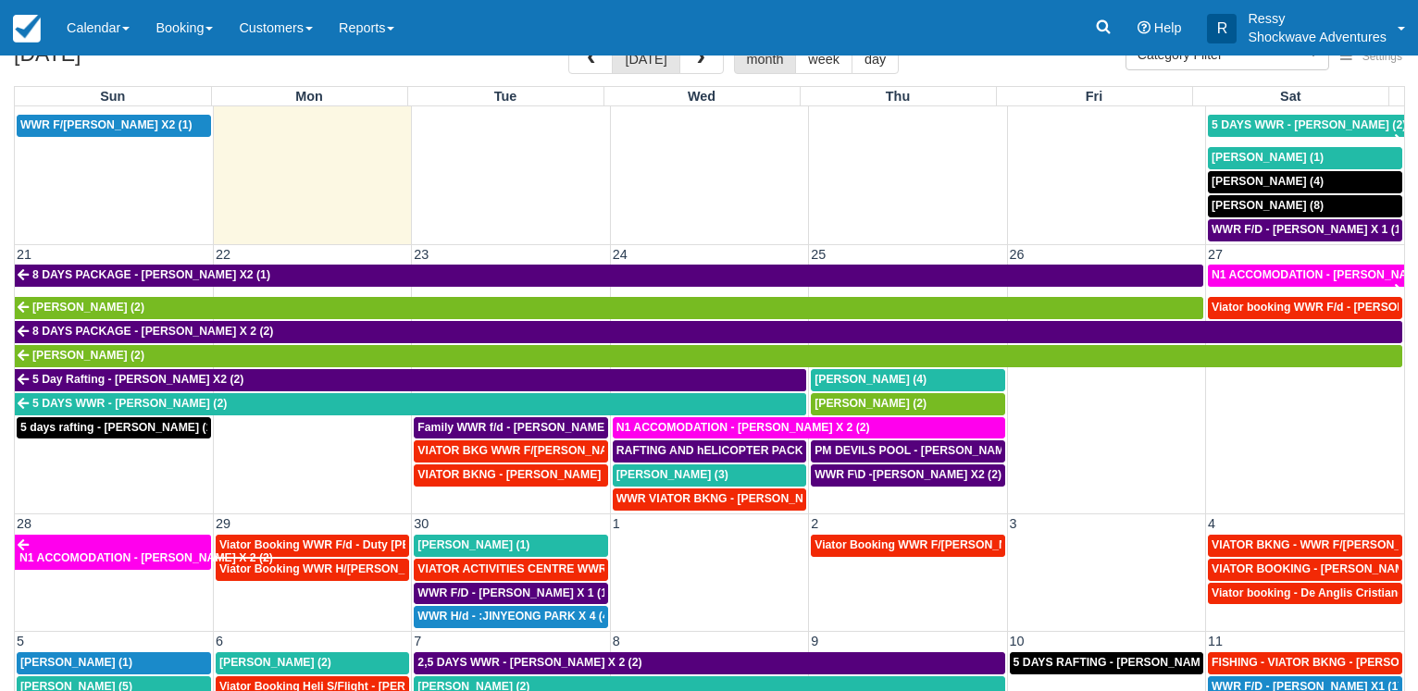
scroll to position [143, 0]
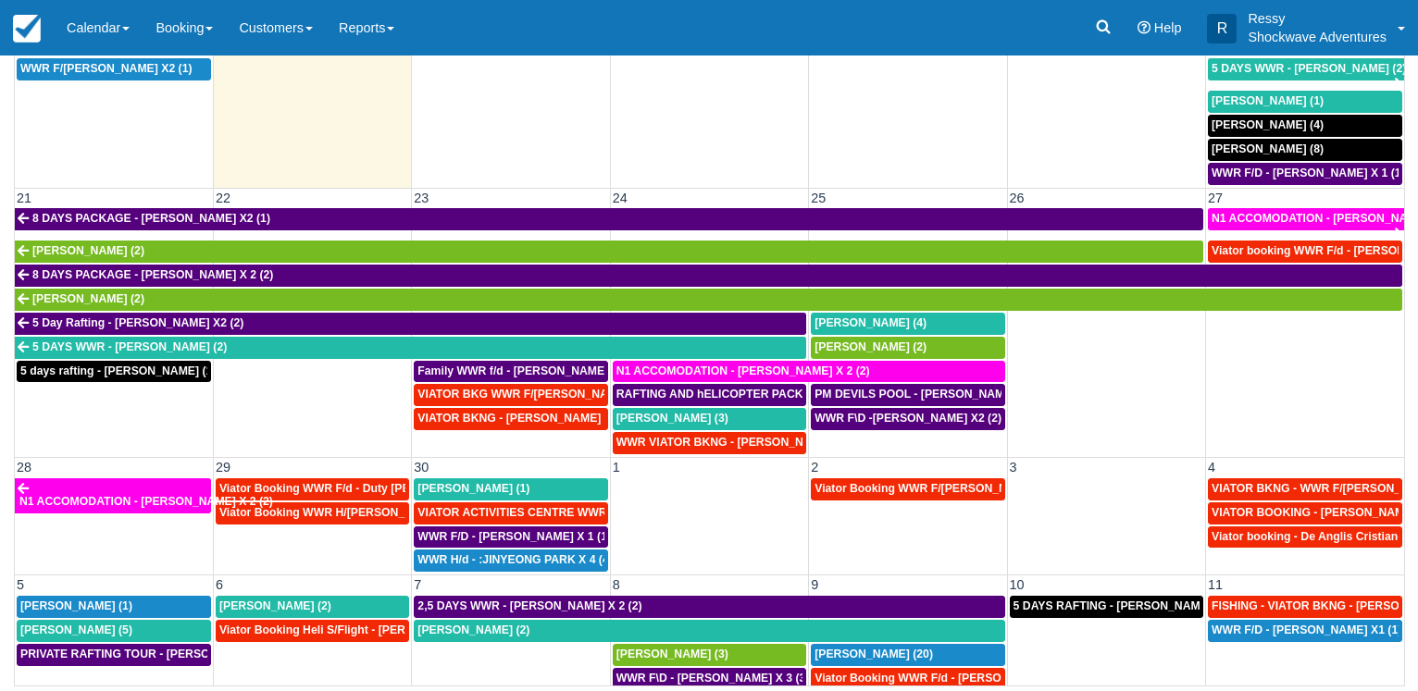
click at [733, 152] on td "WWR F/[PERSON_NAME] 2 (2)" at bounding box center [709, 65] width 198 height 241
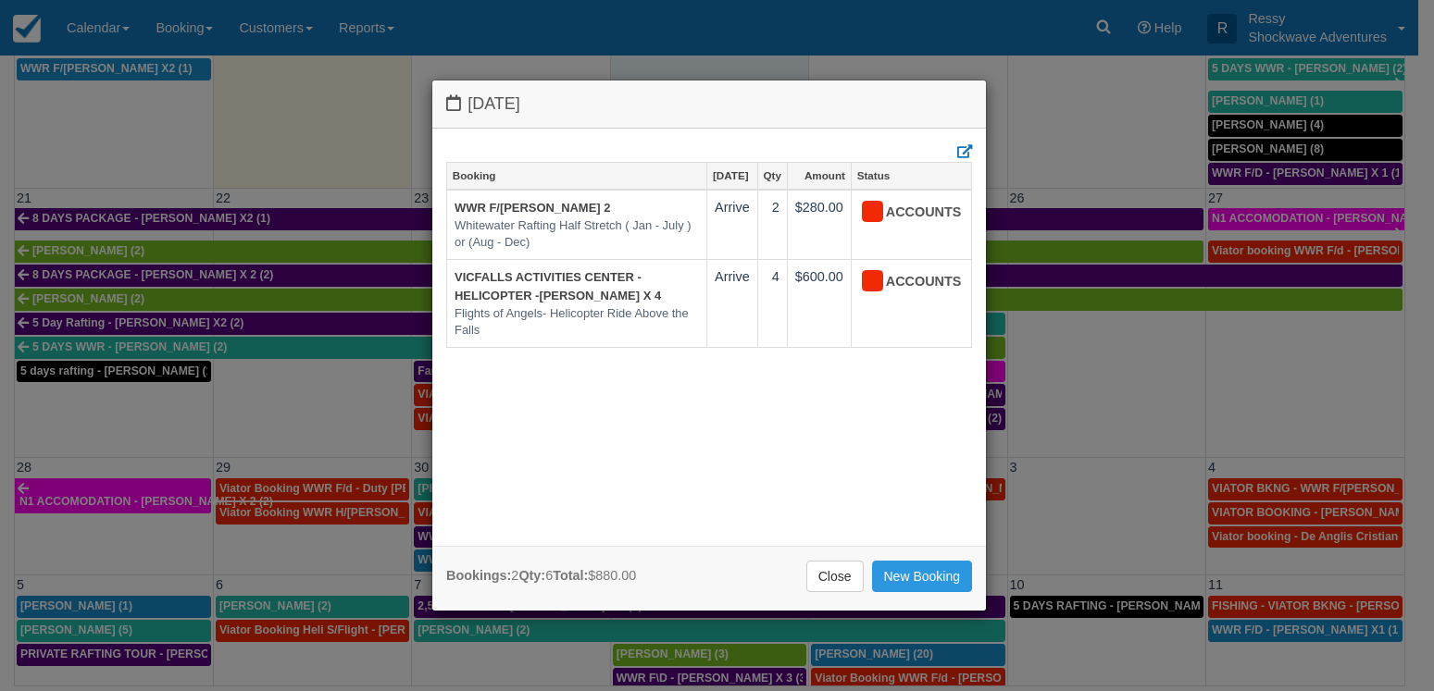
click at [305, 333] on div "Wednesday September 17 2025 Booking Sep 17 Qty Amount Status WWR F/d - Vacca, A…" at bounding box center [717, 345] width 1434 height 691
